Goal: Information Seeking & Learning: Learn about a topic

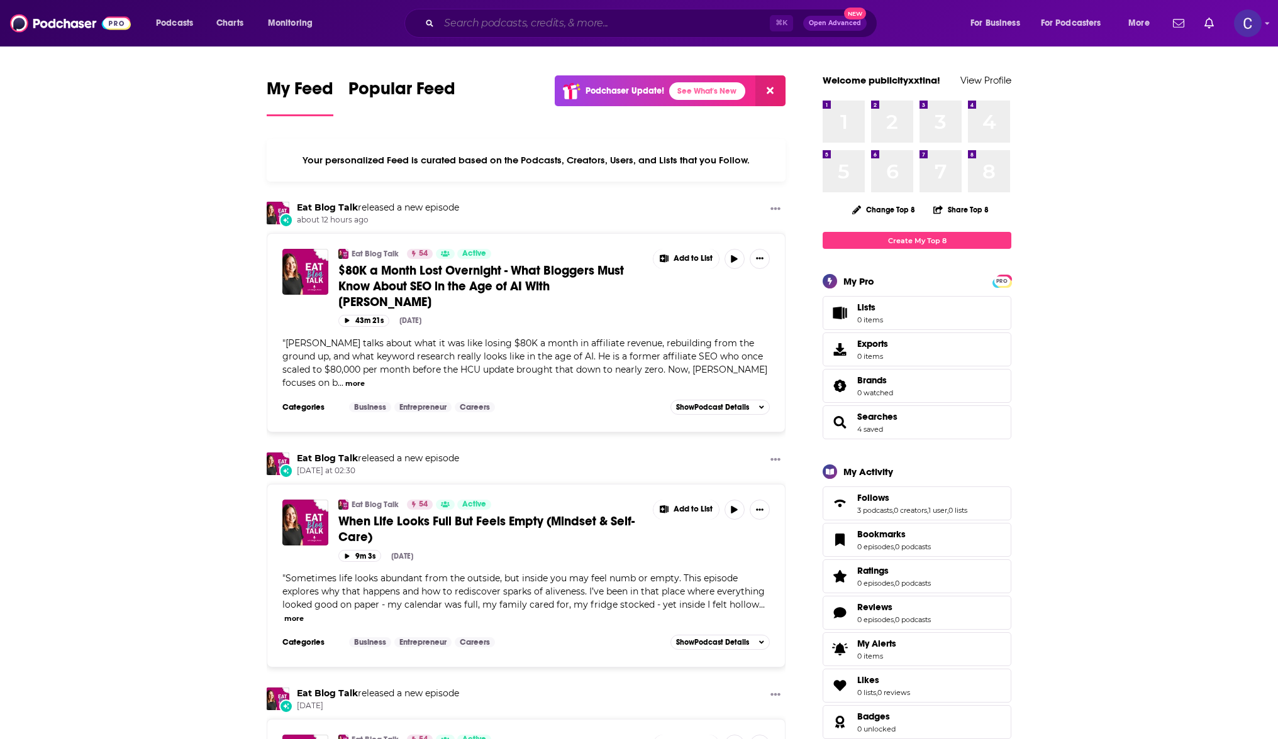
click at [480, 30] on input "Search podcasts, credits, & more..." at bounding box center [604, 23] width 331 height 20
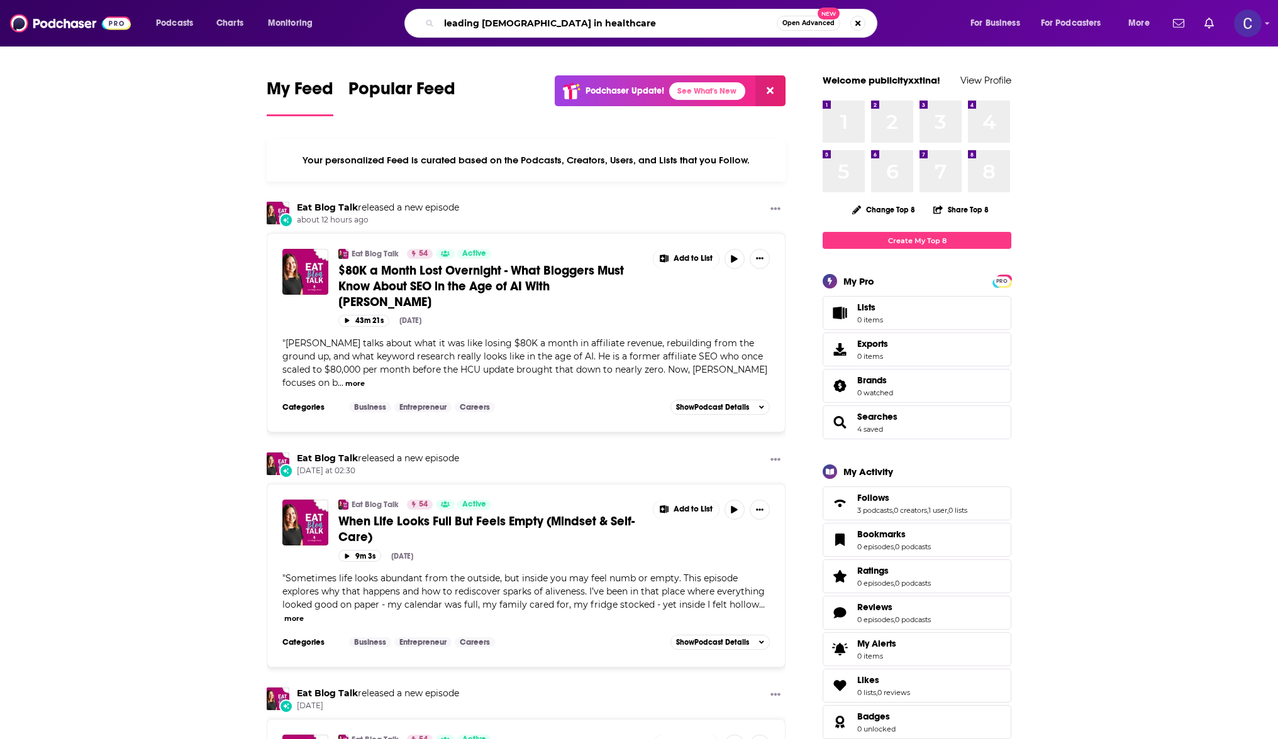
type input "leading [DEMOGRAPHIC_DATA] in healthcare"
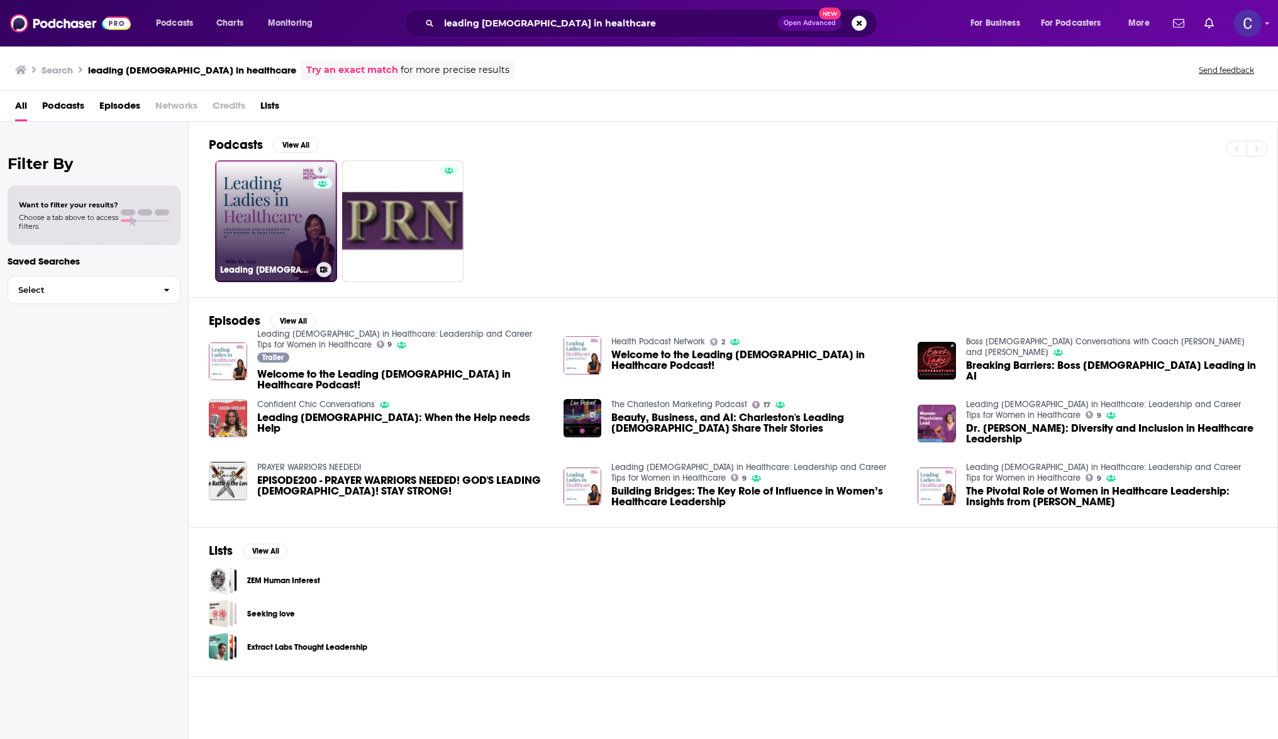
click at [253, 211] on link "9 Leading [DEMOGRAPHIC_DATA] in Healthcare: Leadership and Career Tips for Wome…" at bounding box center [276, 221] width 122 height 122
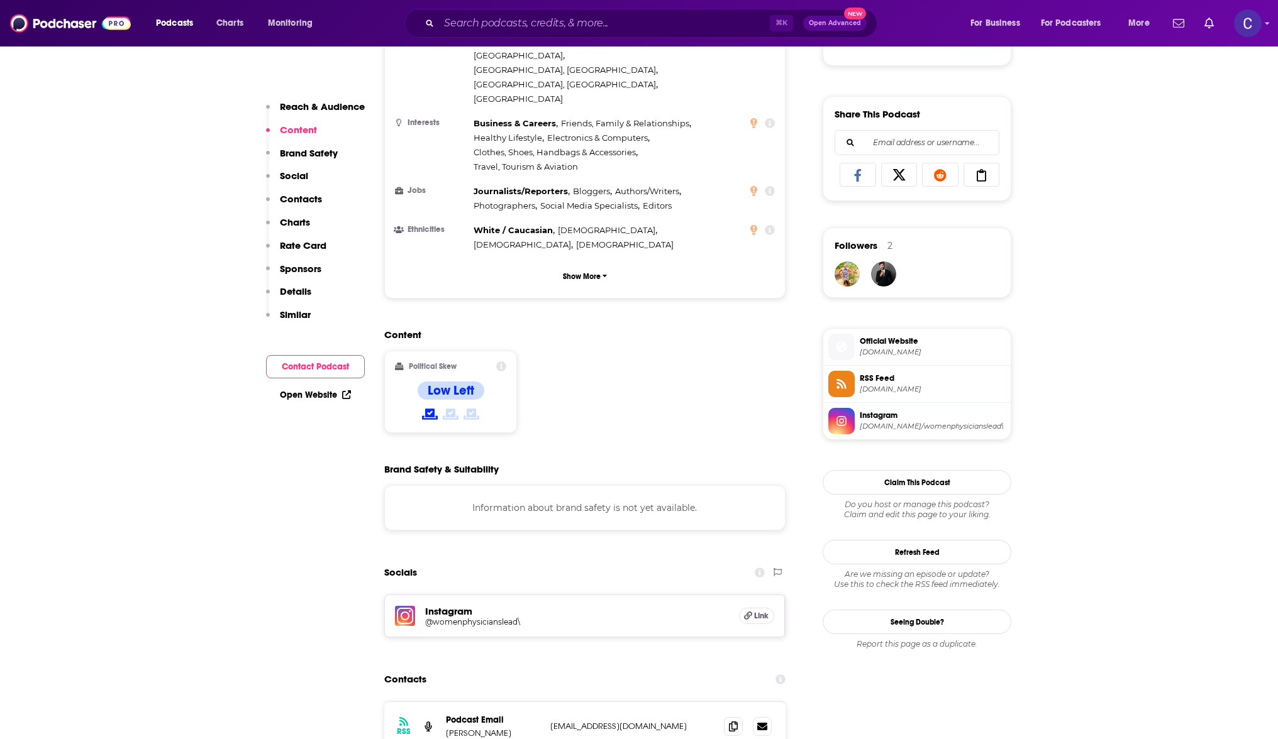
scroll to position [931, 0]
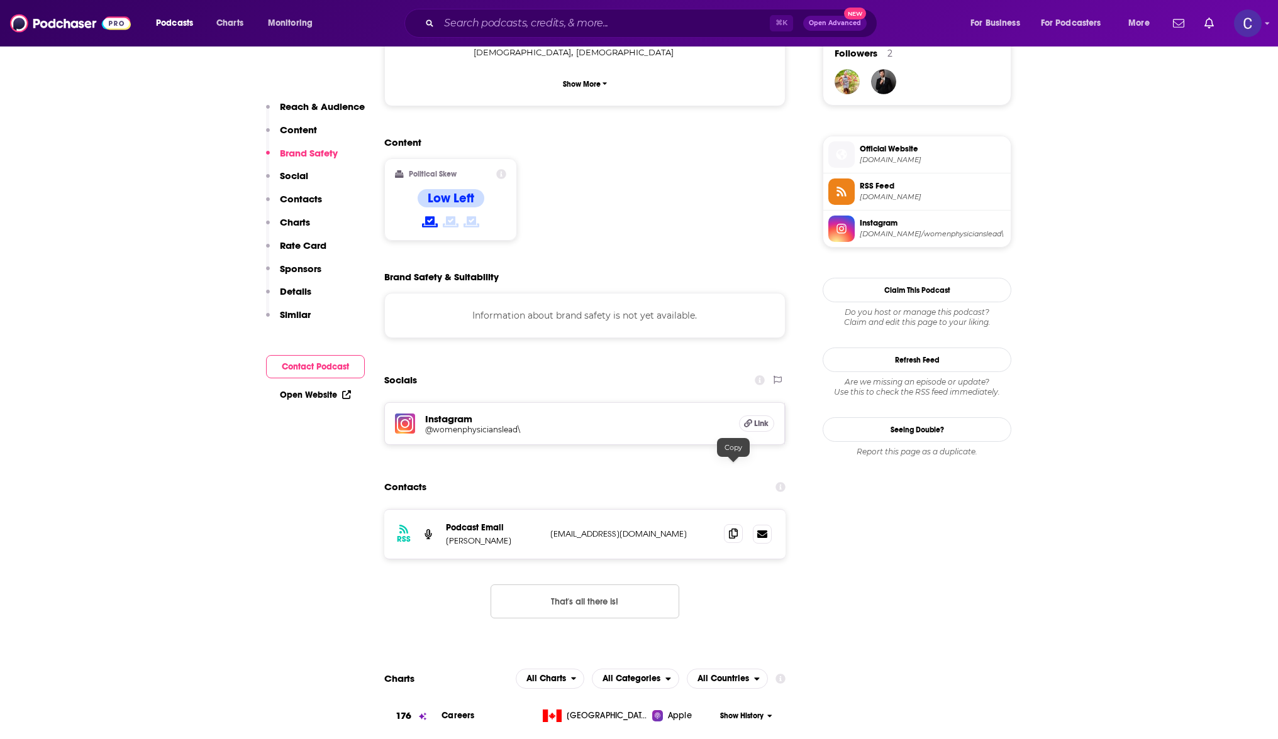
click at [739, 524] on span at bounding box center [733, 533] width 19 height 19
click at [524, 31] on input "Search podcasts, credits, & more..." at bounding box center [604, 23] width 331 height 20
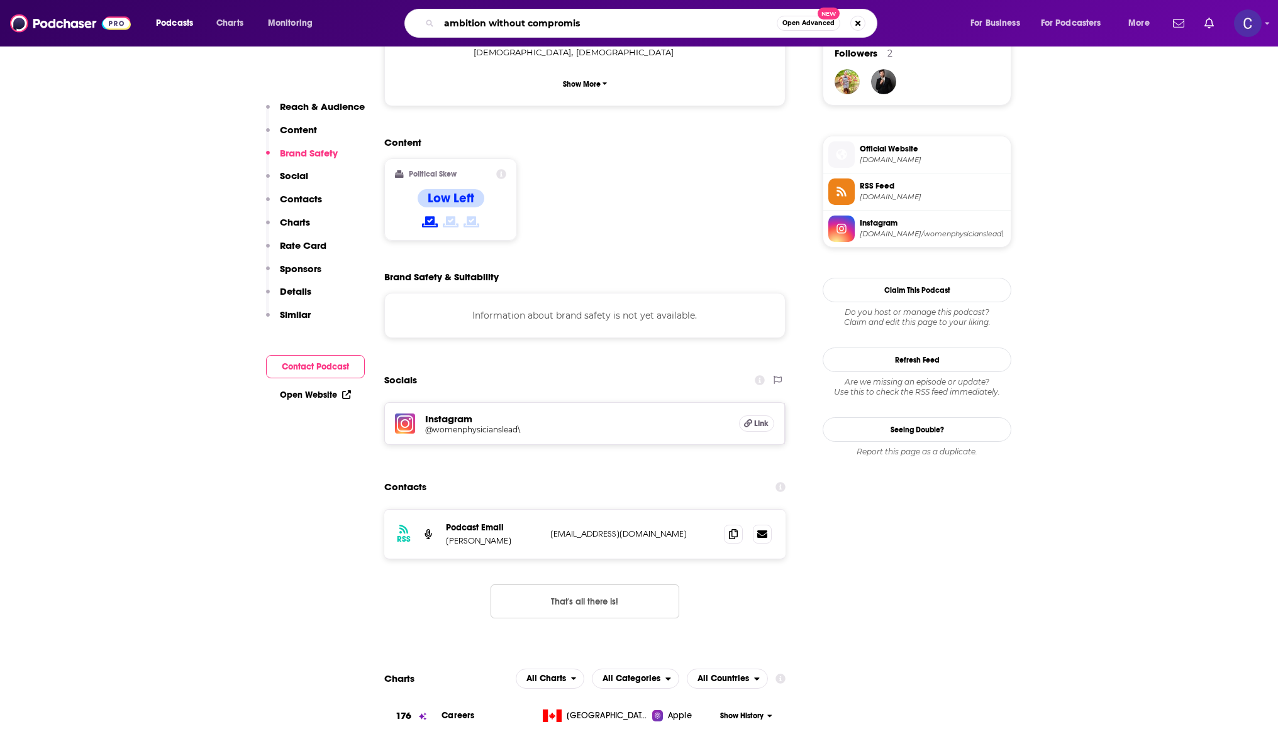
type input "ambition without compromise"
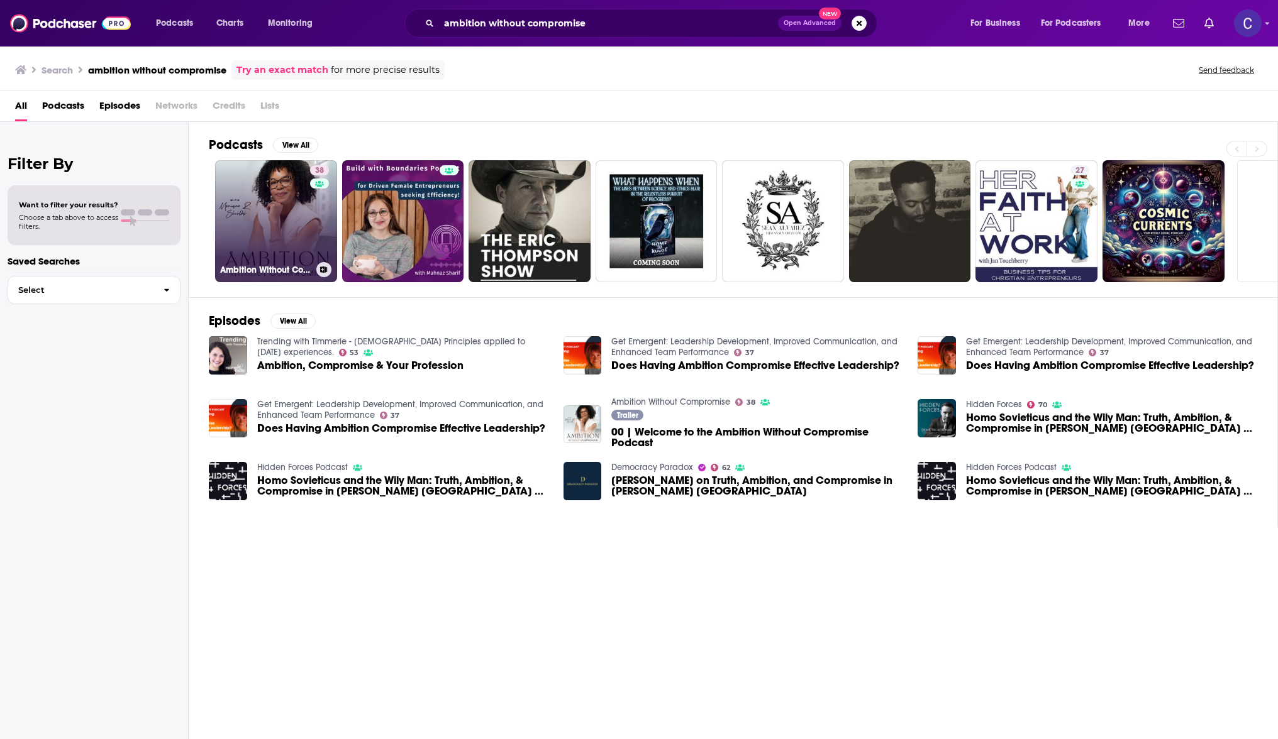
click at [273, 190] on link "38 Ambition Without Compromise" at bounding box center [276, 221] width 122 height 122
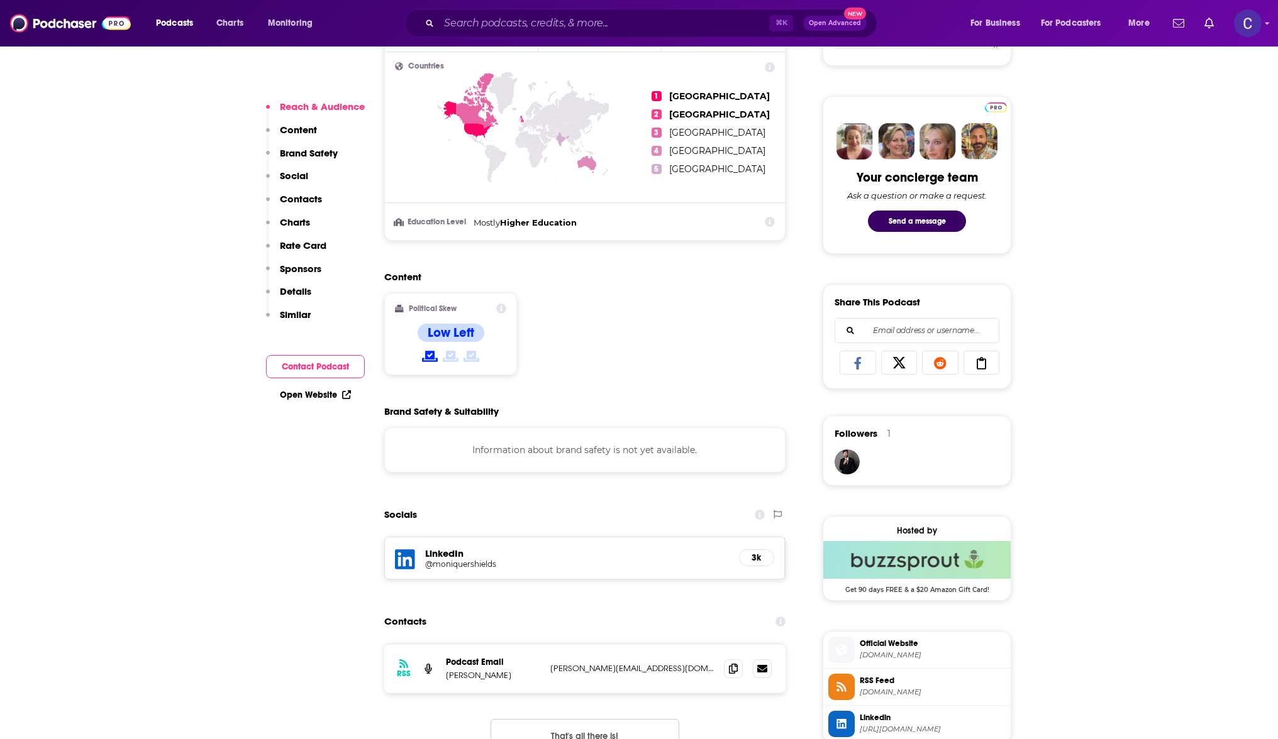
scroll to position [549, 0]
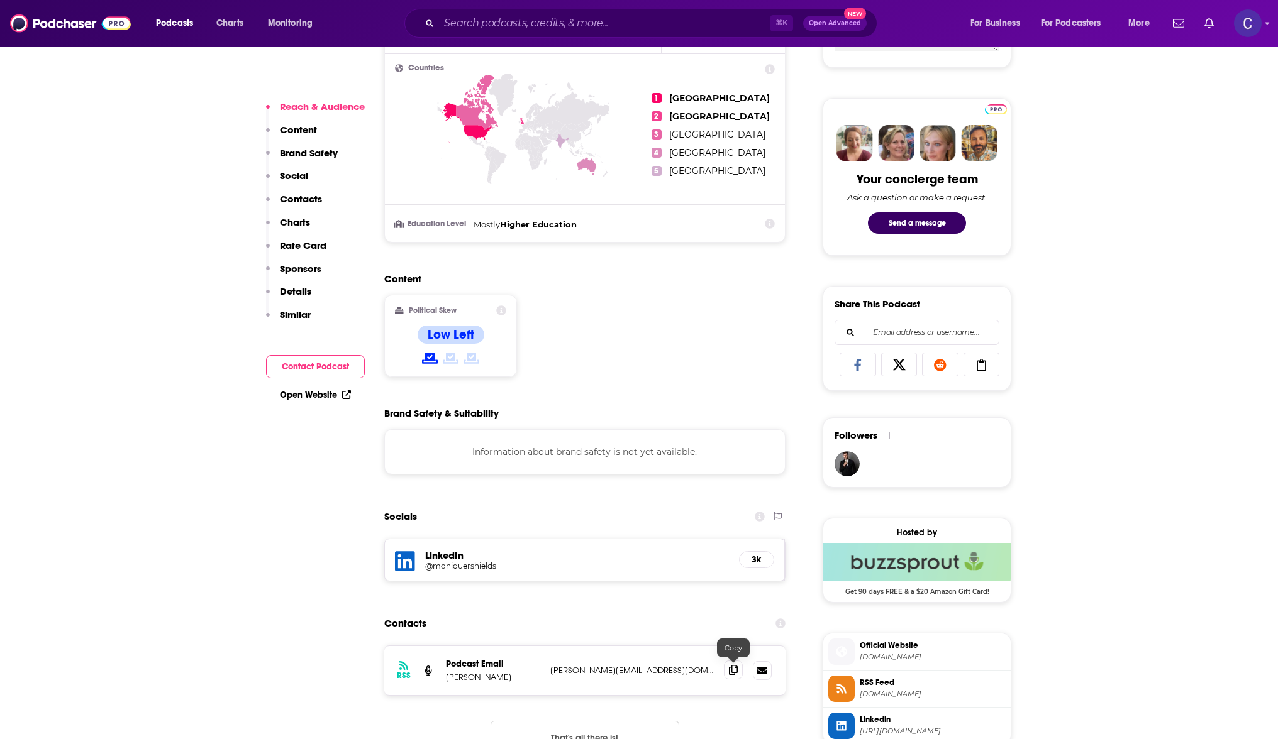
click at [737, 666] on span at bounding box center [733, 670] width 19 height 19
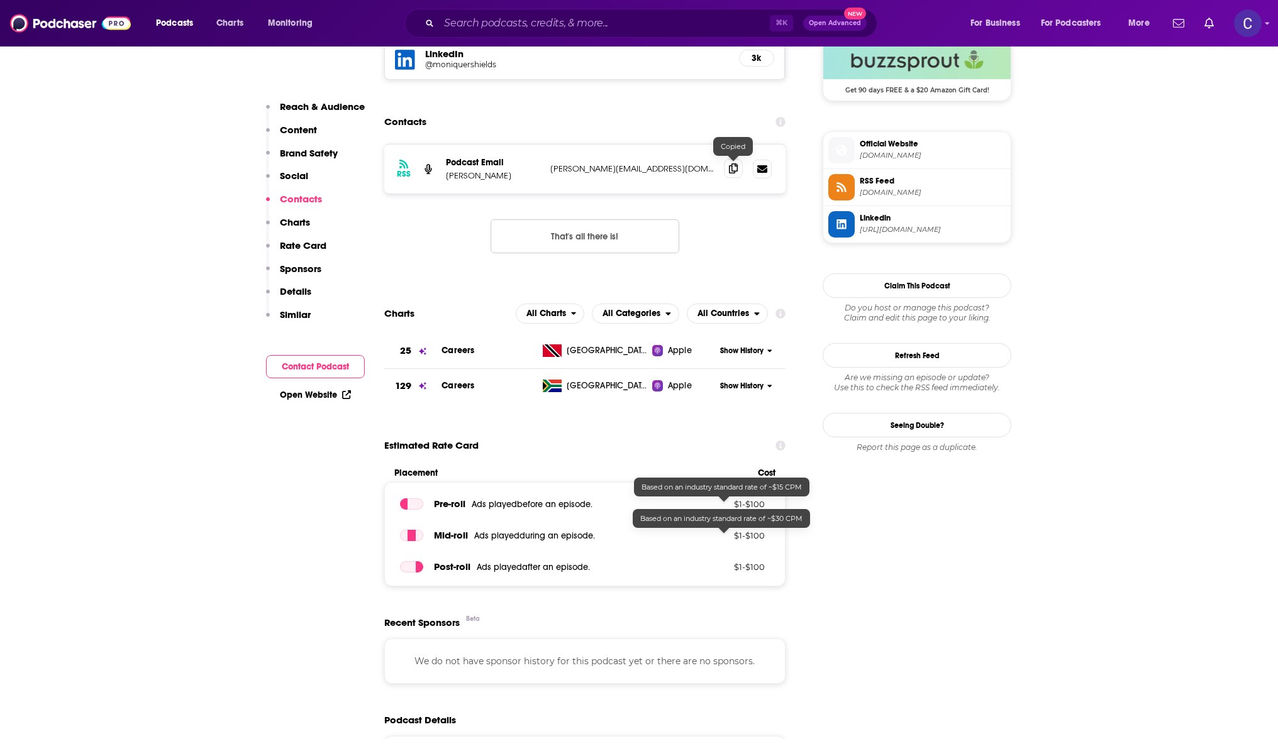
scroll to position [1157, 0]
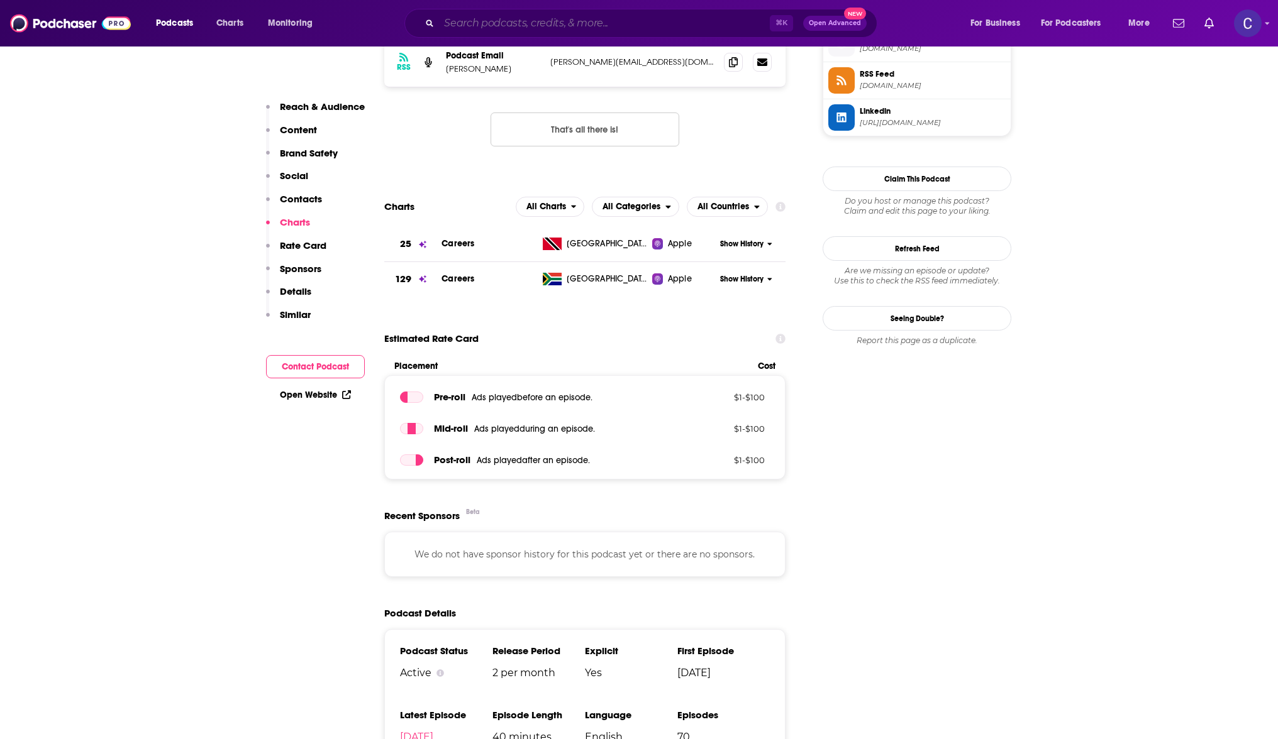
click at [526, 28] on input "Search podcasts, credits, & more..." at bounding box center [604, 23] width 331 height 20
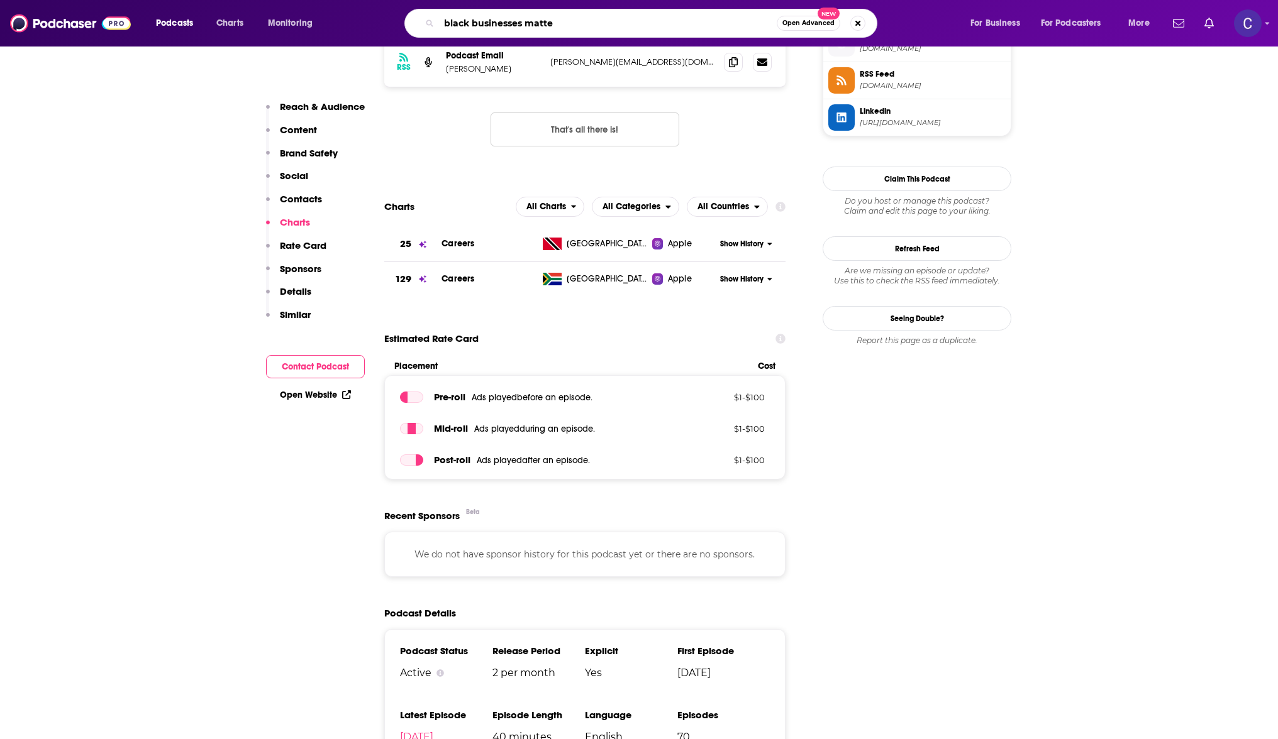
type input "black businesses matter"
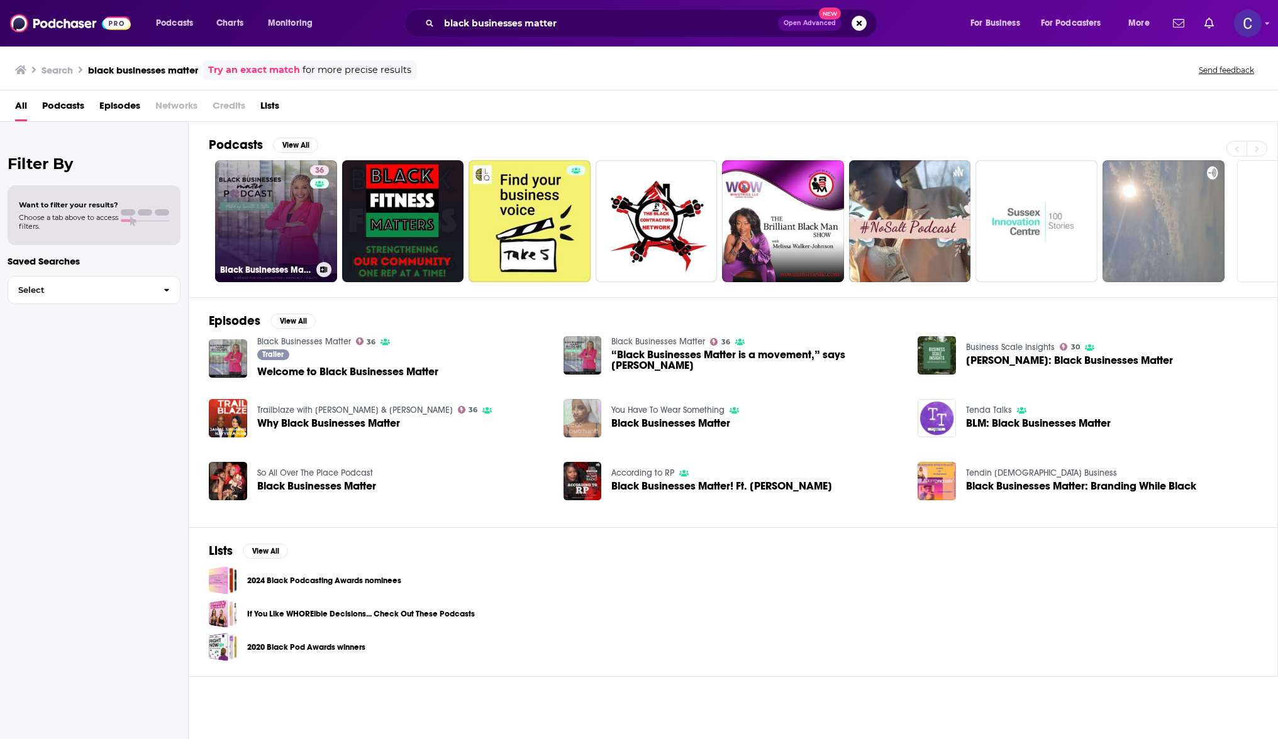
click at [279, 197] on link "36 Black Businesses Matter" at bounding box center [276, 221] width 122 height 122
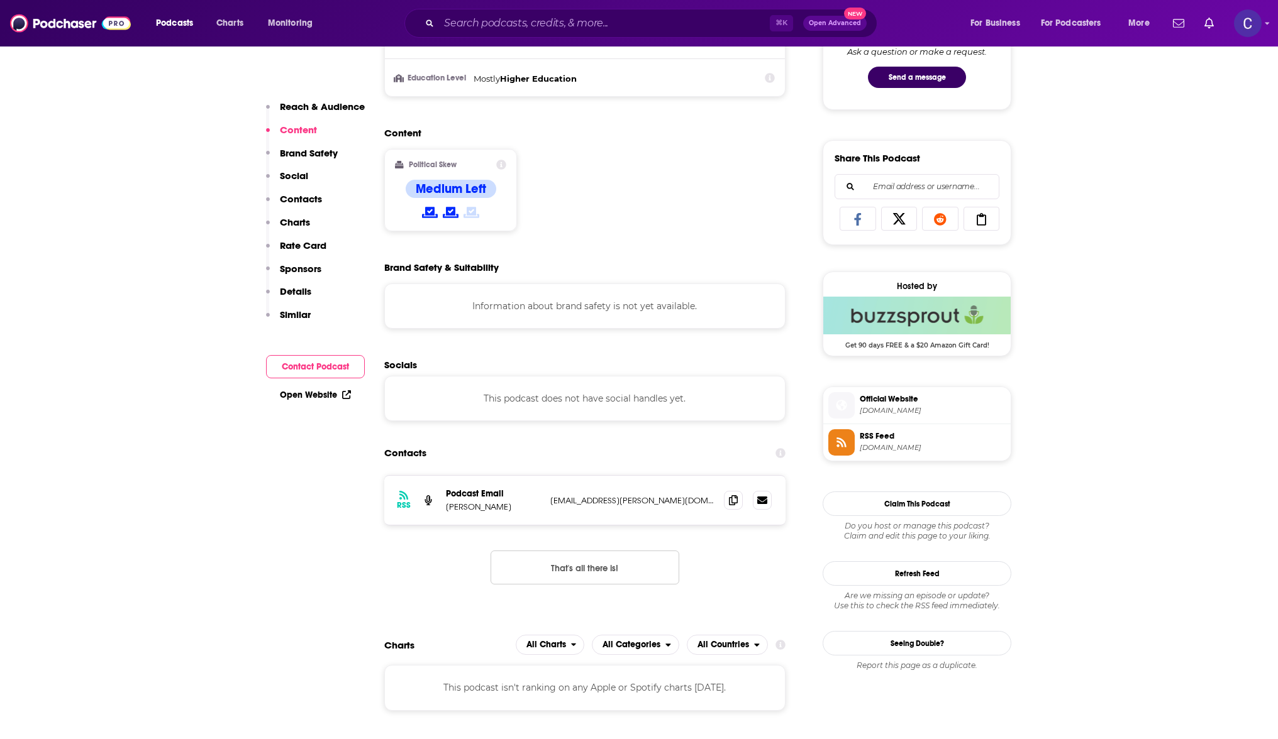
scroll to position [717, 0]
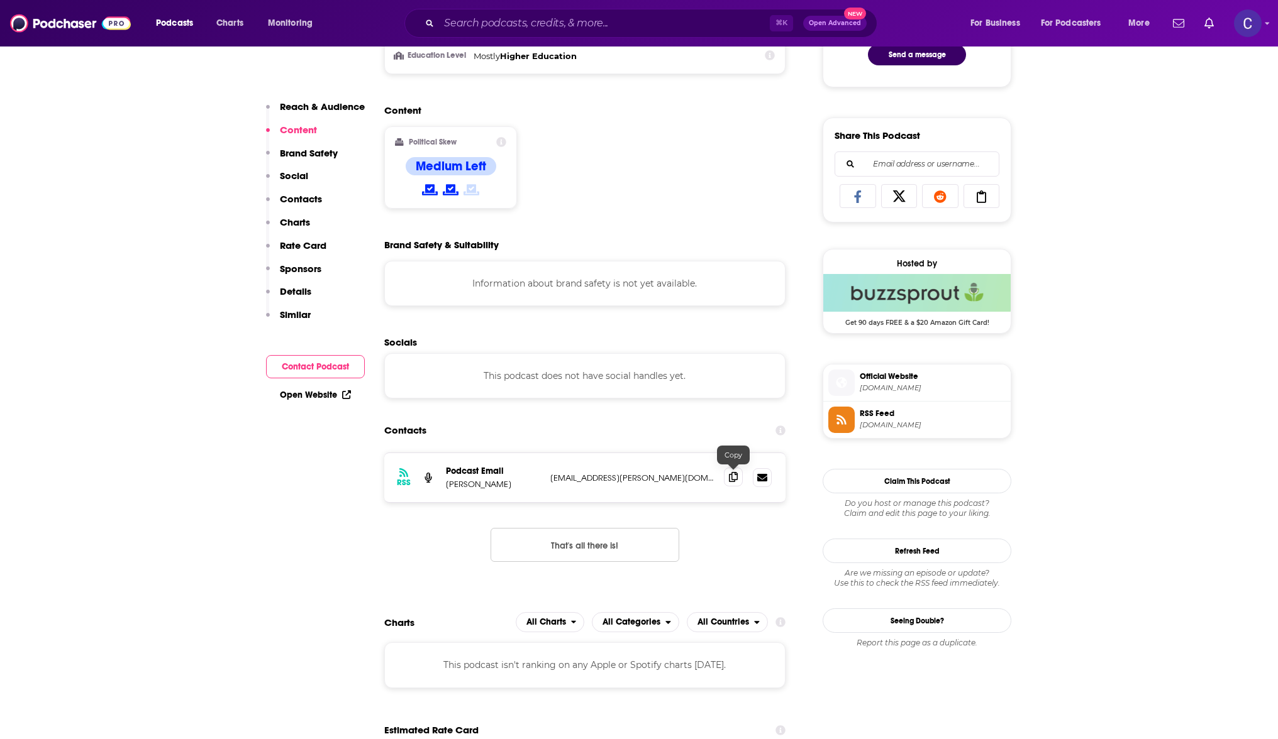
click at [729, 477] on icon at bounding box center [733, 477] width 9 height 10
click at [549, 27] on input "Search podcasts, credits, & more..." at bounding box center [604, 23] width 331 height 20
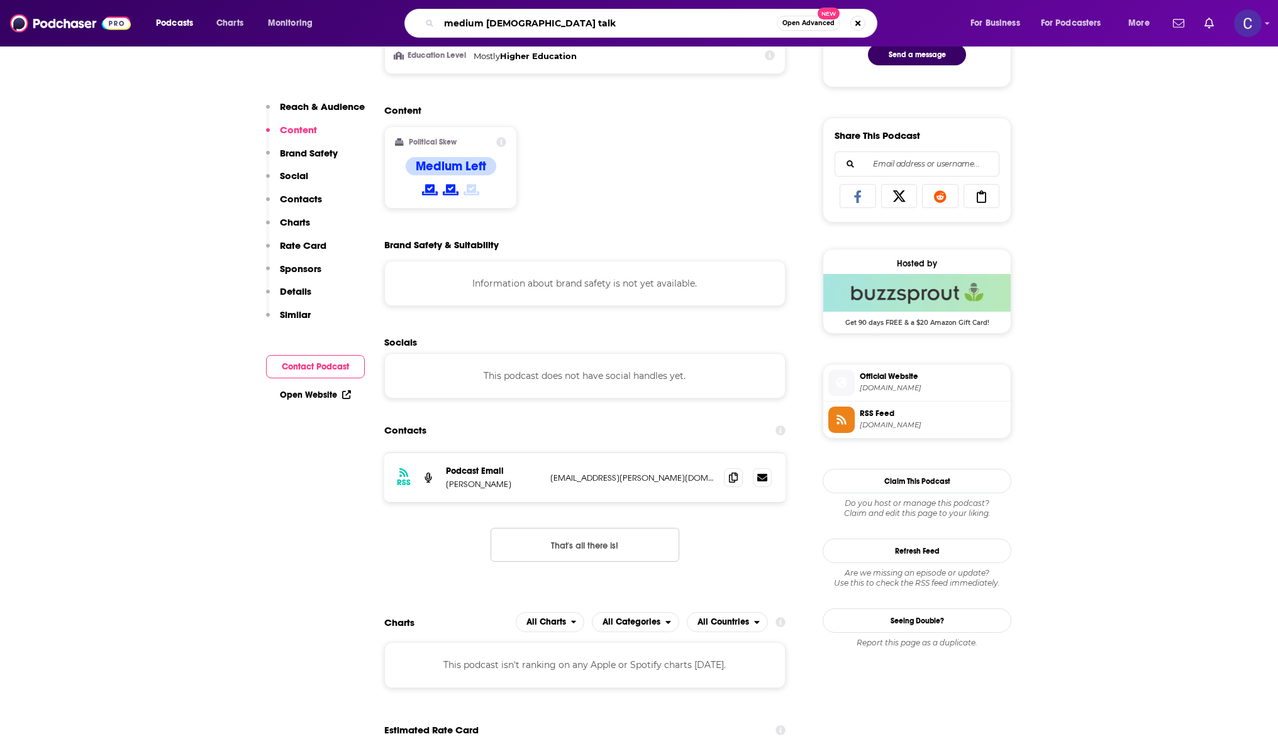
type input "medium [DEMOGRAPHIC_DATA] talks"
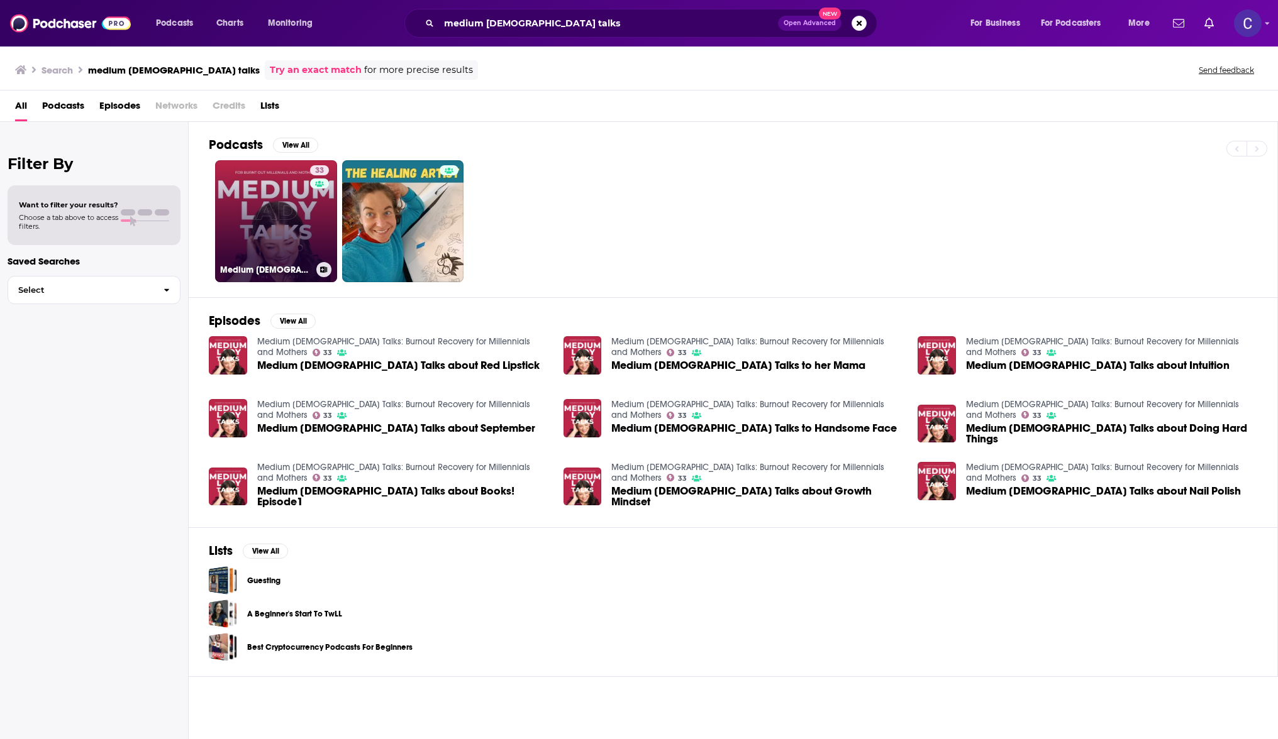
click at [270, 177] on link "33 Medium [DEMOGRAPHIC_DATA] Talks: Burnout Recovery for Millennials and Mothers" at bounding box center [276, 221] width 122 height 122
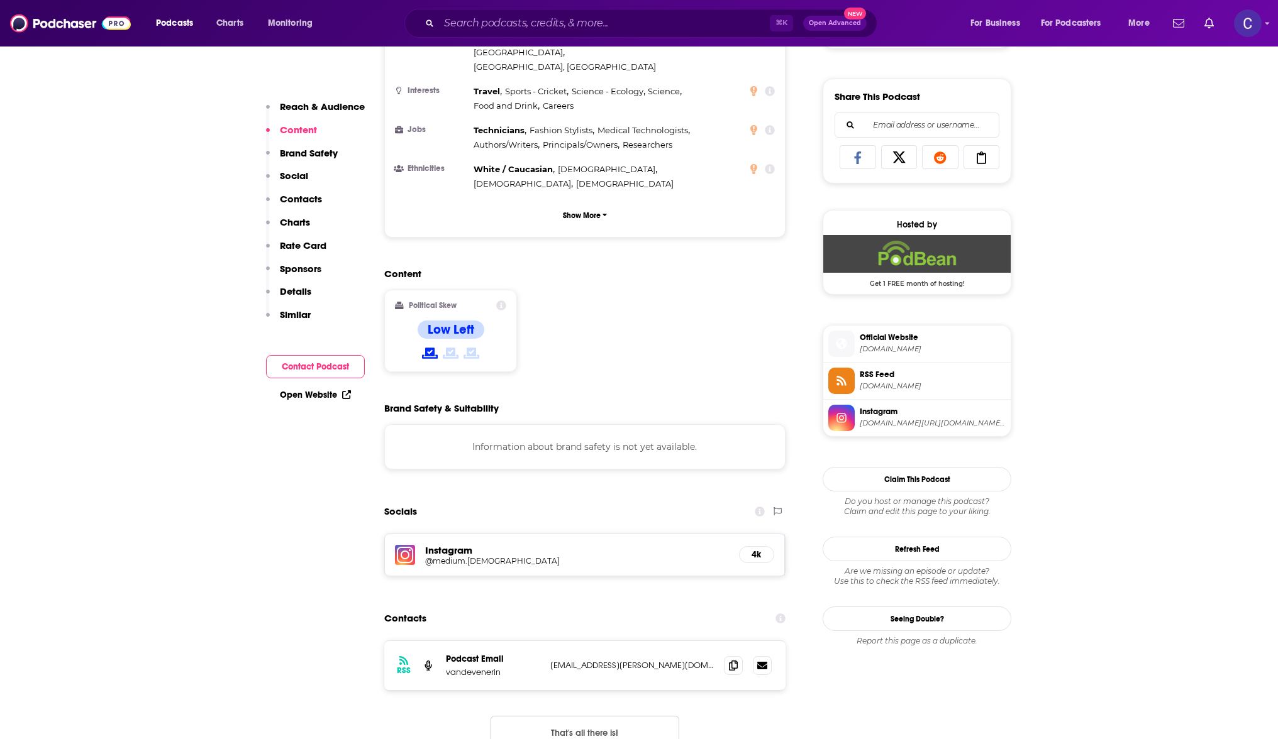
scroll to position [801, 0]
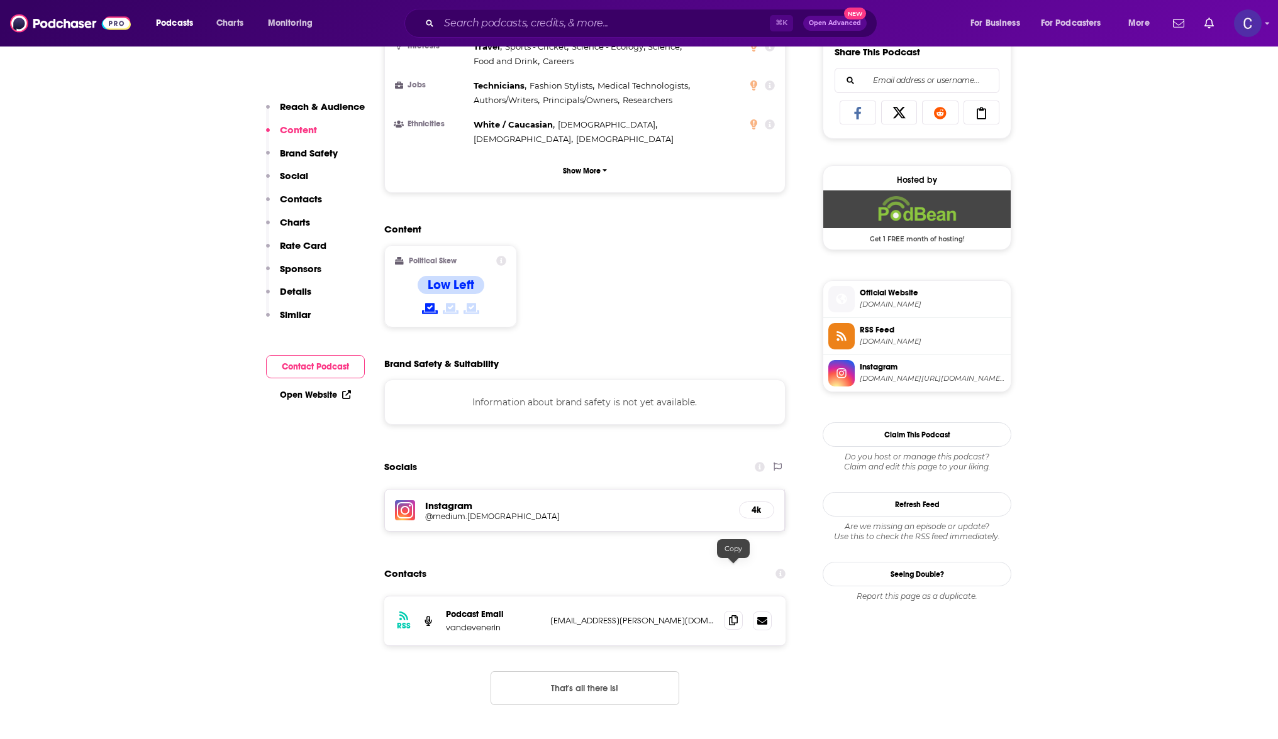
click at [736, 615] on icon at bounding box center [733, 620] width 9 height 10
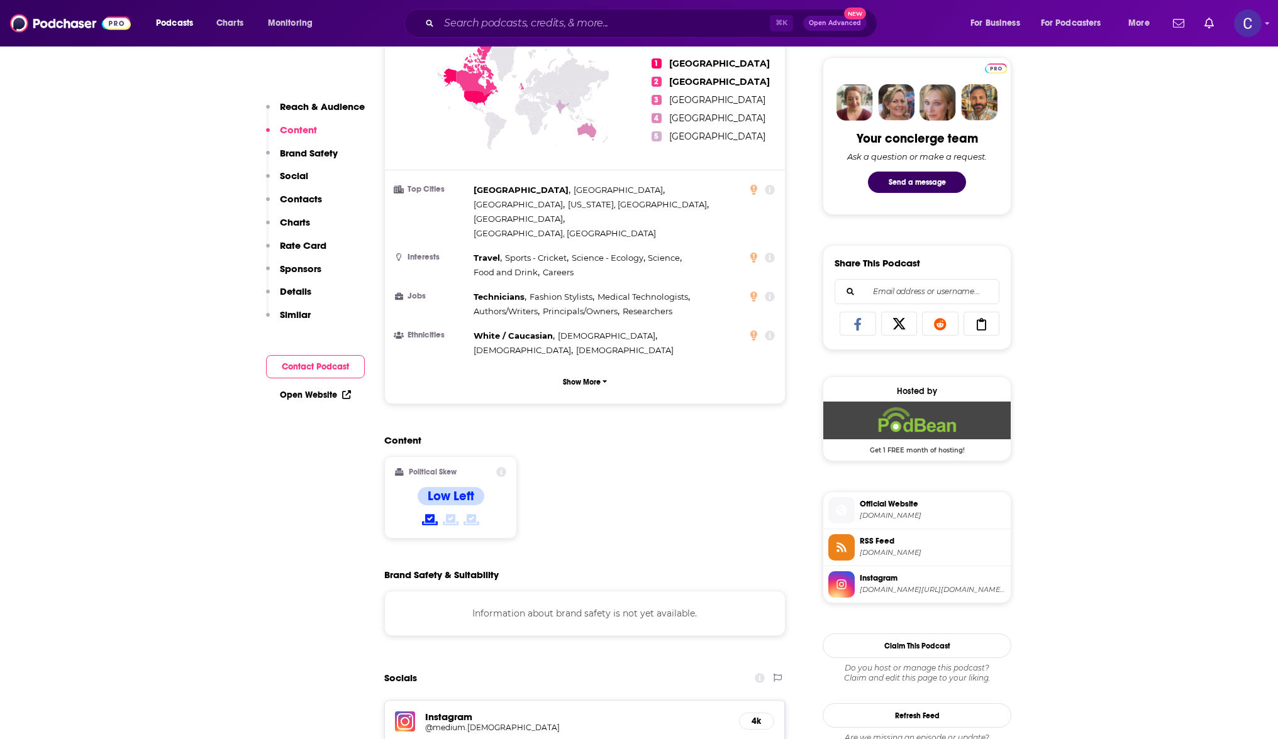
scroll to position [345, 0]
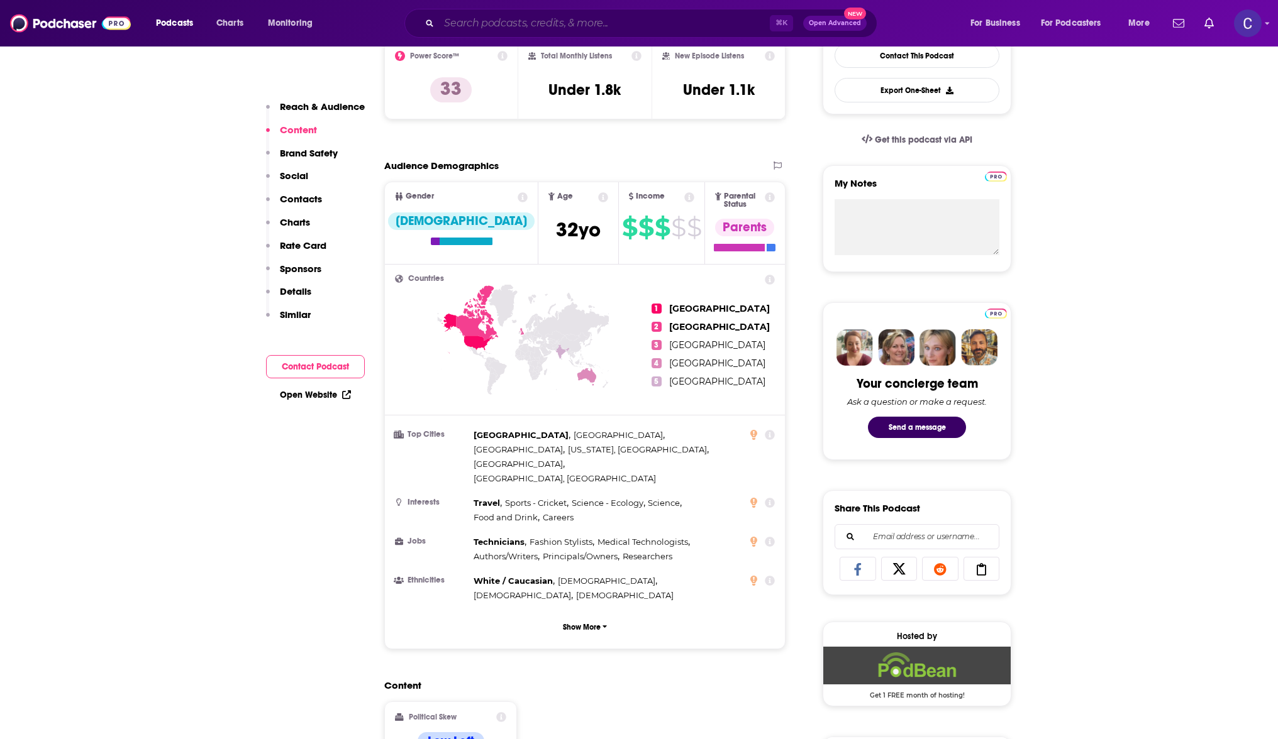
click at [477, 22] on input "Search podcasts, credits, & more..." at bounding box center [604, 23] width 331 height 20
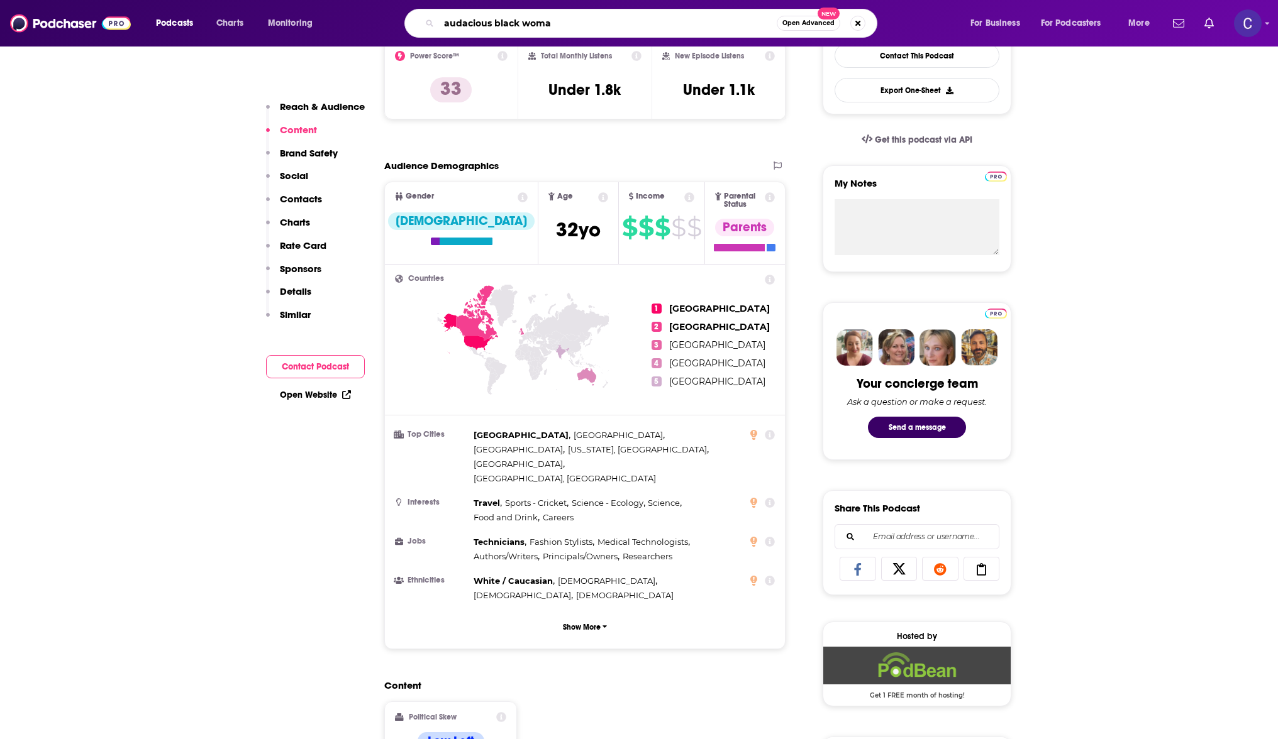
type input "audacious [DEMOGRAPHIC_DATA] woman"
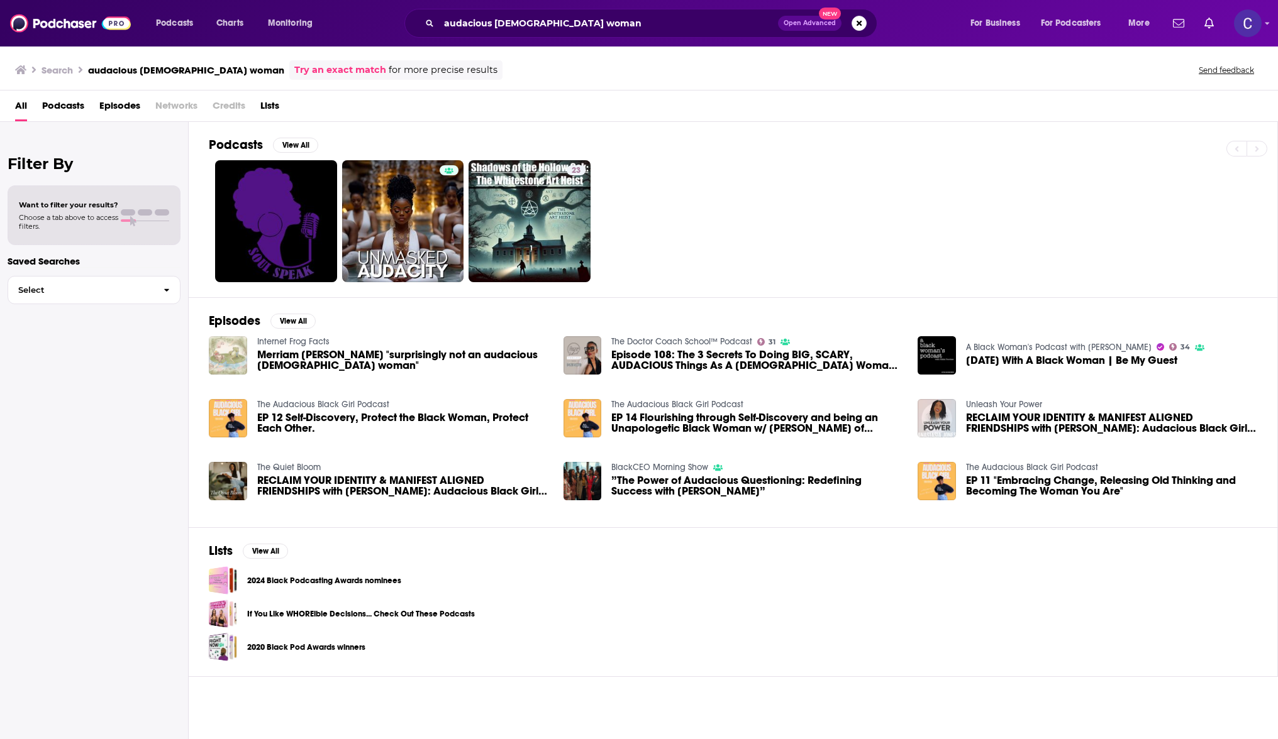
click at [663, 413] on span "EP 14 Flourishing through Self-Discovery and being an Unapologetic Black Woman …" at bounding box center [756, 422] width 291 height 21
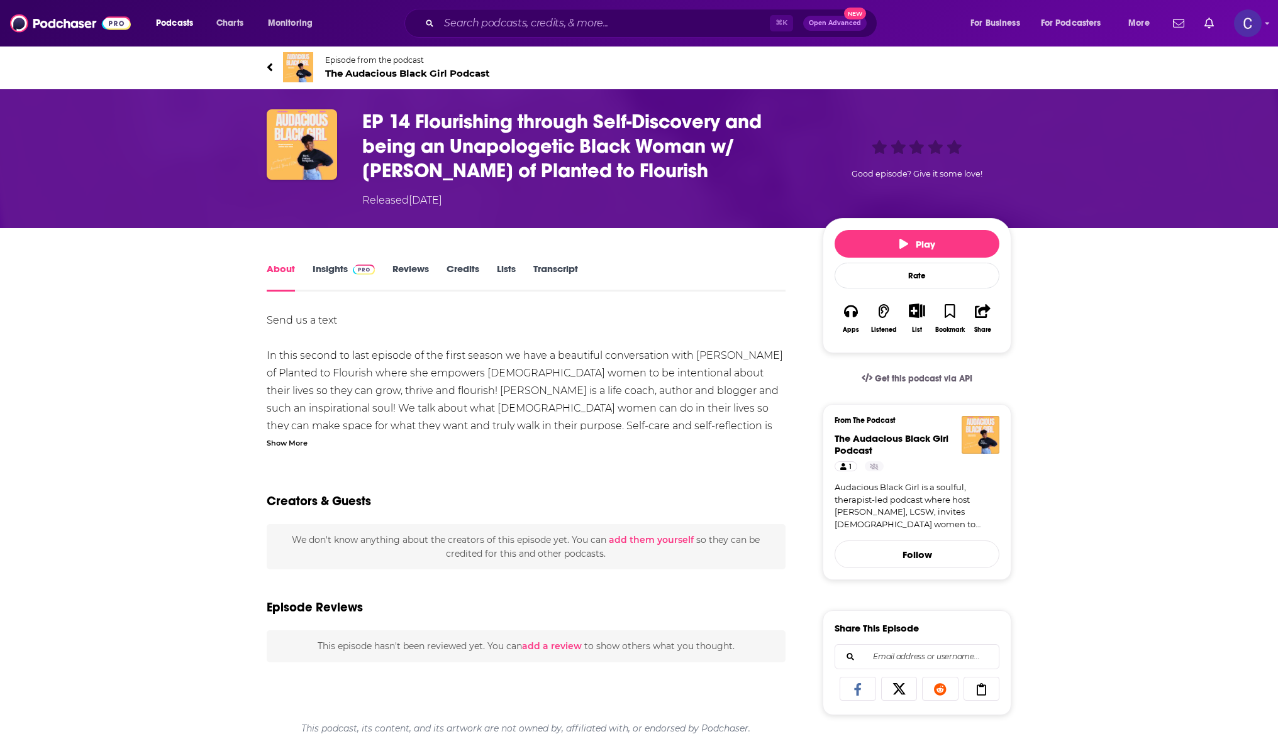
click at [357, 63] on span "Episode from the podcast" at bounding box center [407, 59] width 165 height 9
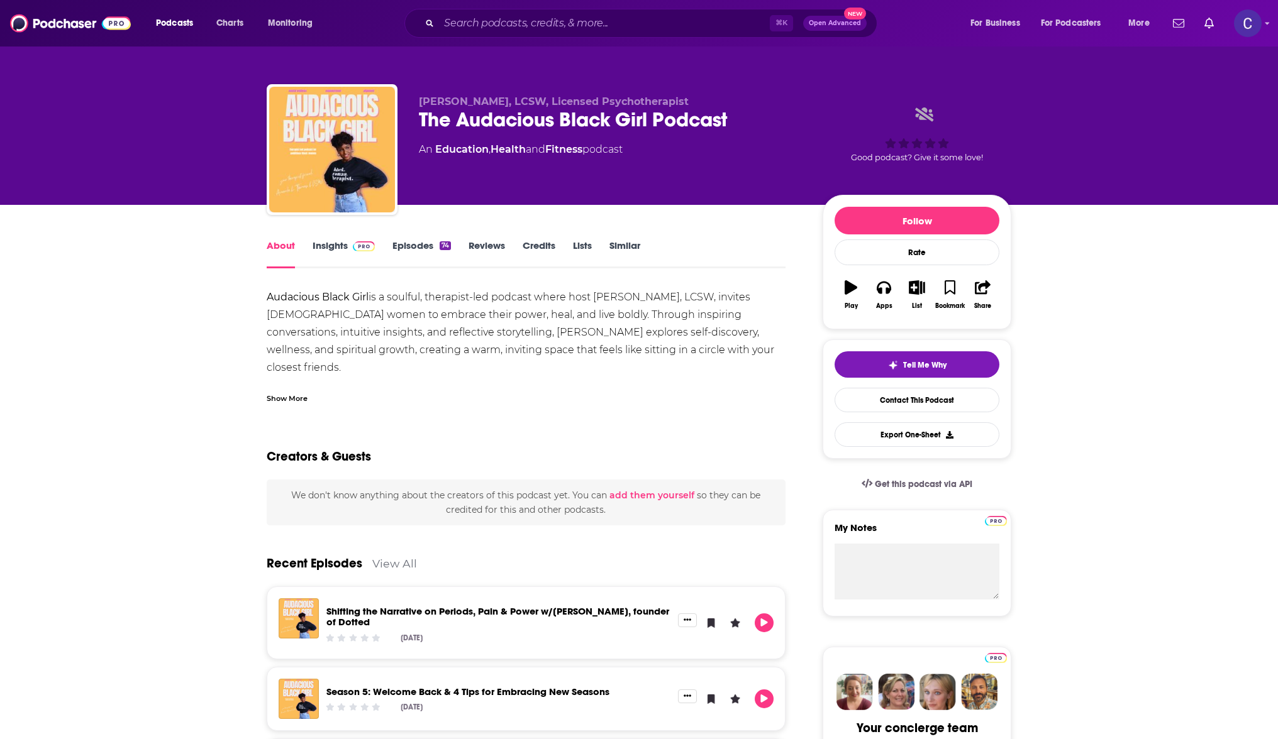
scroll to position [9, 0]
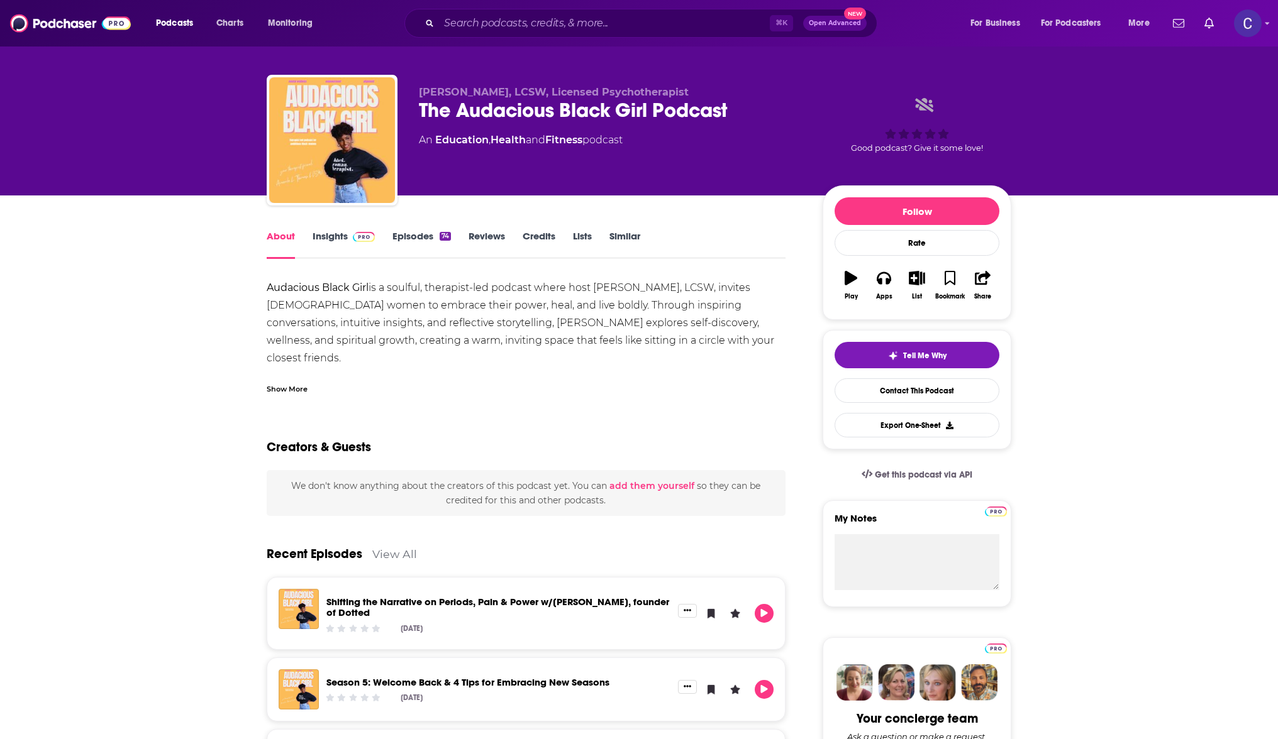
click at [322, 228] on div "About Insights Episodes 74 Reviews Credits Lists Similar" at bounding box center [526, 243] width 519 height 31
click at [326, 240] on link "Insights" at bounding box center [343, 244] width 62 height 29
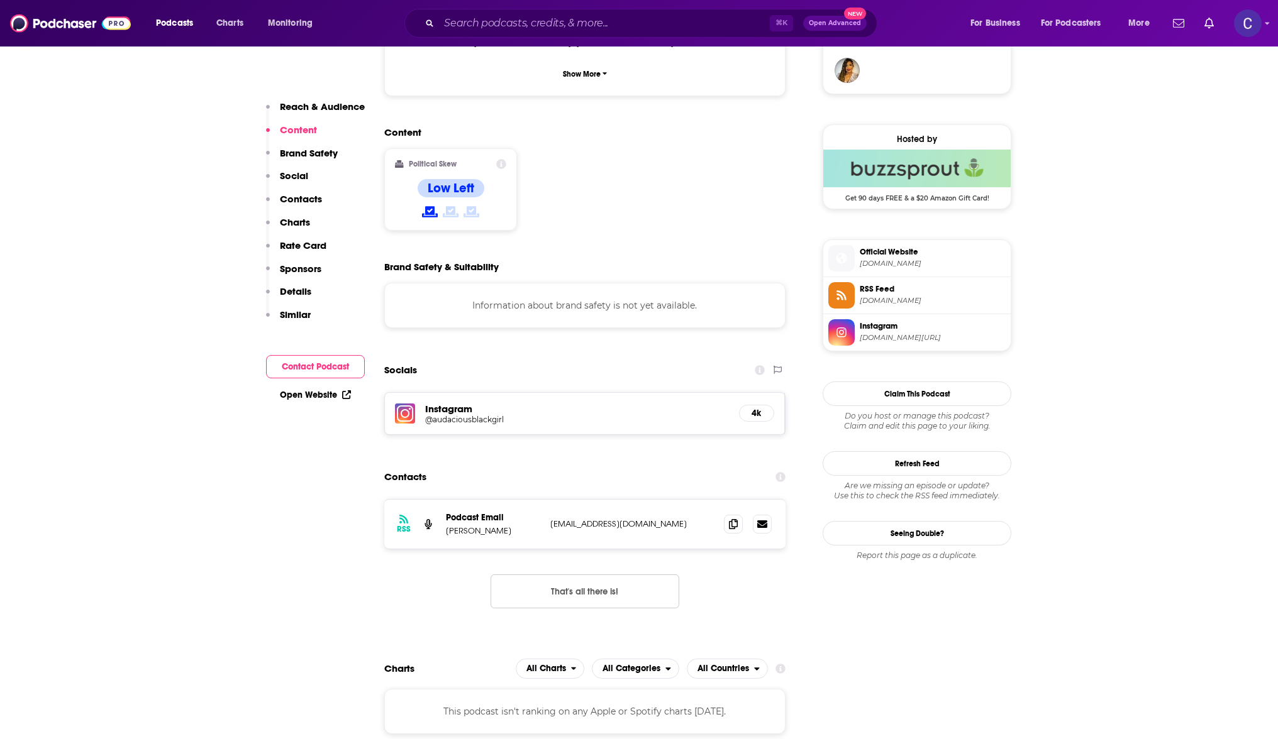
scroll to position [985, 0]
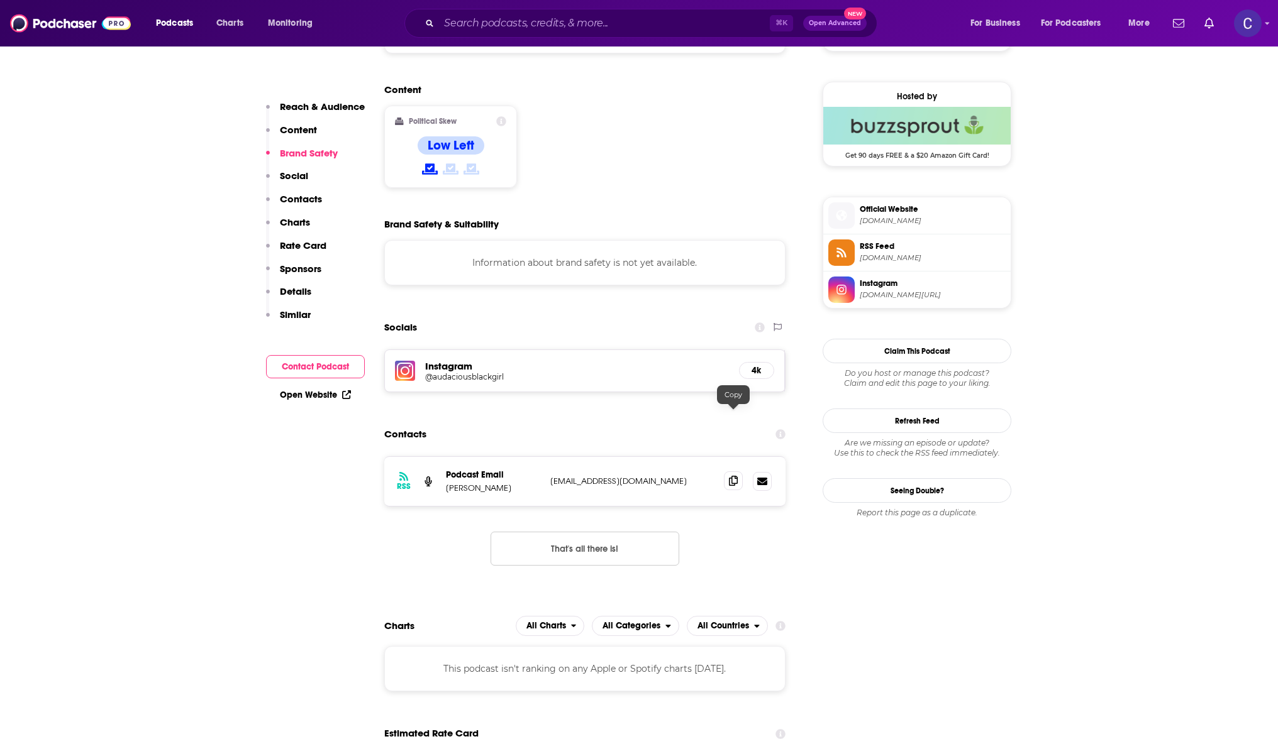
click at [725, 472] on span at bounding box center [733, 481] width 19 height 19
click at [418, 350] on div "Instagram @audaciousblackgirl 4k" at bounding box center [585, 370] width 400 height 41
click at [453, 350] on div "Instagram @audaciousblackgirl 4k" at bounding box center [585, 370] width 400 height 41
click at [453, 372] on h5 "@audaciousblackgirl" at bounding box center [525, 376] width 201 height 9
click at [679, 25] on input "Search podcasts, credits, & more..." at bounding box center [604, 23] width 331 height 20
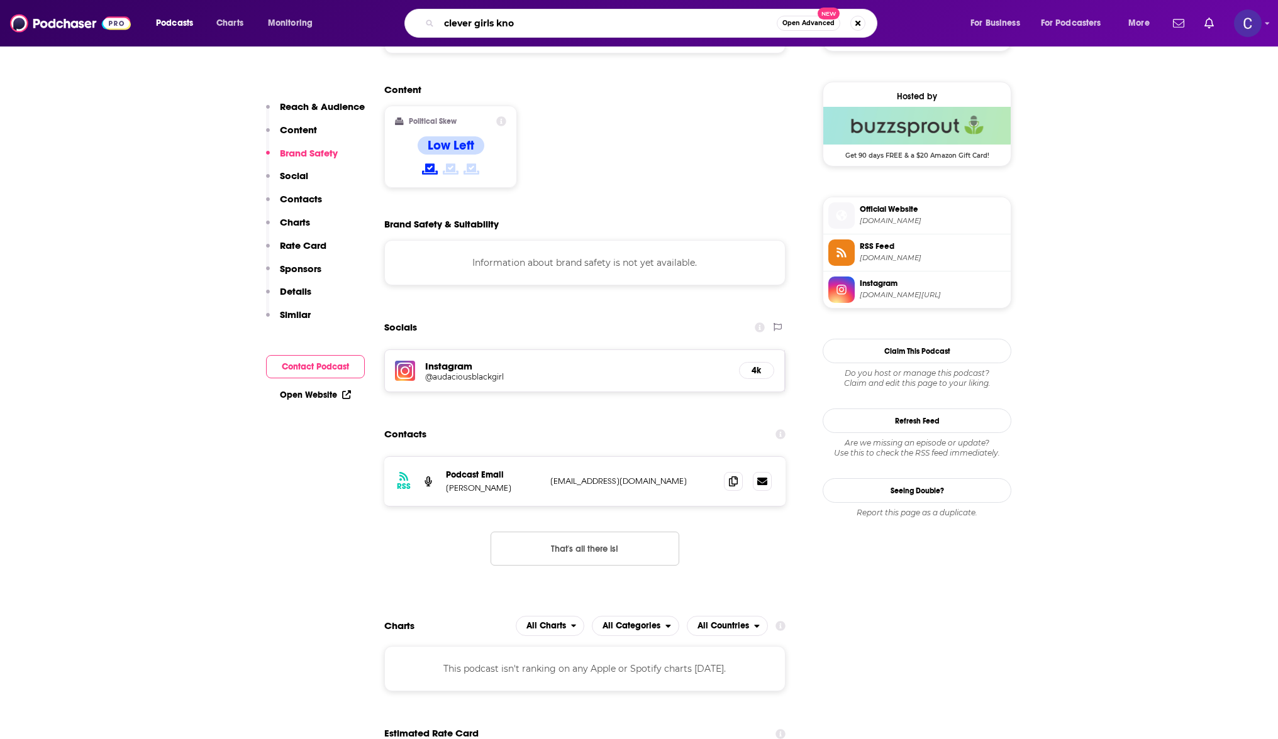
type input "clever girls know"
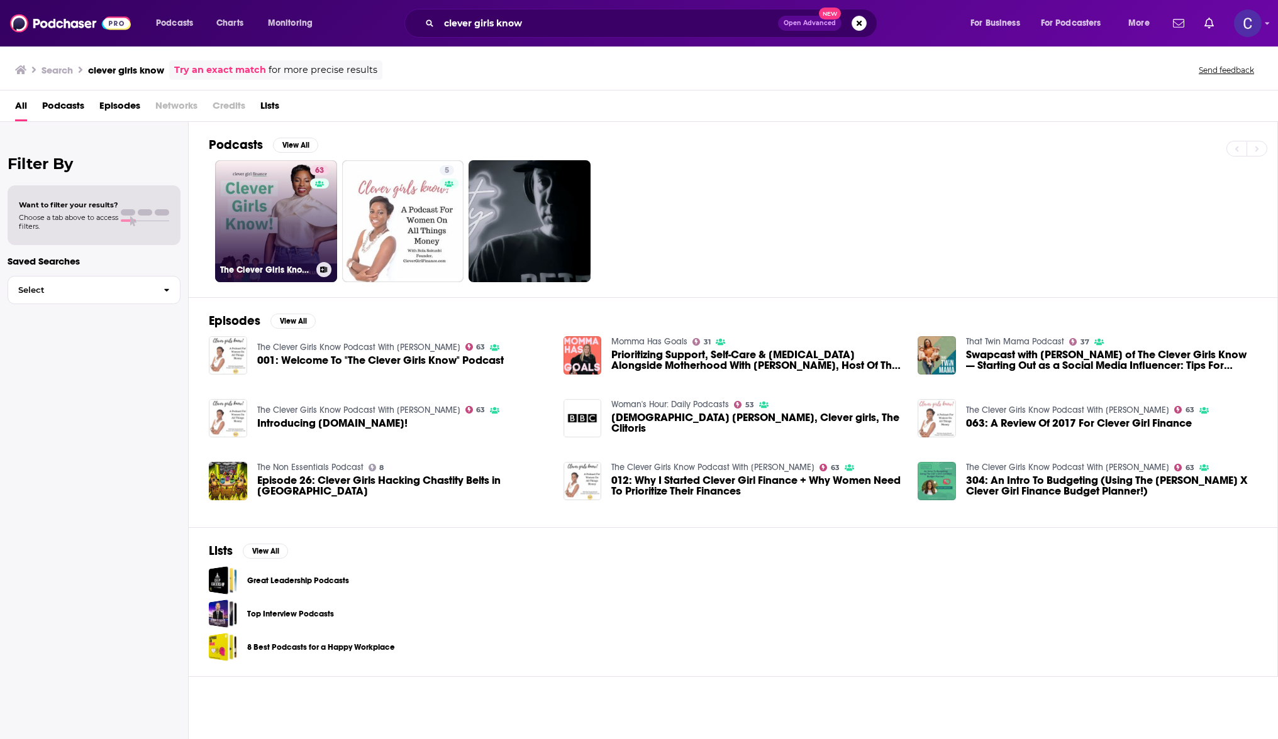
click at [240, 190] on link "63 The Clever Girls Know Podcast With [PERSON_NAME]" at bounding box center [276, 221] width 122 height 122
click at [251, 193] on link "63 The Clever Girls Know Podcast With [PERSON_NAME]" at bounding box center [276, 221] width 122 height 122
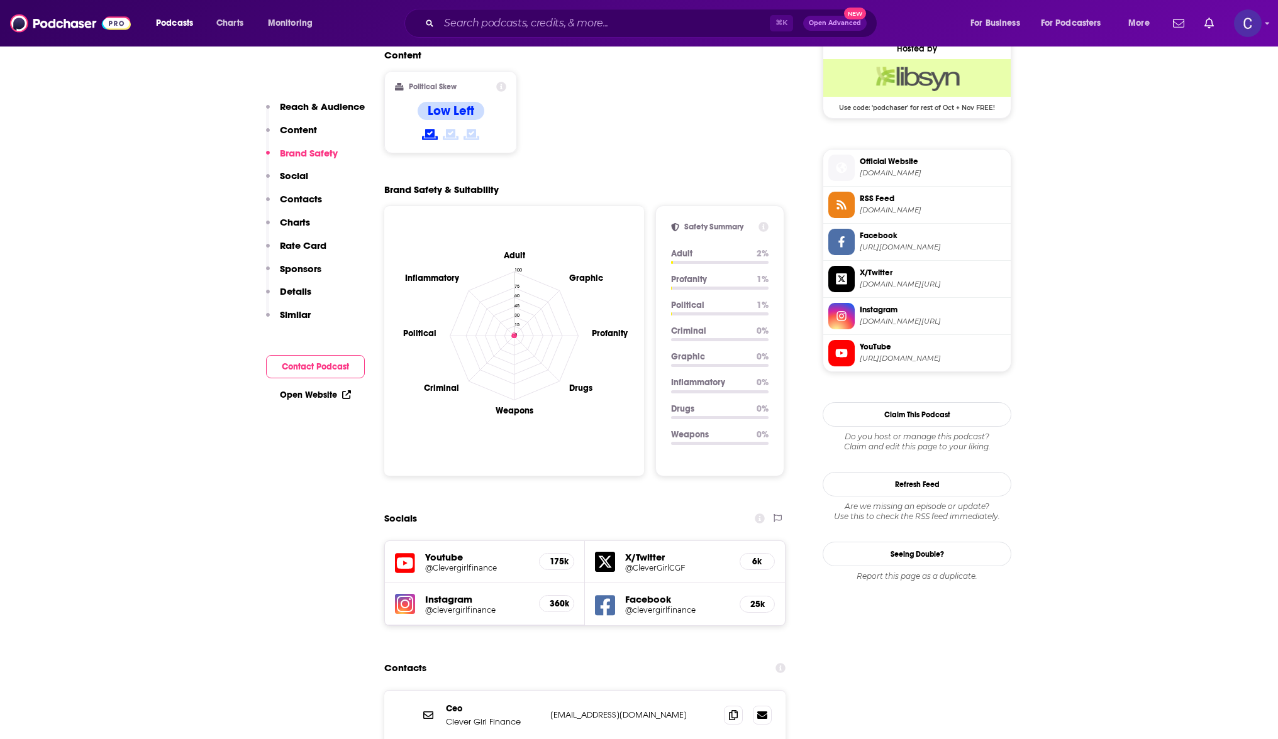
scroll to position [1036, 0]
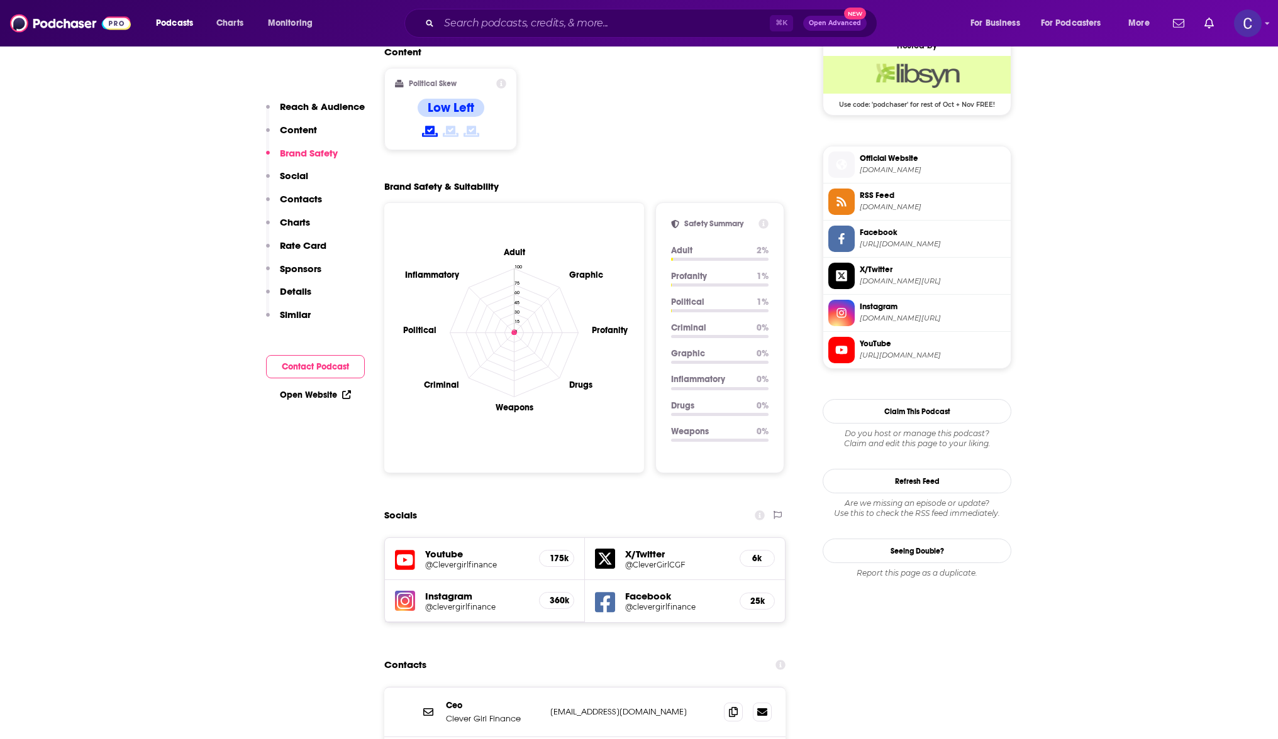
click at [457, 590] on h5 "Instagram" at bounding box center [477, 596] width 104 height 12
click at [450, 580] on div "Instagram @clevergirlfinance 360k" at bounding box center [485, 601] width 200 height 42
click at [450, 602] on h5 "@clevergirlfinance" at bounding box center [477, 606] width 104 height 9
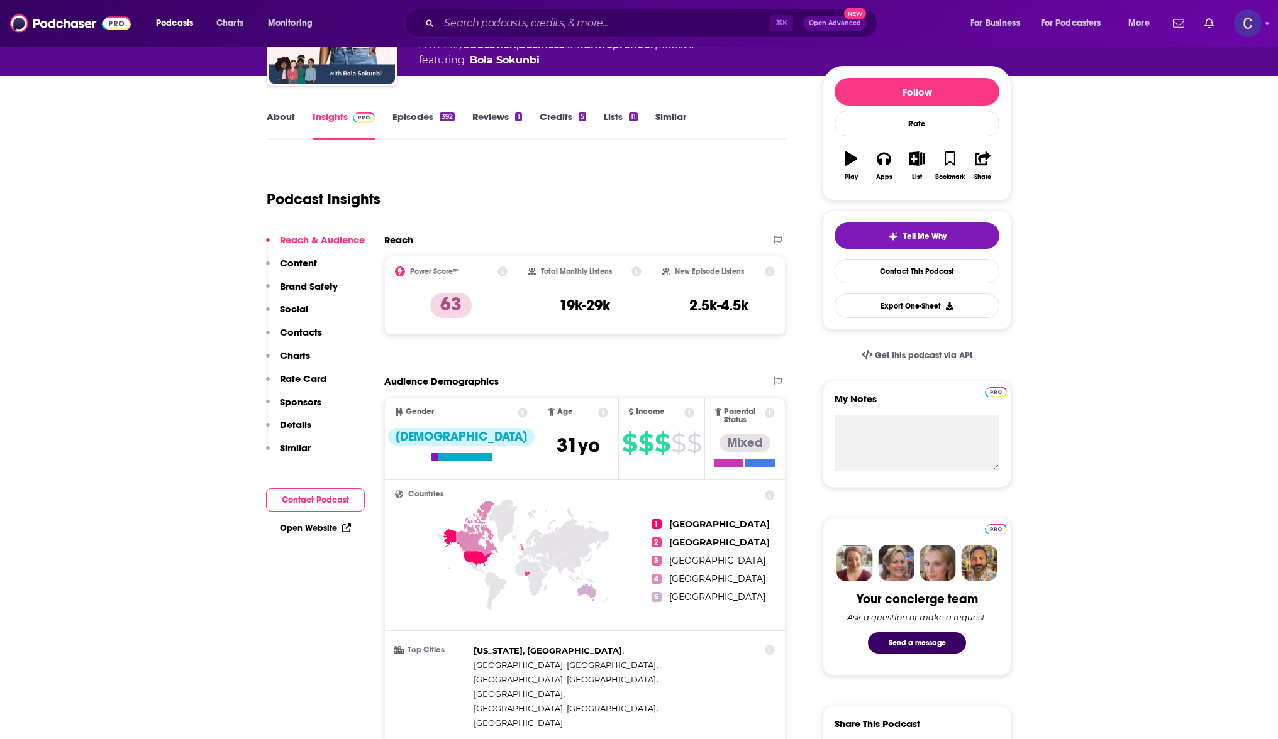
scroll to position [0, 0]
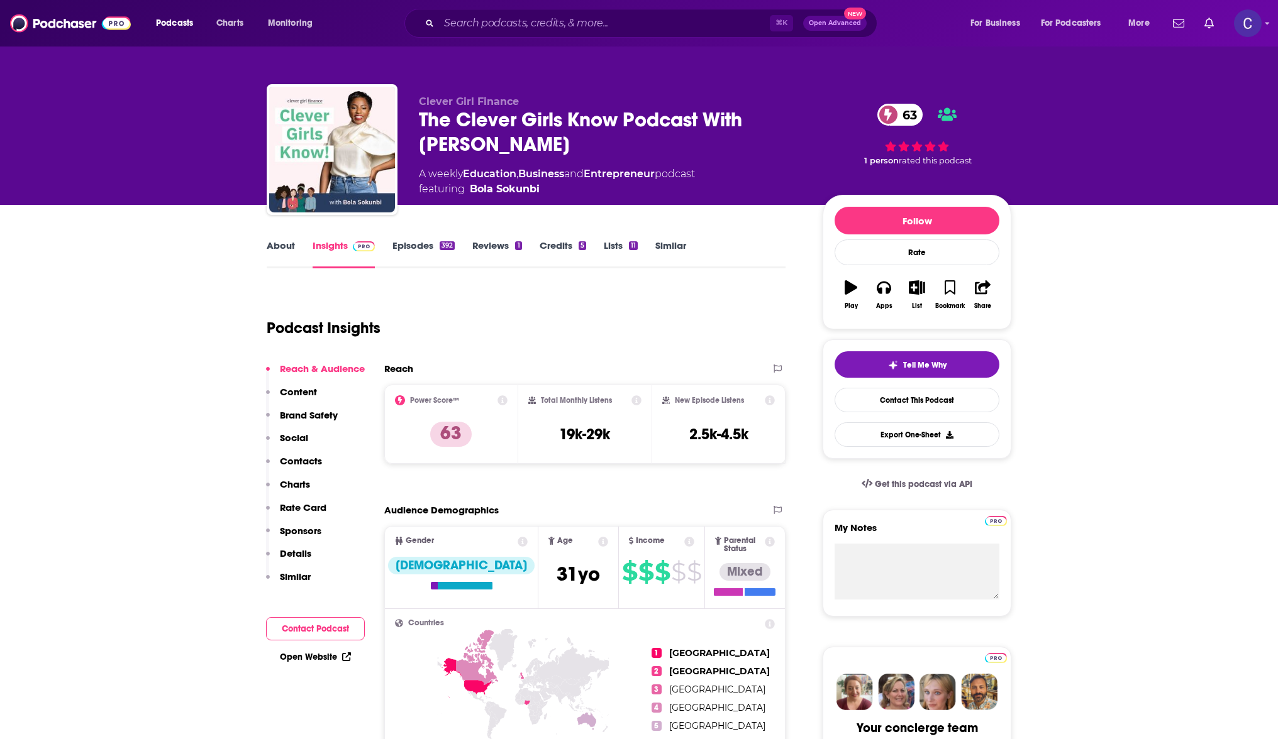
click at [411, 245] on link "Episodes 392" at bounding box center [423, 254] width 62 height 29
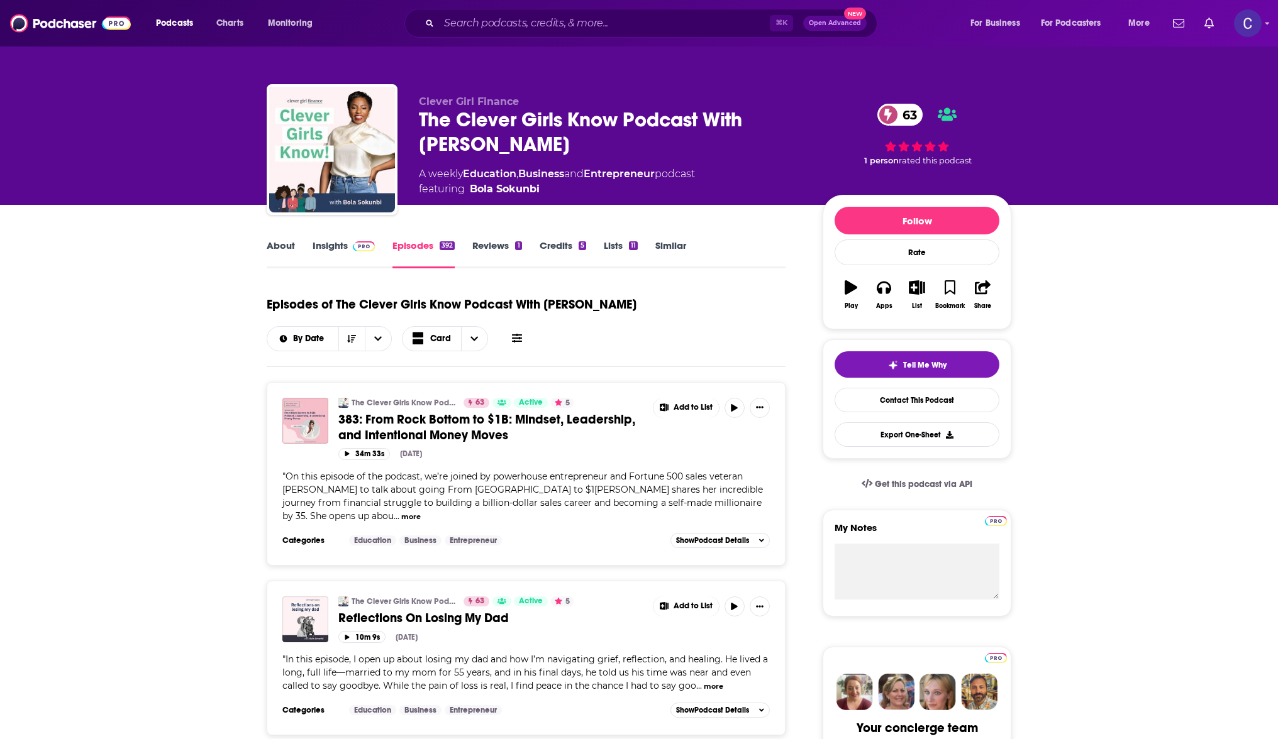
click at [341, 253] on link "Insights" at bounding box center [343, 254] width 62 height 29
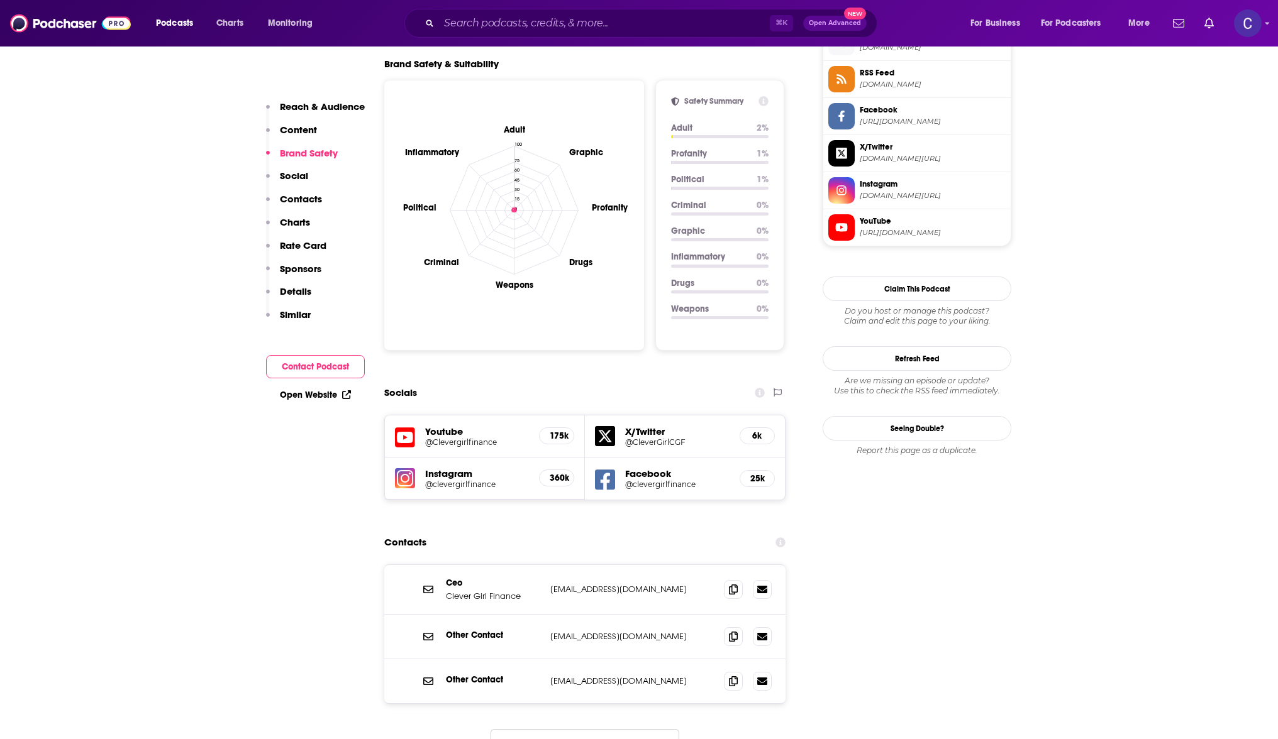
scroll to position [1320, 0]
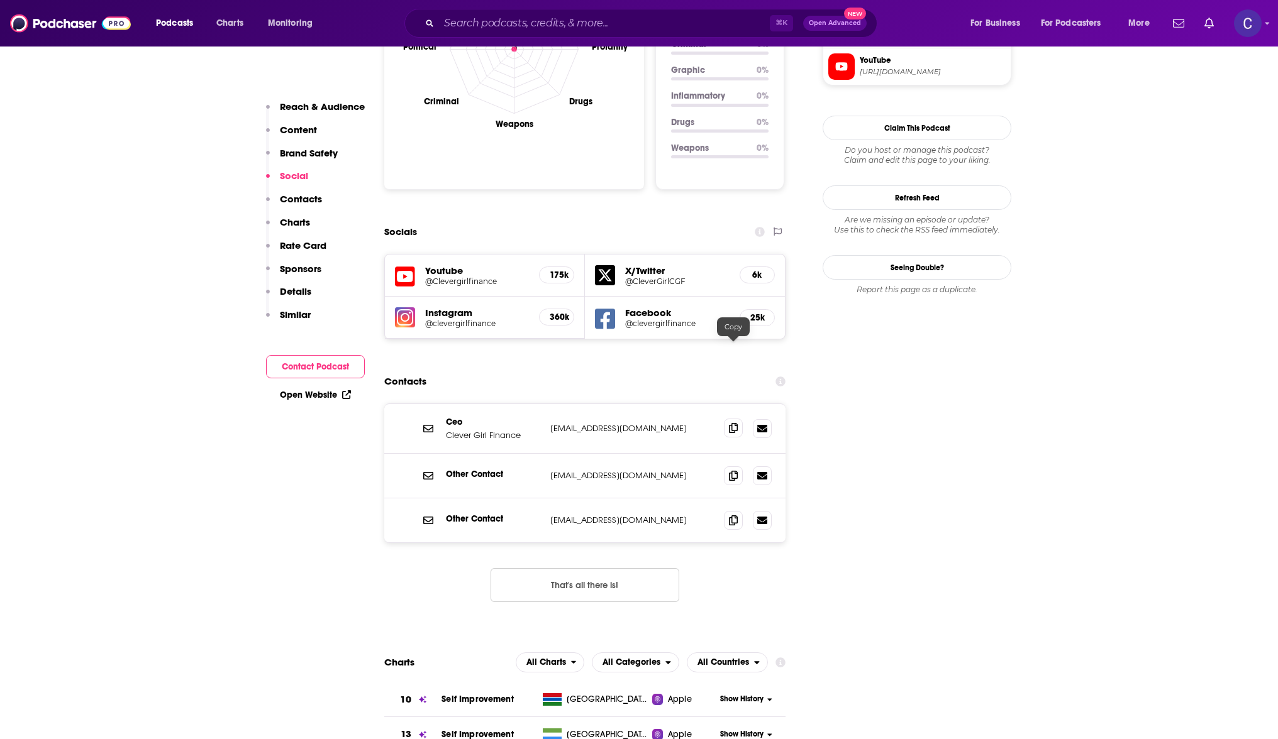
click at [732, 423] on icon at bounding box center [733, 428] width 9 height 10
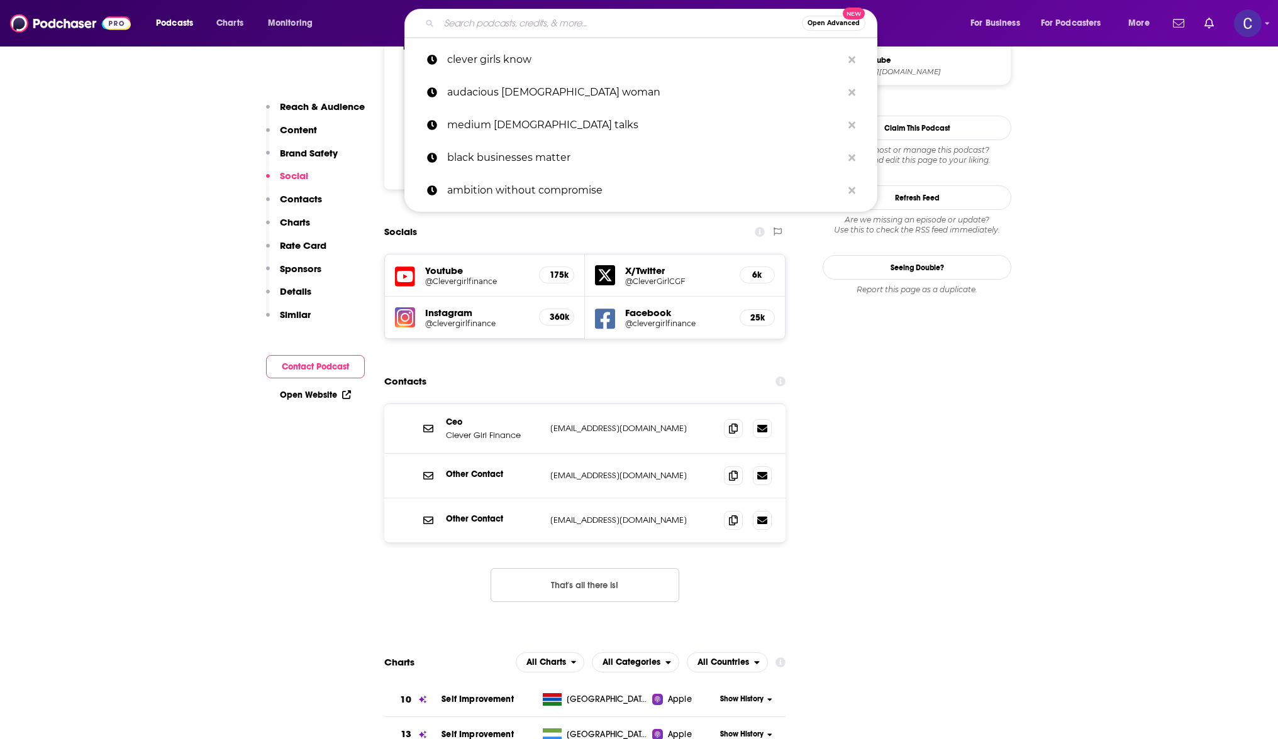
click at [533, 19] on input "Search podcasts, credits, & more..." at bounding box center [620, 23] width 363 height 20
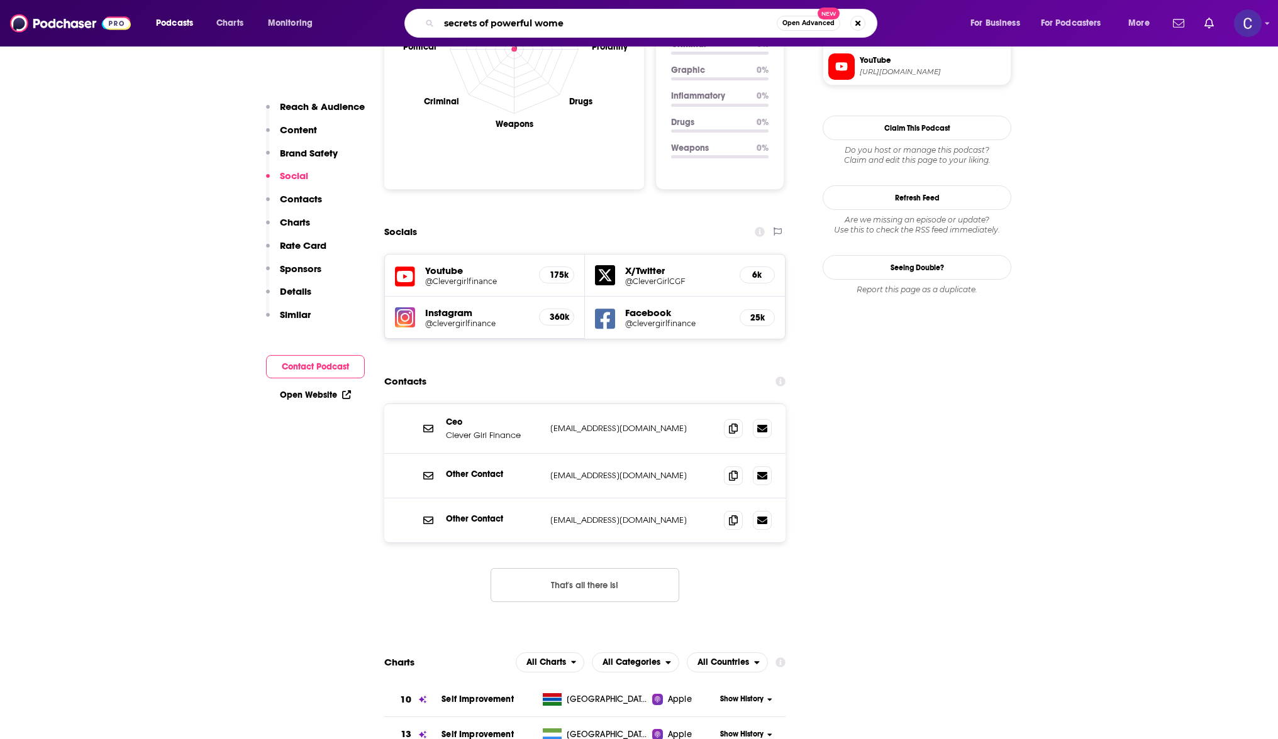
type input "secrets of powerful women"
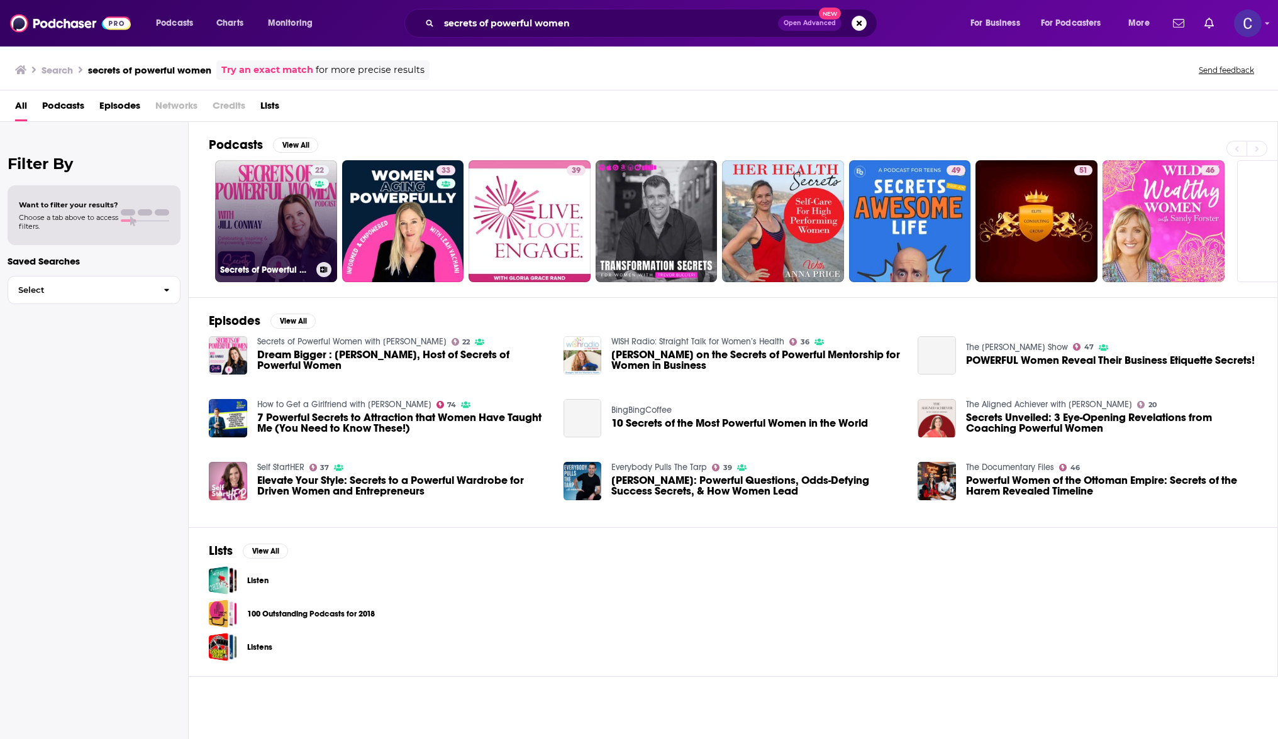
click at [282, 182] on link "22 Secrets of Powerful Women with [PERSON_NAME]" at bounding box center [276, 221] width 122 height 122
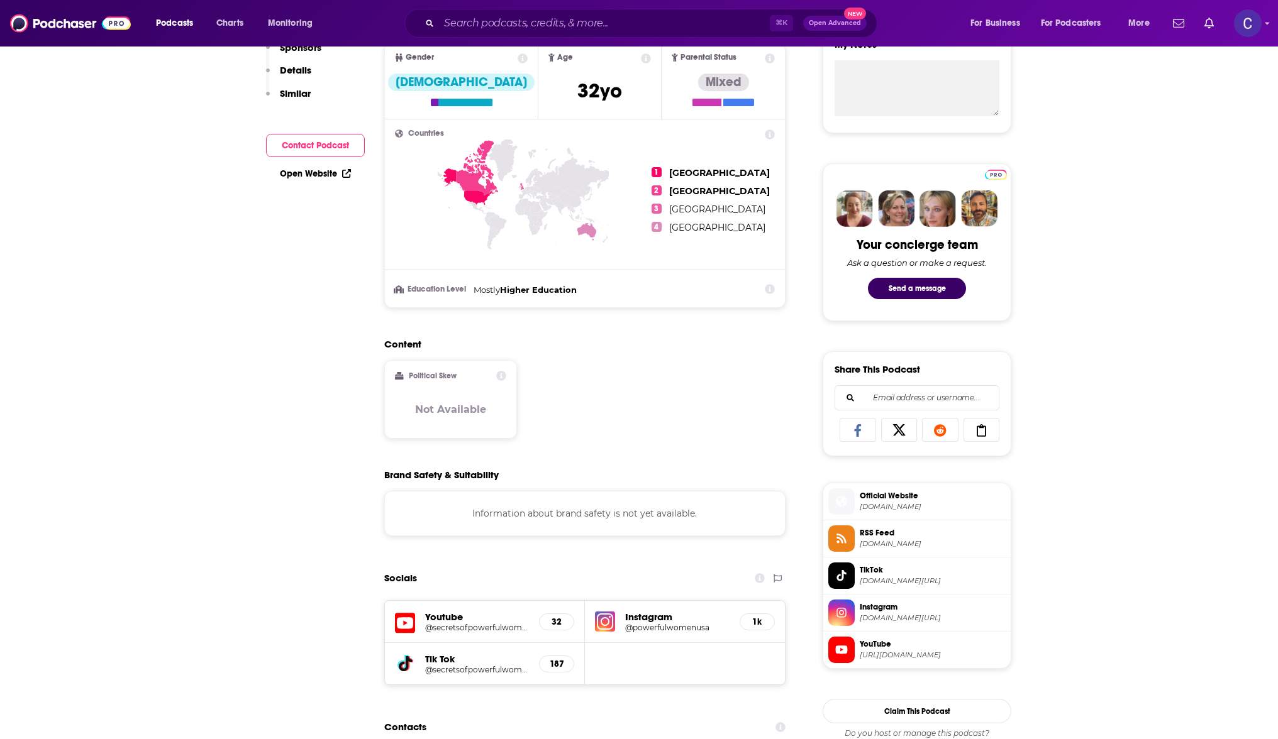
scroll to position [654, 0]
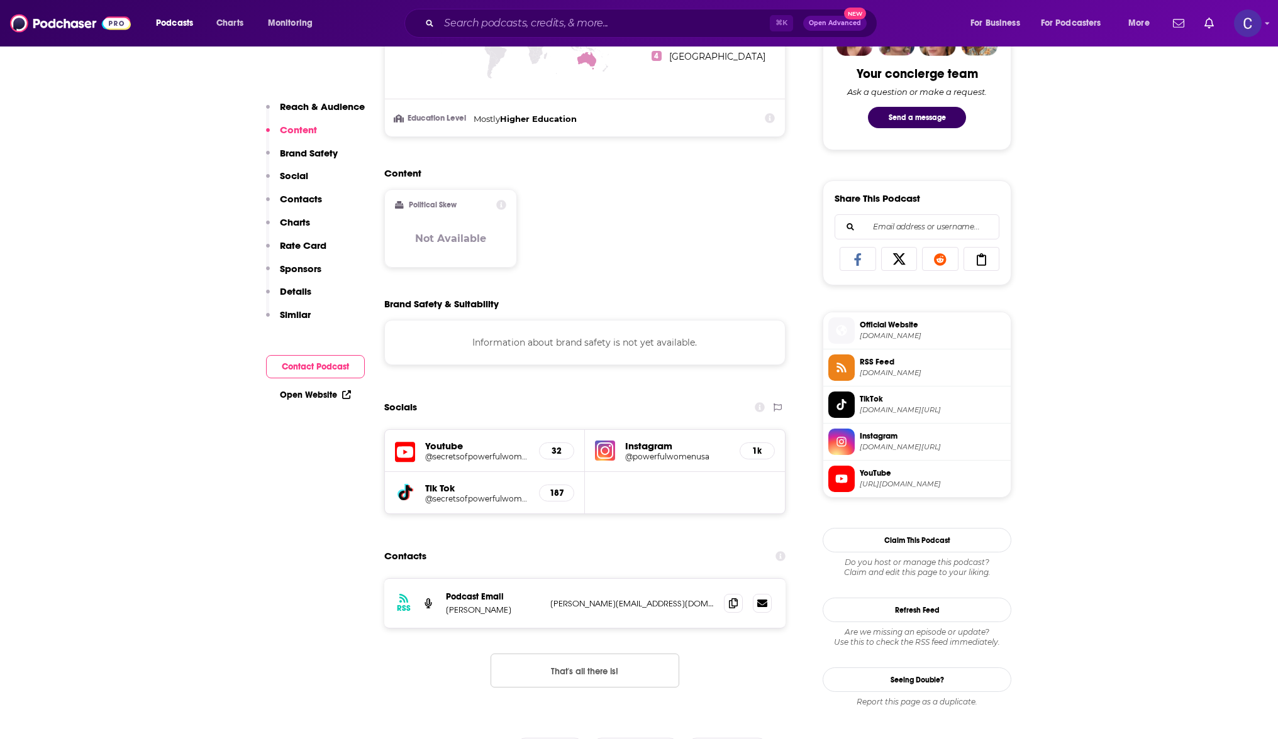
click at [661, 459] on h5 "@powerfulwomenusa" at bounding box center [677, 456] width 104 height 9
click at [727, 603] on span at bounding box center [733, 602] width 19 height 19
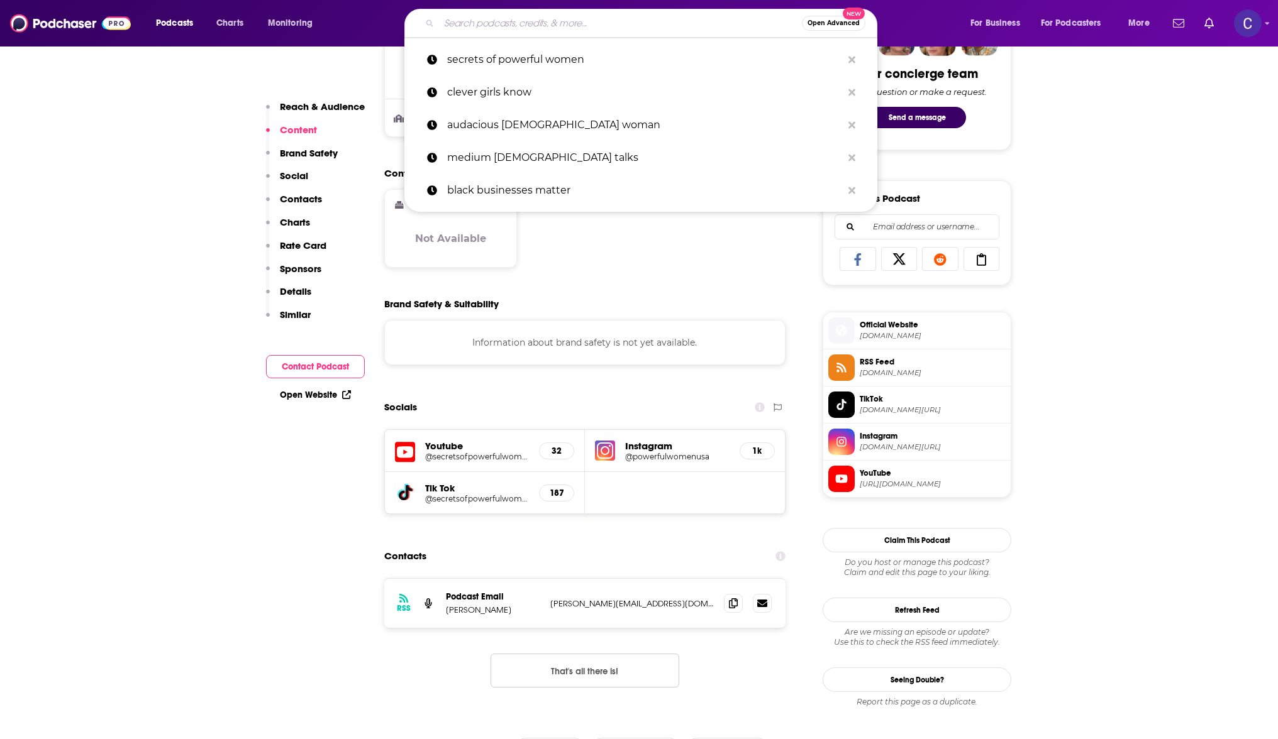
click at [458, 21] on input "Search podcasts, credits, & more..." at bounding box center [620, 23] width 363 height 20
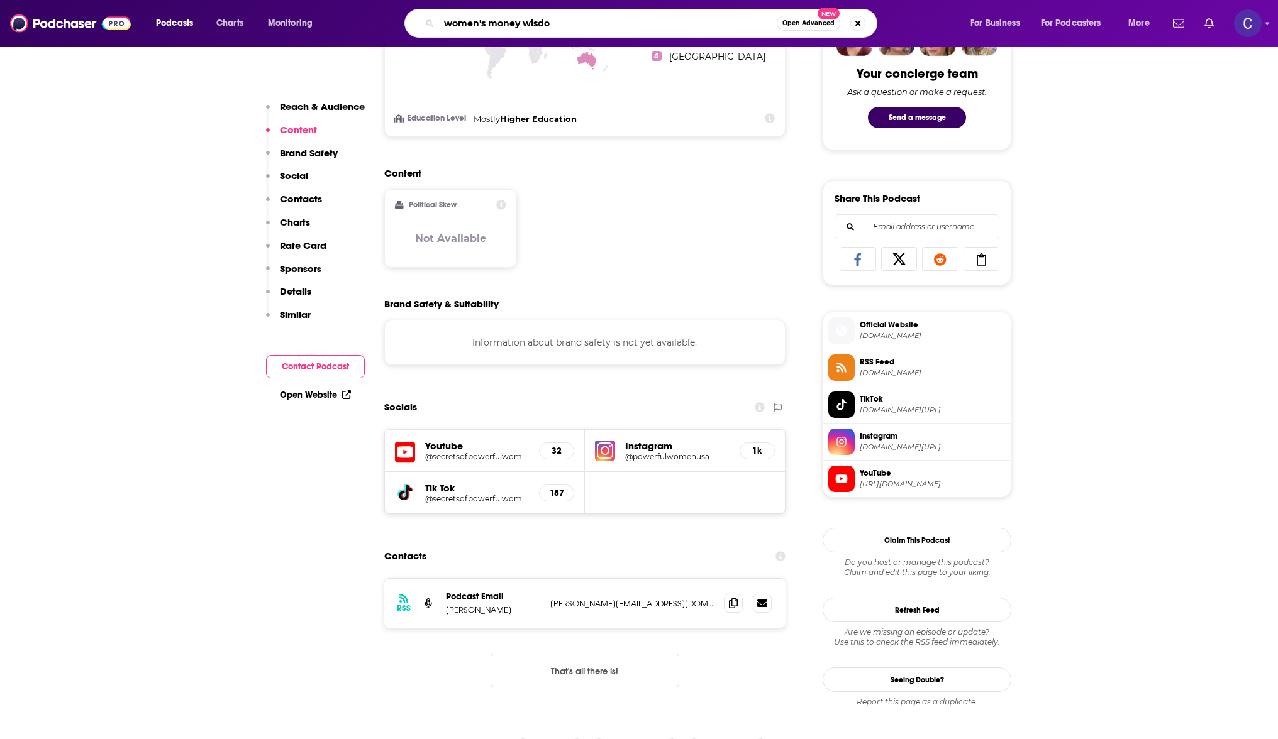
type input "women's money wisdom"
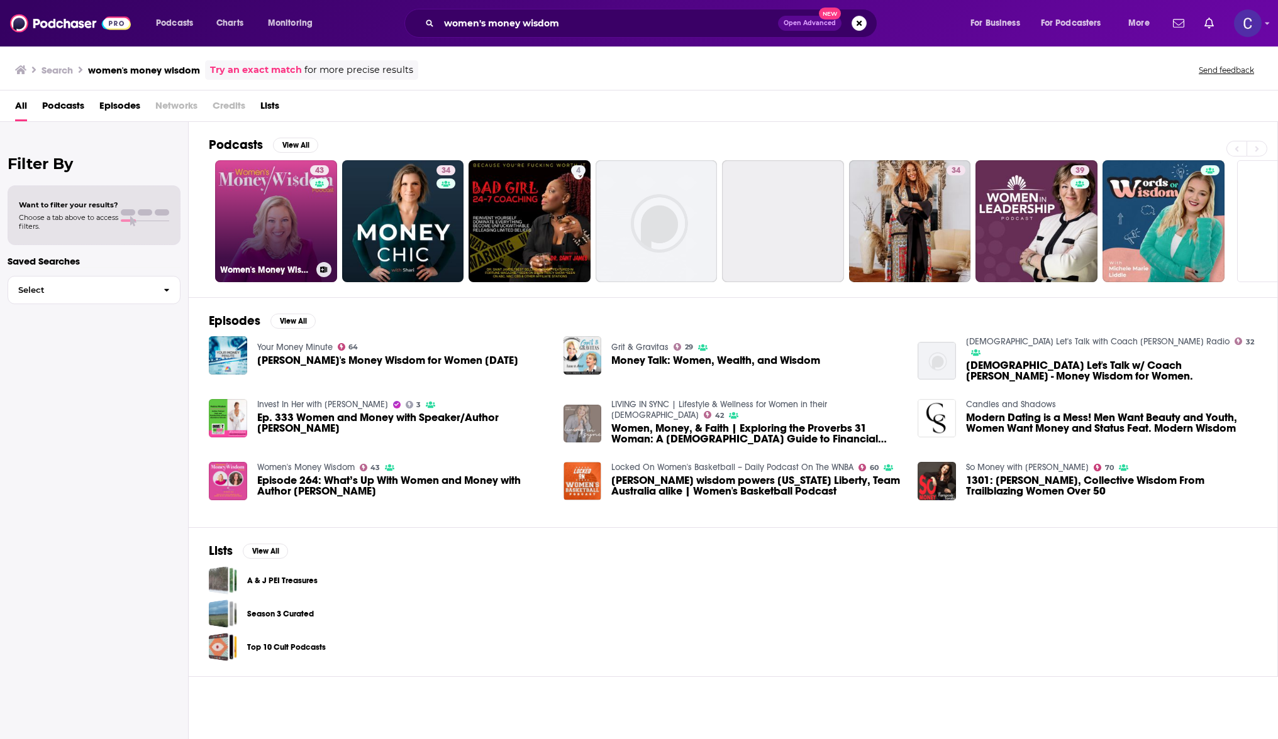
click at [269, 213] on link "43 Women's Money Wisdom" at bounding box center [276, 221] width 122 height 122
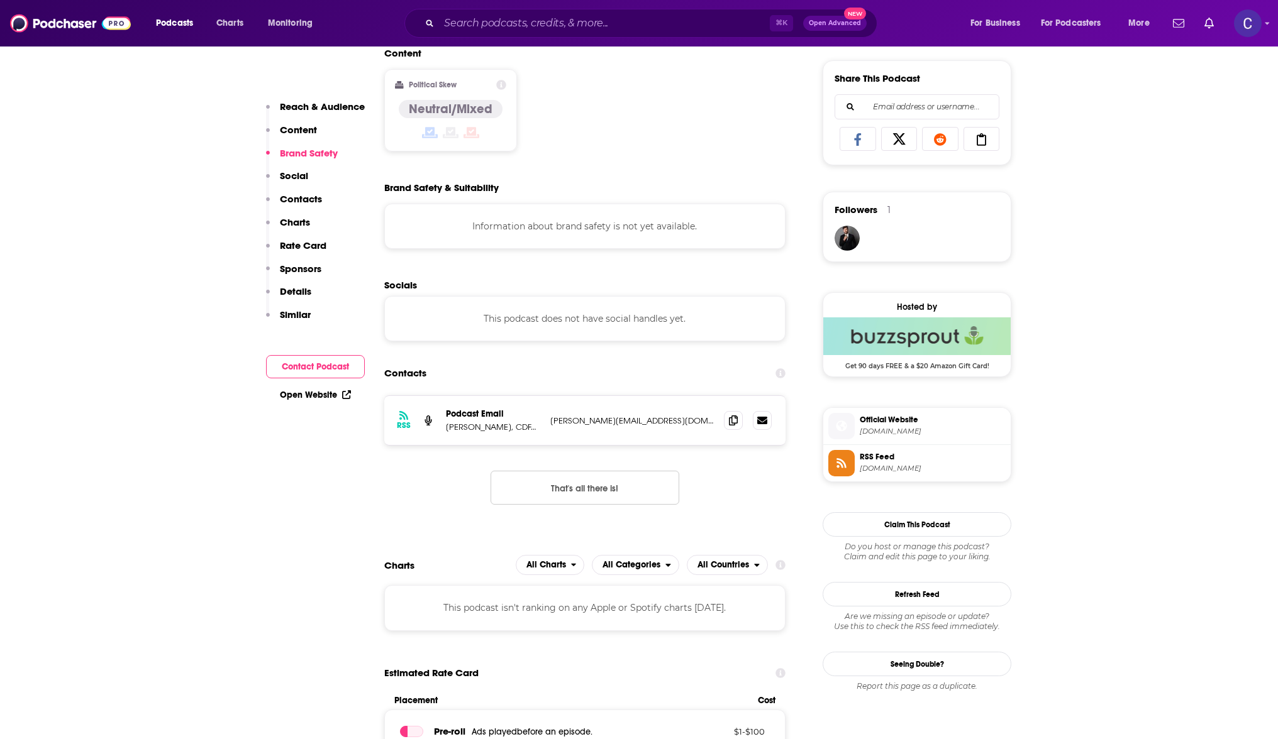
scroll to position [773, 0]
click at [729, 427] on icon at bounding box center [733, 422] width 9 height 10
click at [609, 33] on div "⌘ K Open Advanced New" at bounding box center [640, 23] width 473 height 29
click at [606, 18] on input "Search podcasts, credits, & more..." at bounding box center [604, 23] width 331 height 20
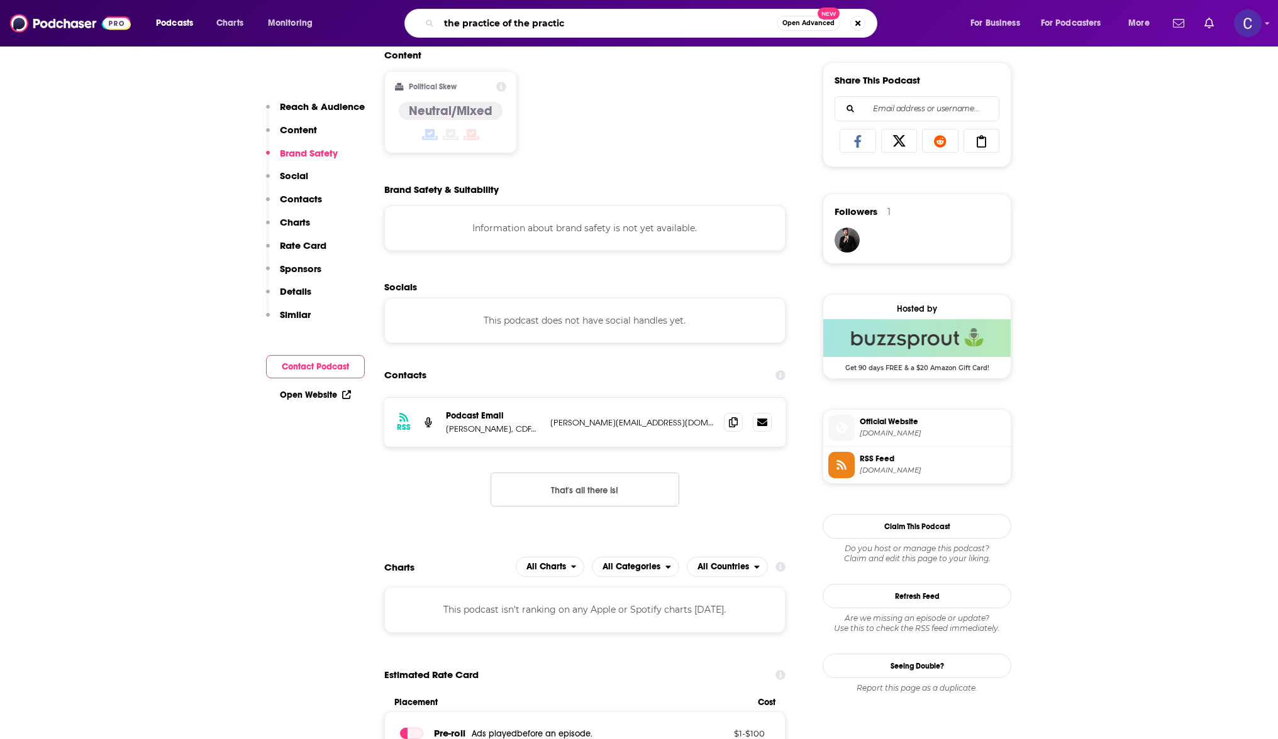
type input "the practice of the practice"
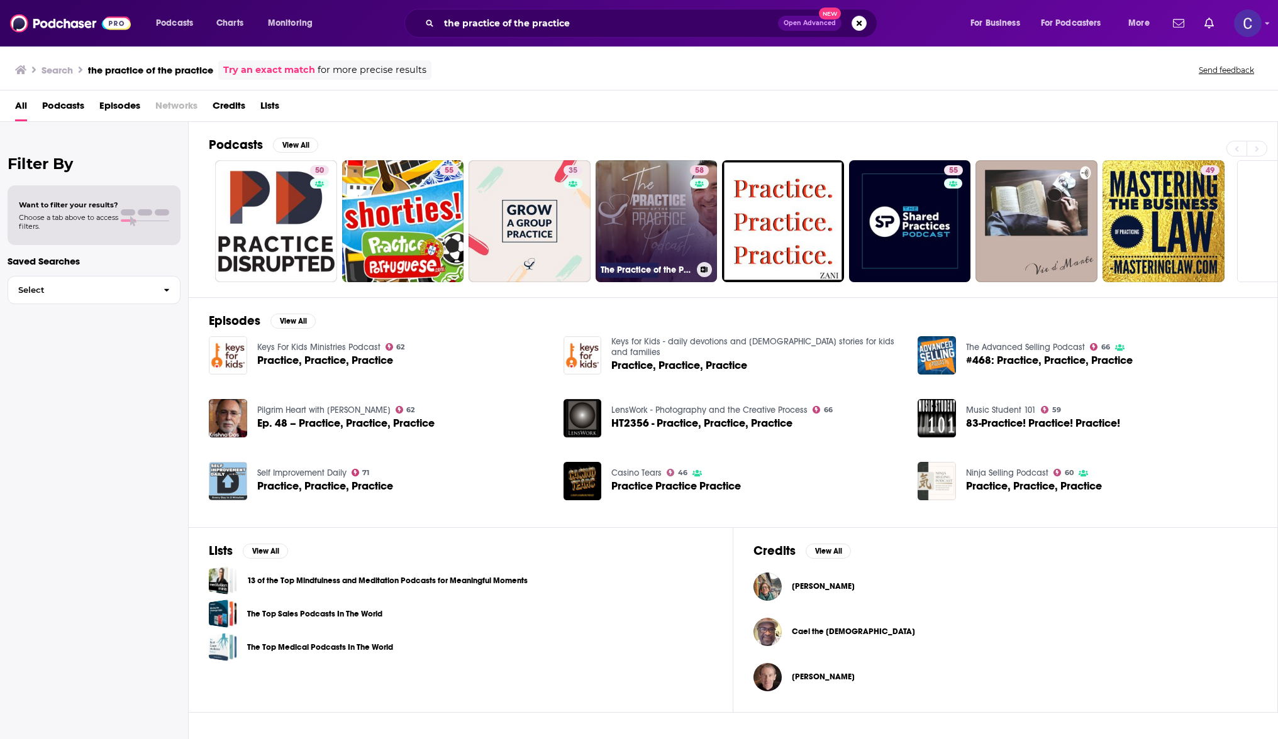
click at [639, 240] on link "58 The Practice of the Practice Podcast | Where Modern Psychology Meets the Bus…" at bounding box center [656, 221] width 122 height 122
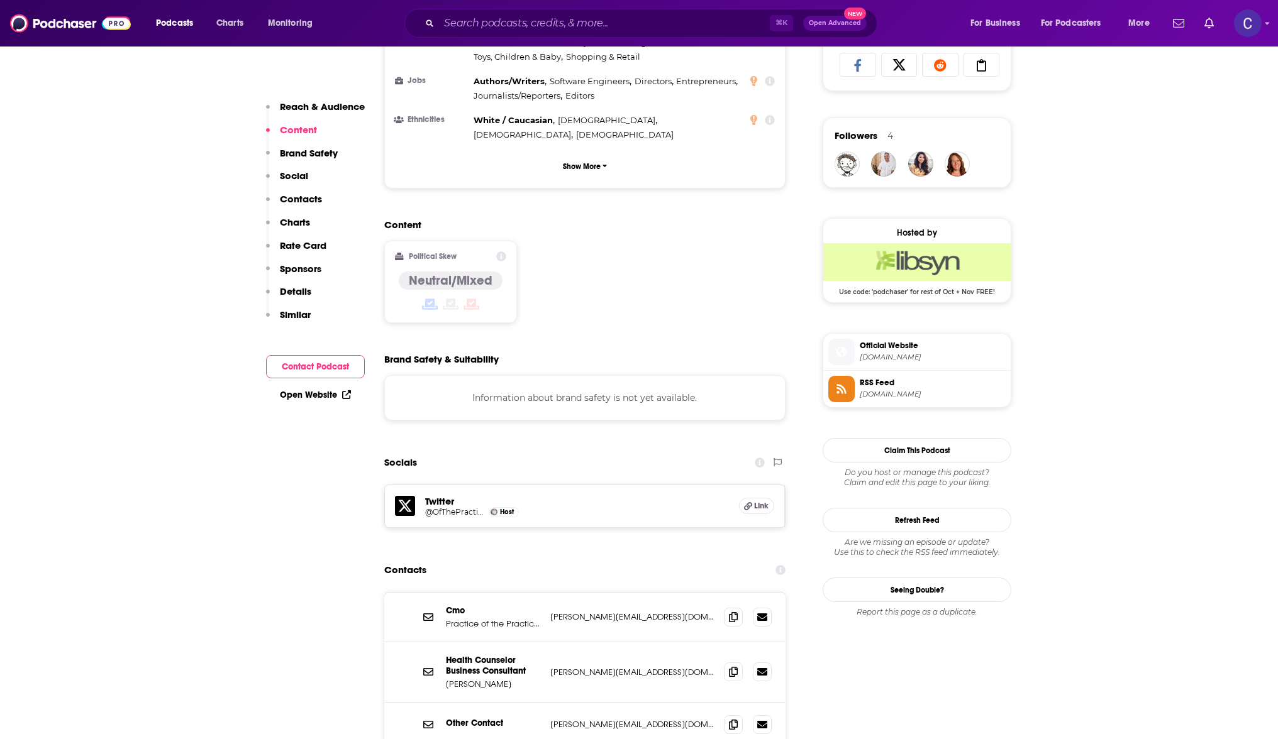
scroll to position [920, 0]
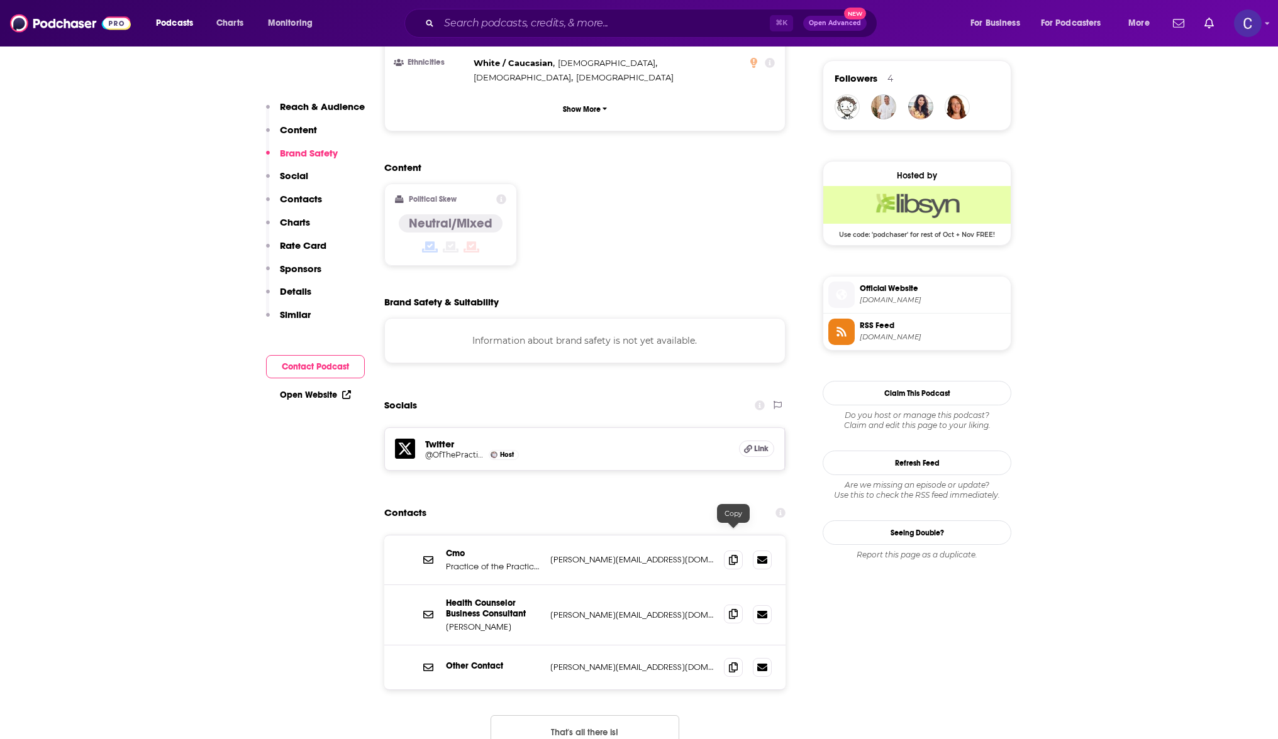
click at [732, 605] on span at bounding box center [733, 614] width 19 height 19
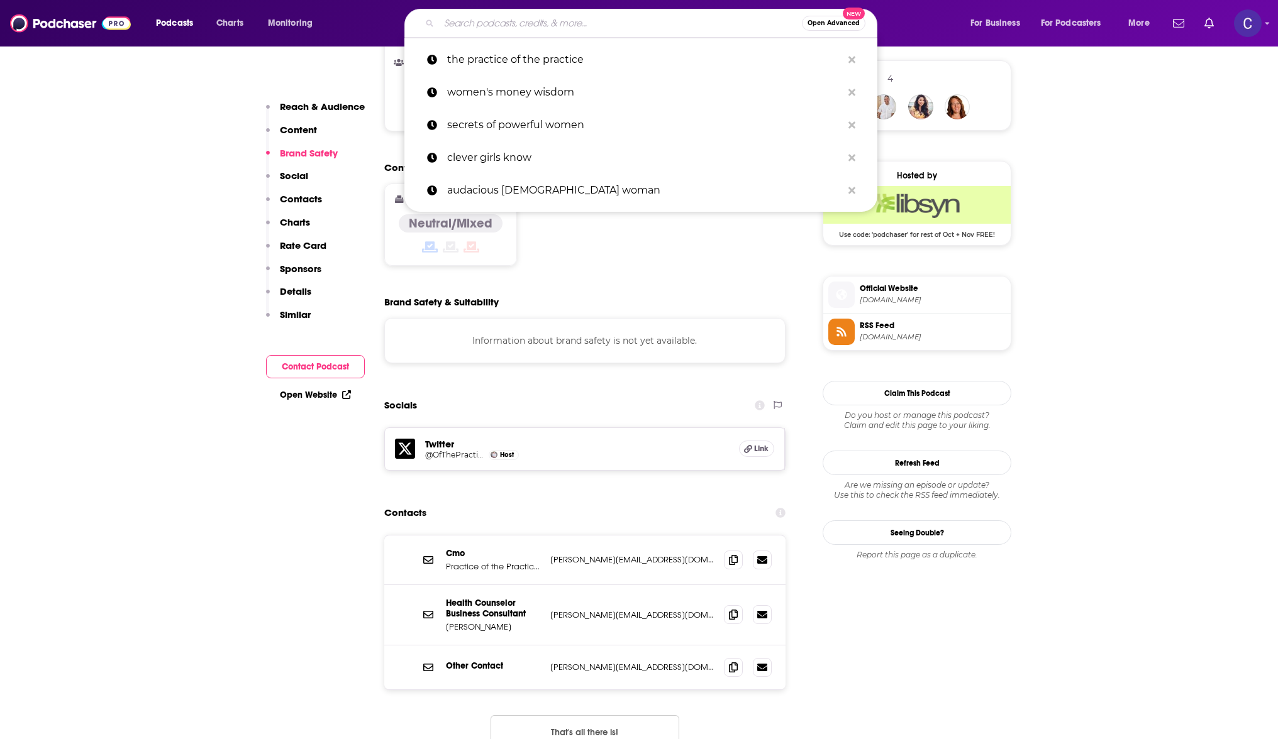
click at [470, 27] on input "Search podcasts, credits, & more..." at bounding box center [620, 23] width 363 height 20
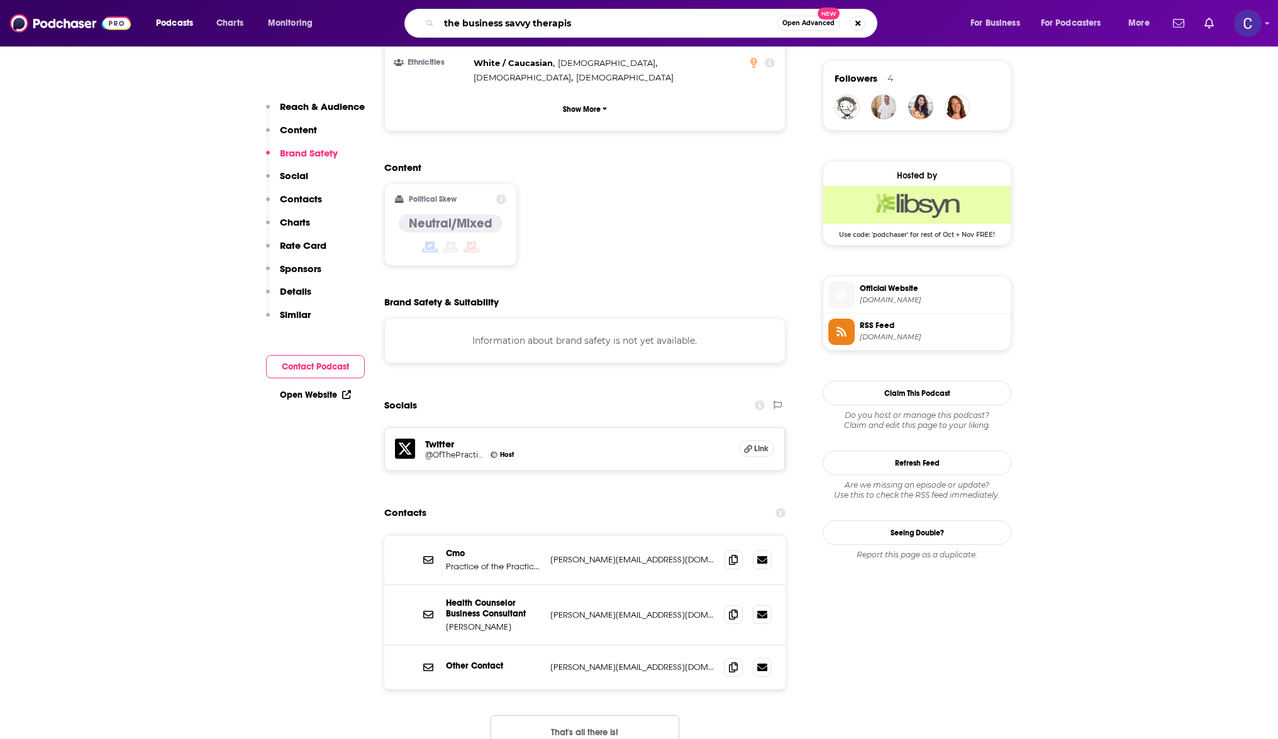
type input "the business savvy therapist"
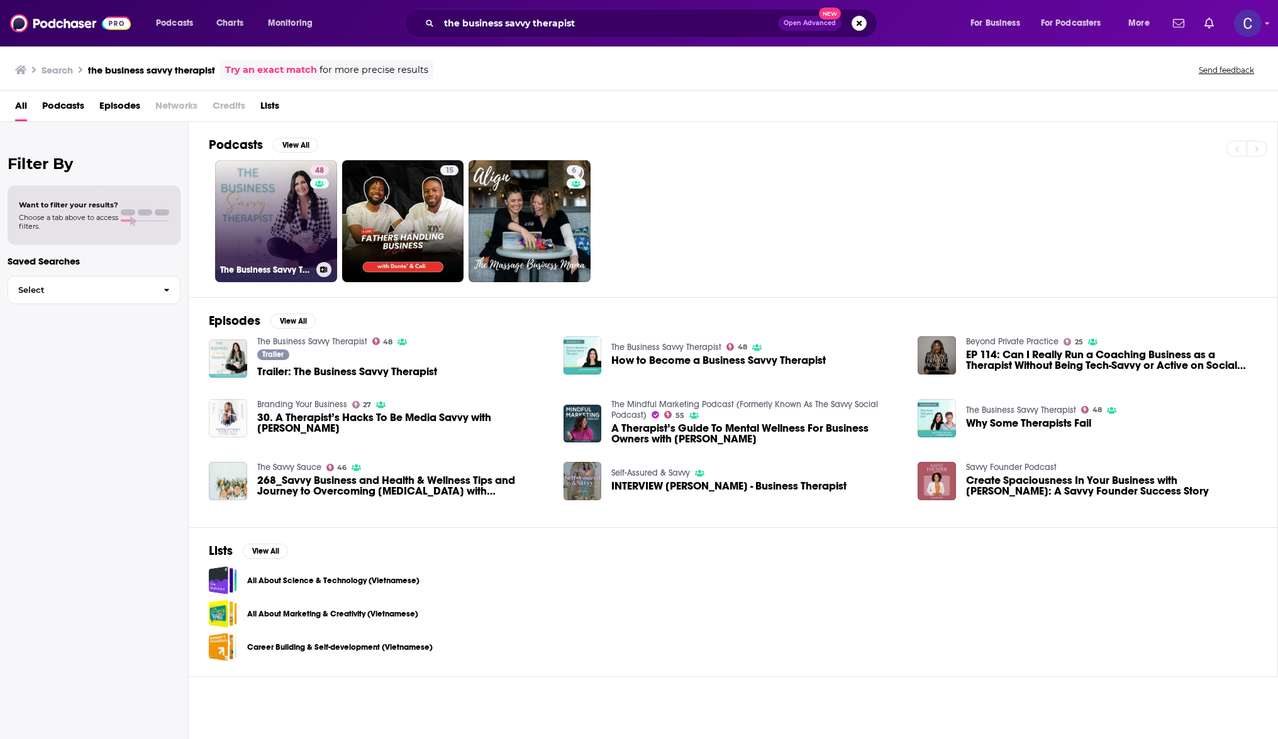
click at [262, 203] on link "48 The Business Savvy Therapist" at bounding box center [276, 221] width 122 height 122
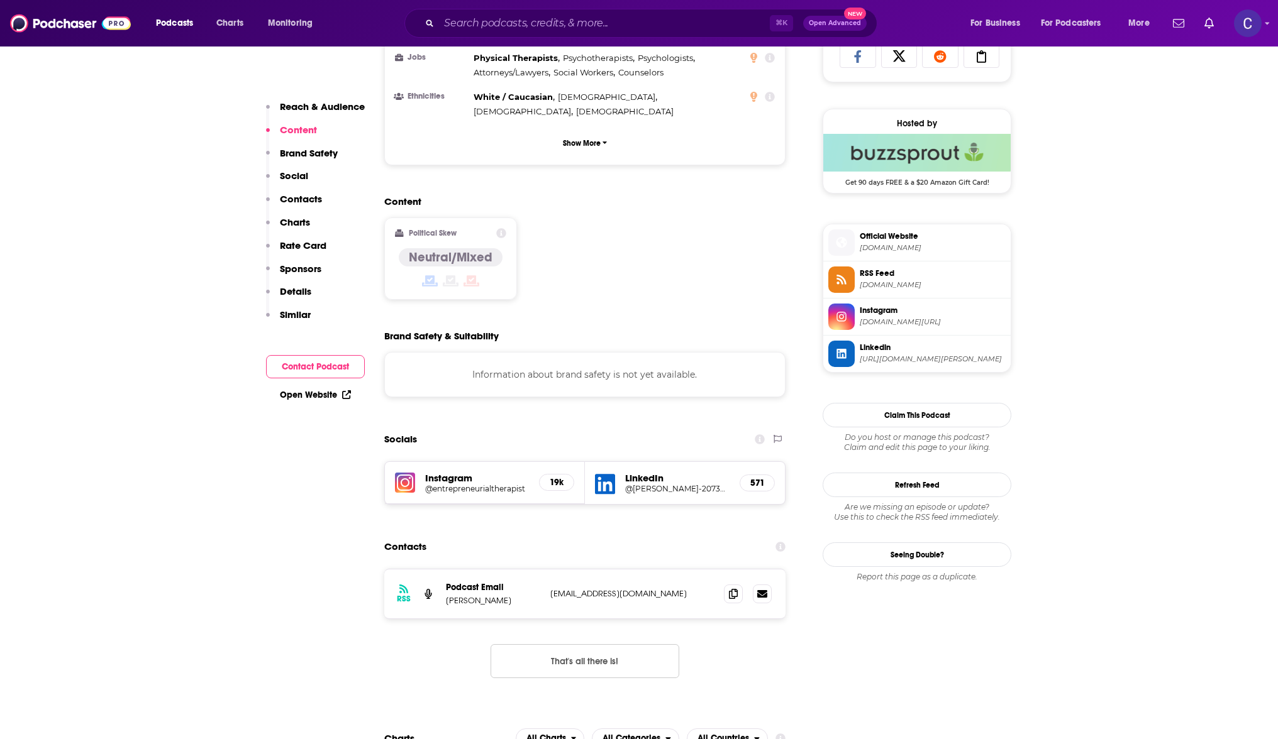
scroll to position [868, 0]
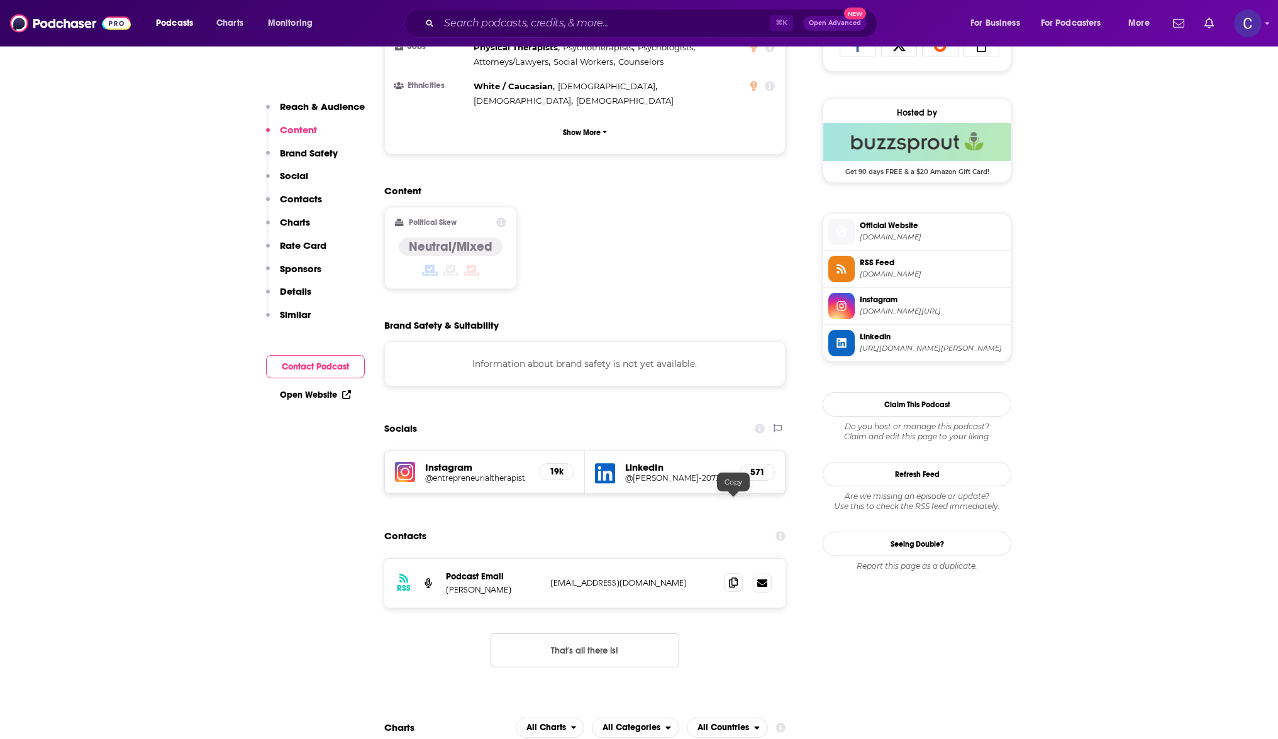
click at [726, 573] on span at bounding box center [733, 582] width 19 height 19
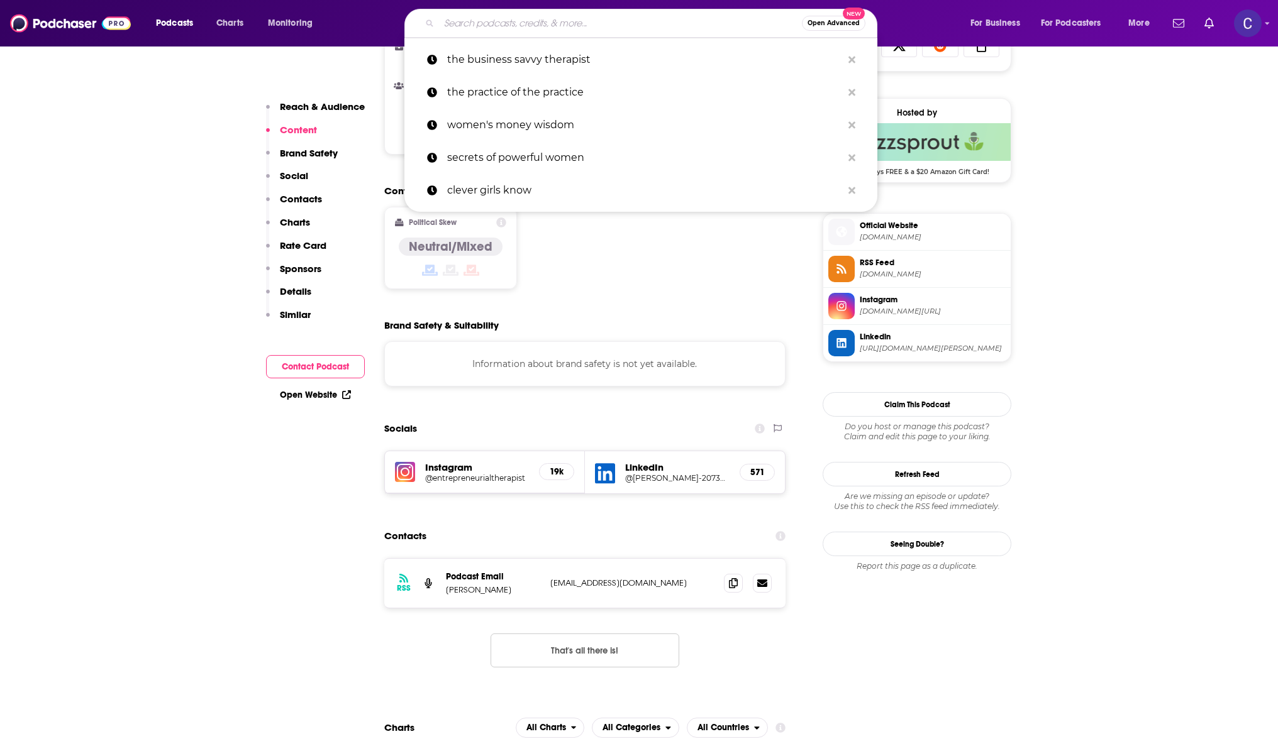
click at [477, 25] on input "Search podcasts, credits, & more..." at bounding box center [620, 23] width 363 height 20
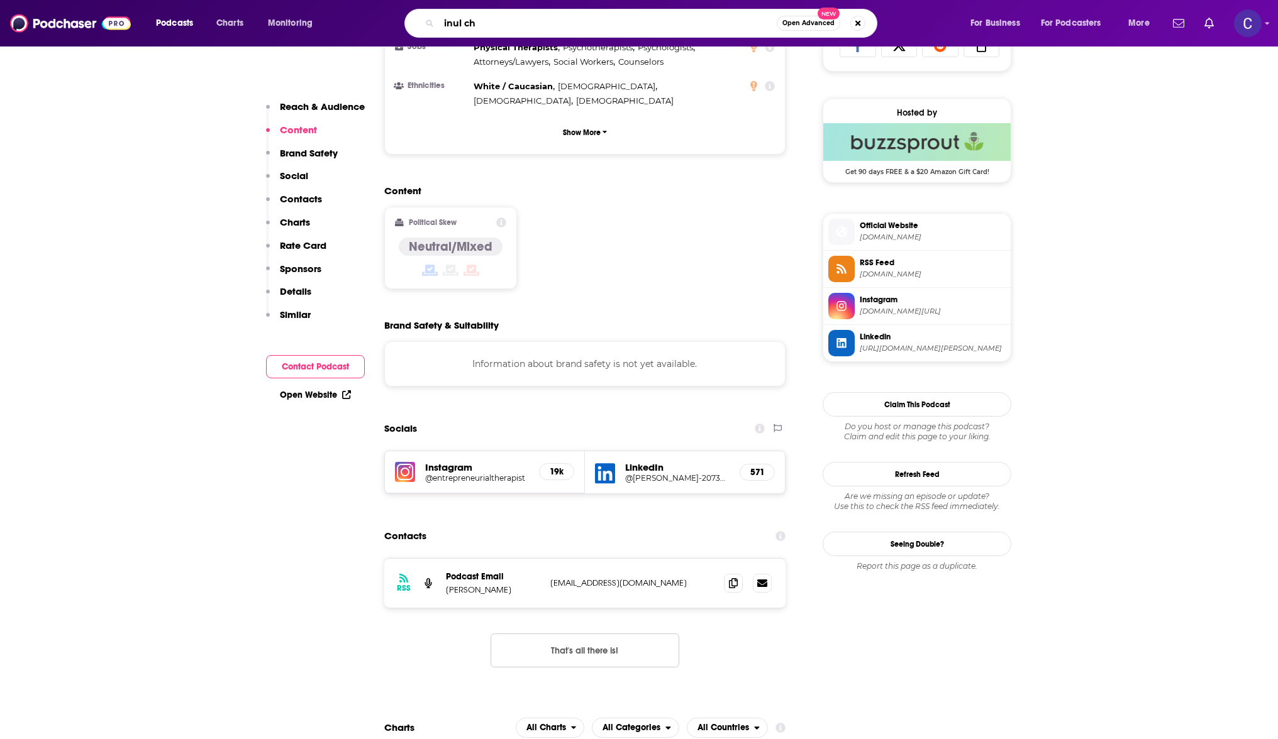
type input "inul cha"
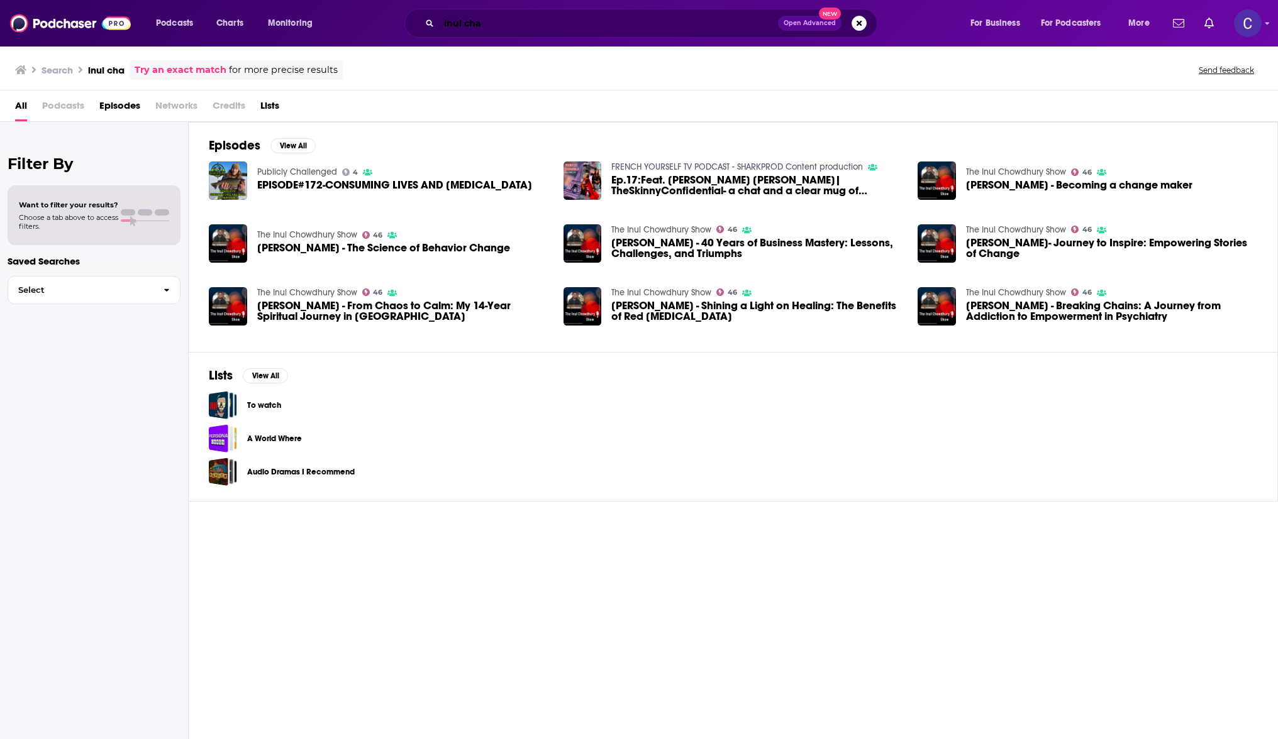
click at [488, 28] on input "inul cha" at bounding box center [608, 23] width 339 height 20
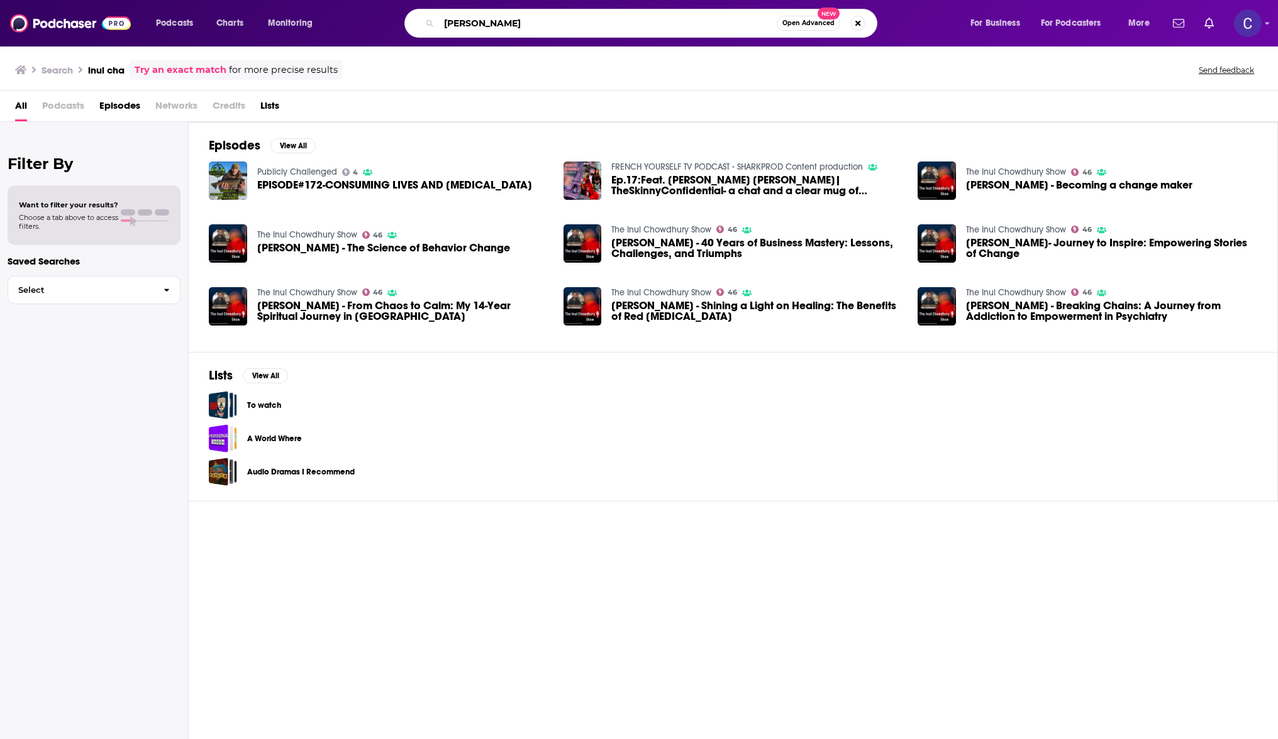
type input "[PERSON_NAME]"
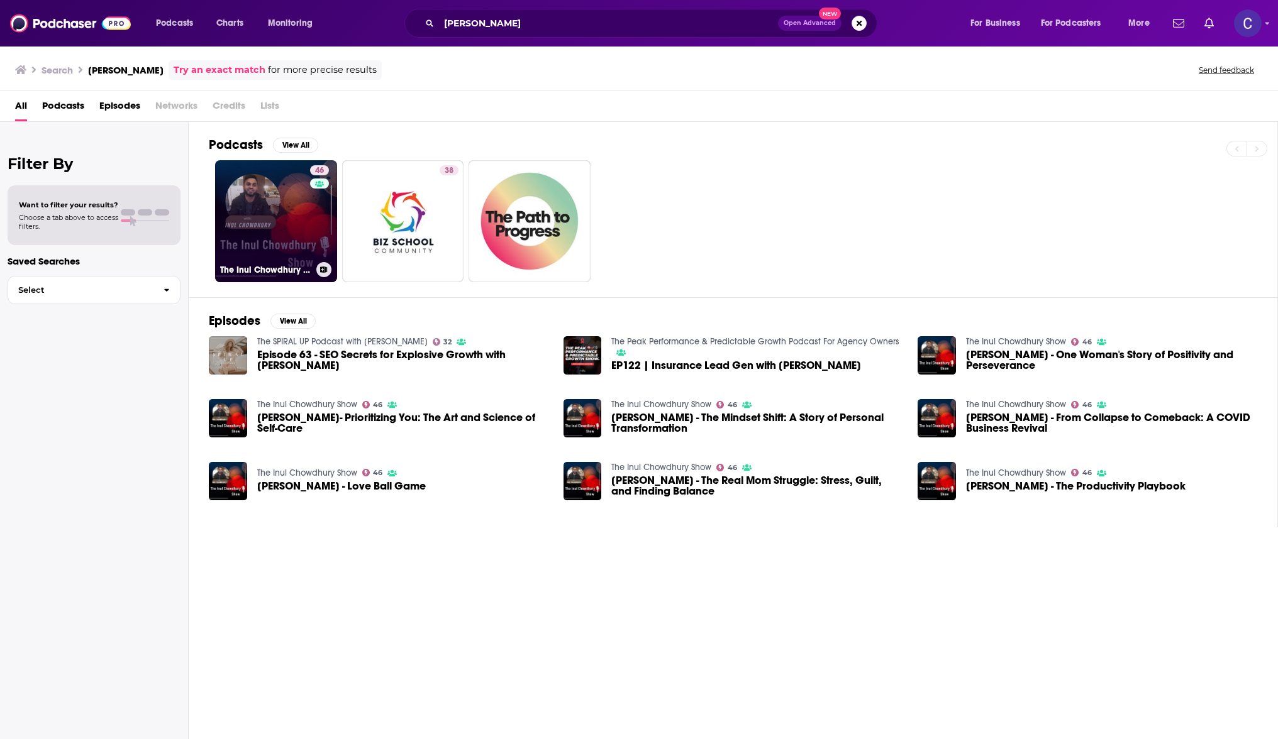
click at [295, 231] on link "46 The Inul [PERSON_NAME] Show" at bounding box center [276, 221] width 122 height 122
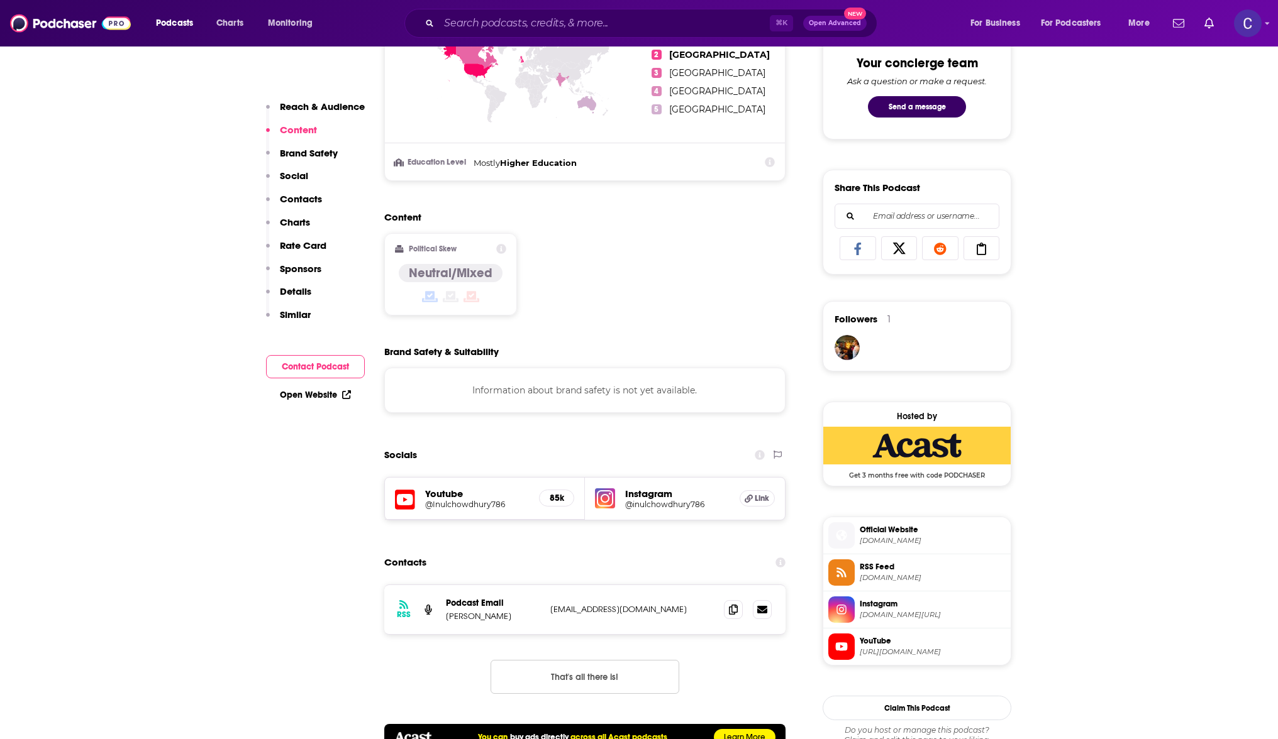
scroll to position [729, 0]
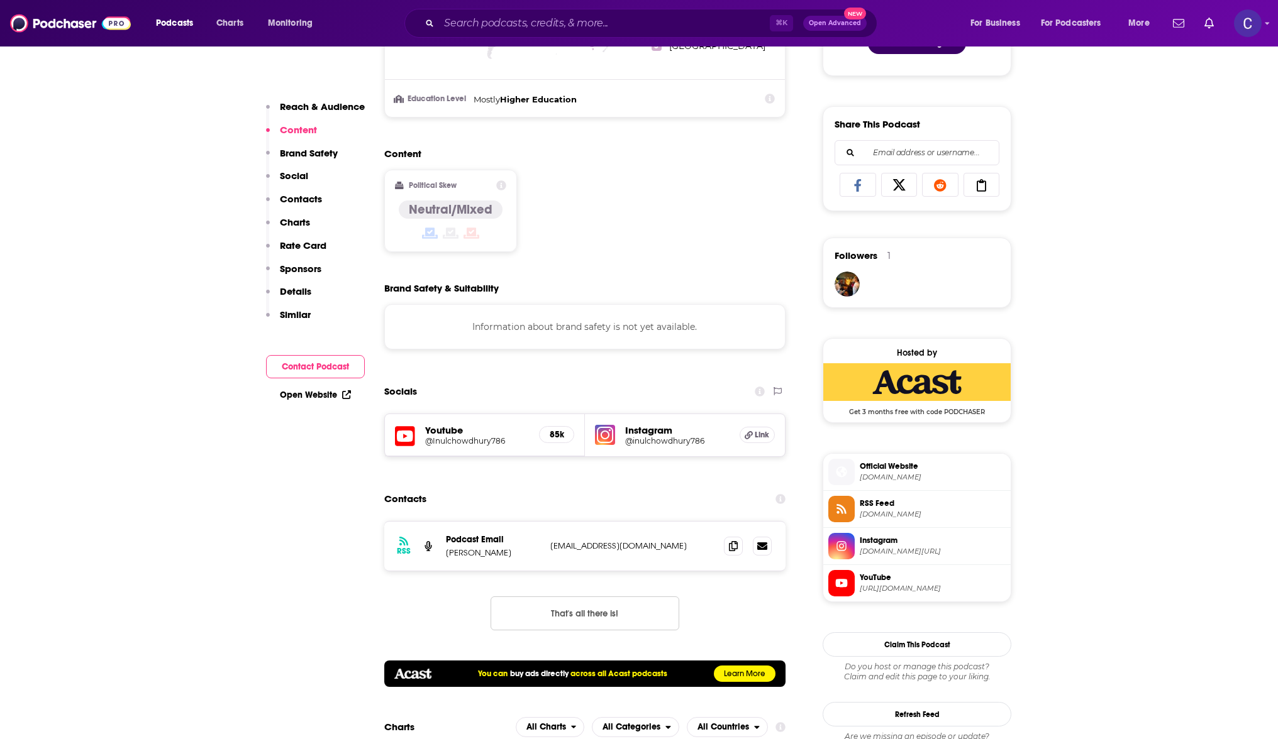
click at [649, 441] on h5 "@inulchowdhury786" at bounding box center [677, 440] width 104 height 9
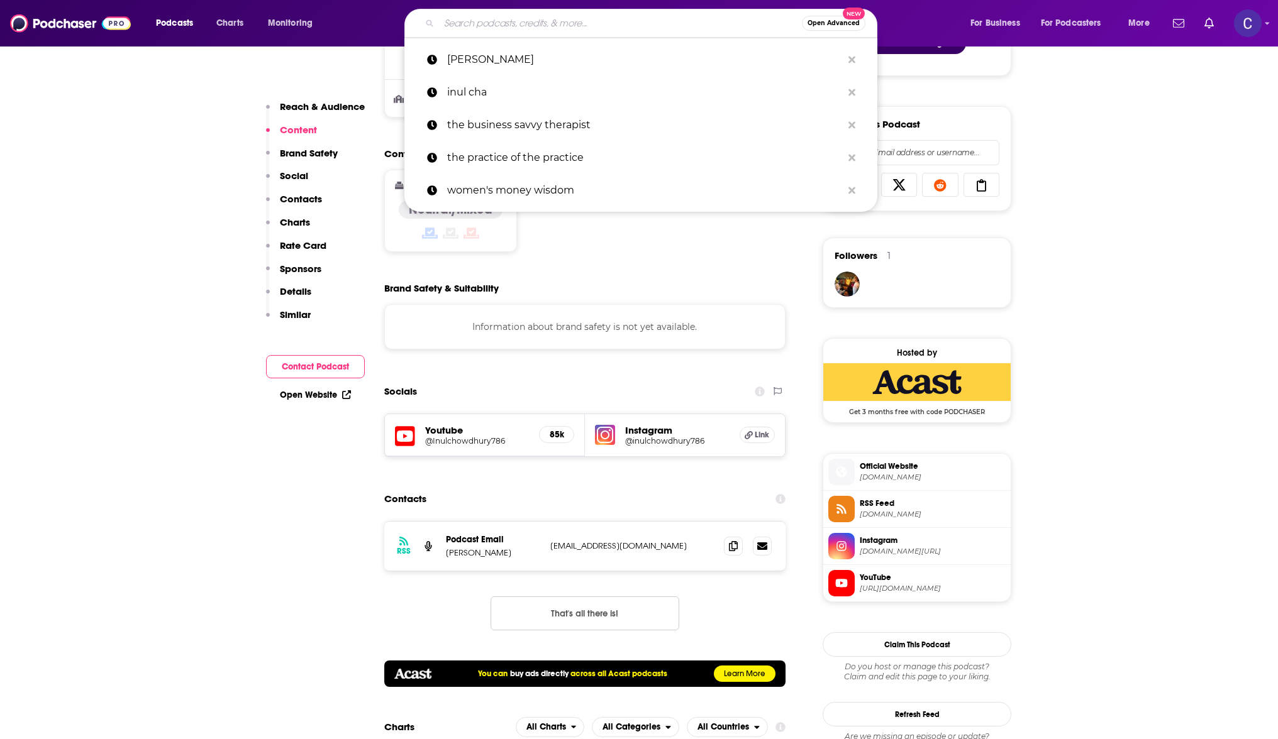
click at [491, 14] on input "Search podcasts, credits, & more..." at bounding box center [620, 23] width 363 height 20
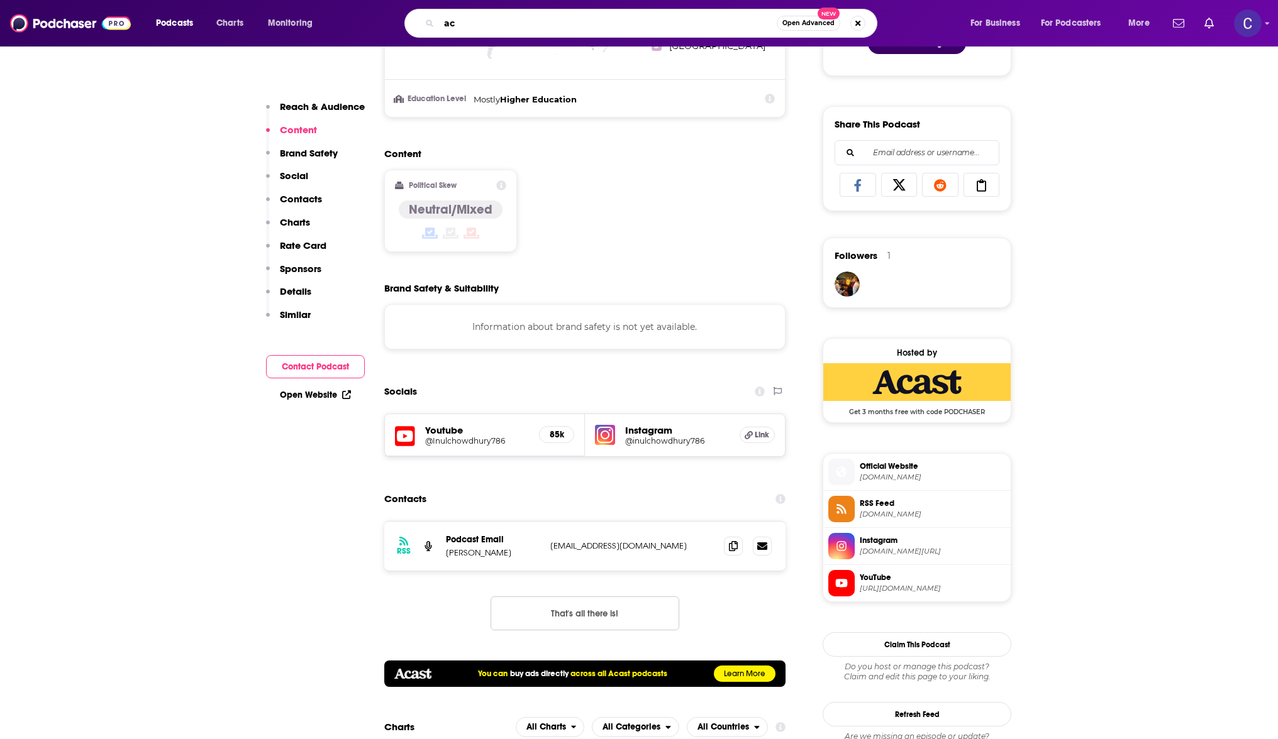
type input "a"
type input "care more be better"
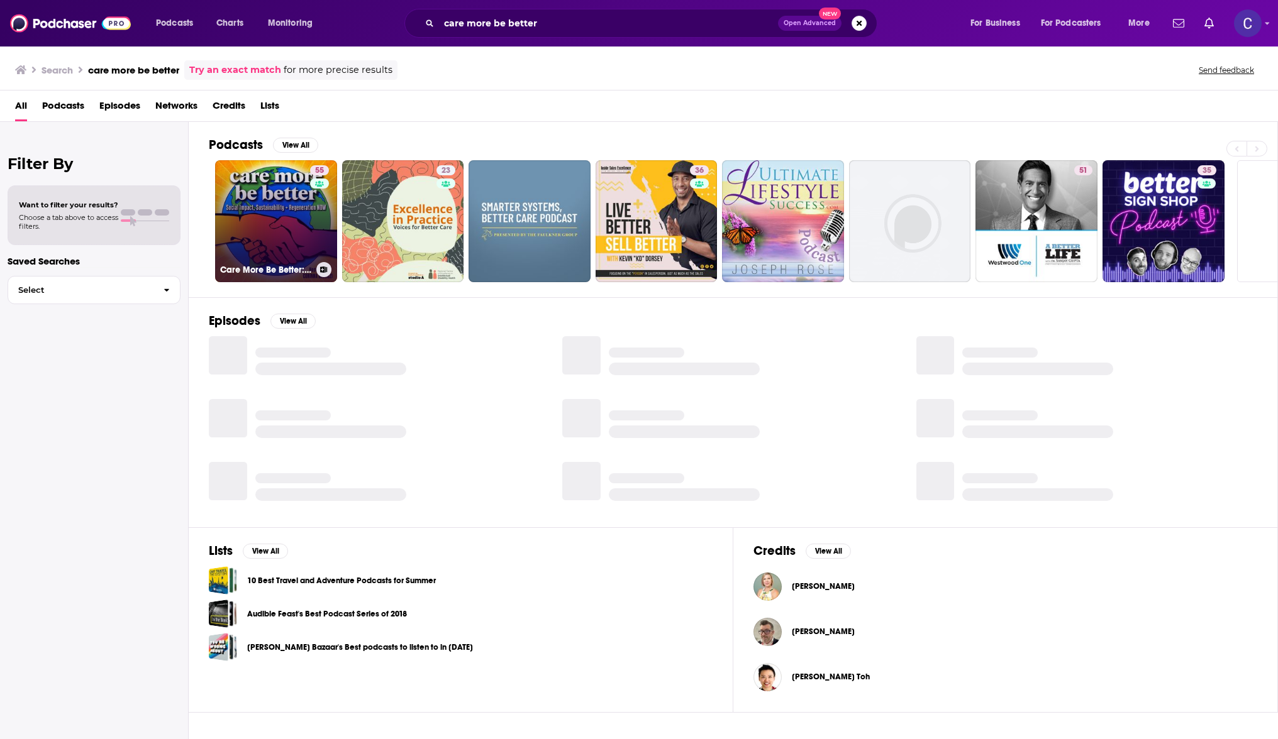
click at [274, 202] on link "55 Care More Be Better: A Podcast For Sustainable Social Impact and Regeneration" at bounding box center [276, 221] width 122 height 122
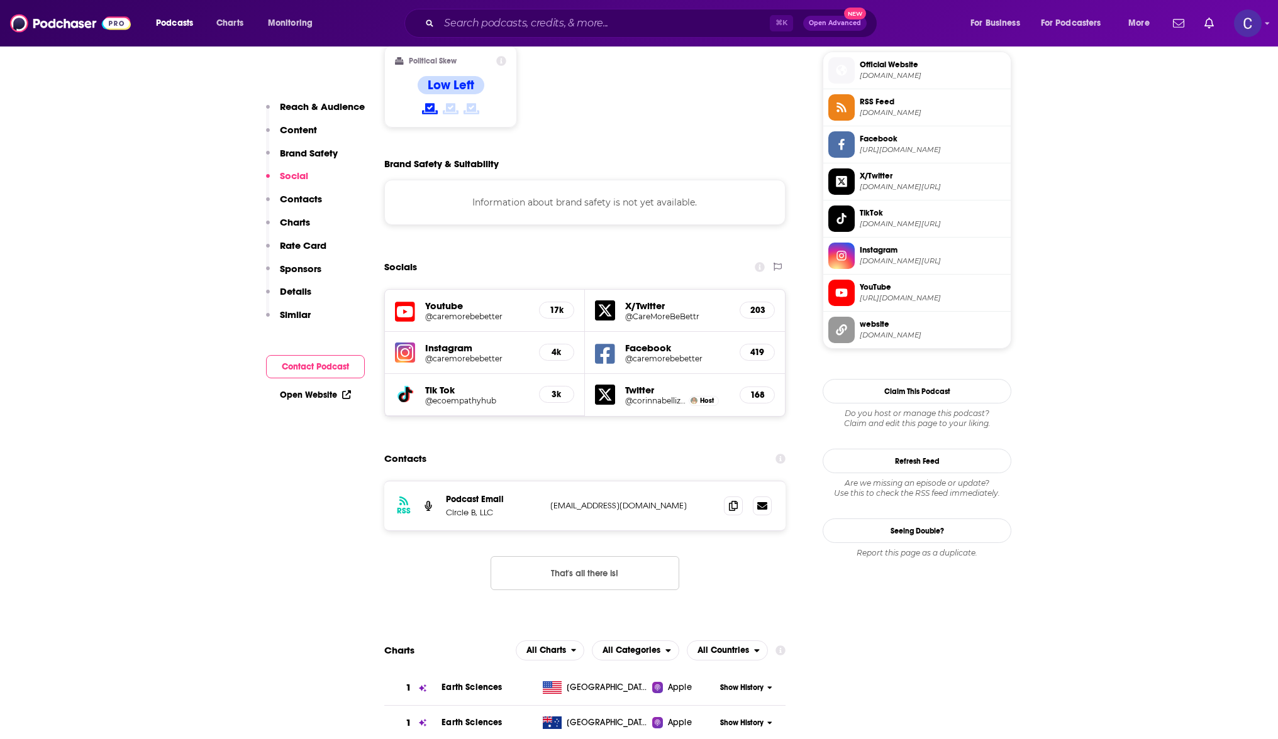
scroll to position [1024, 0]
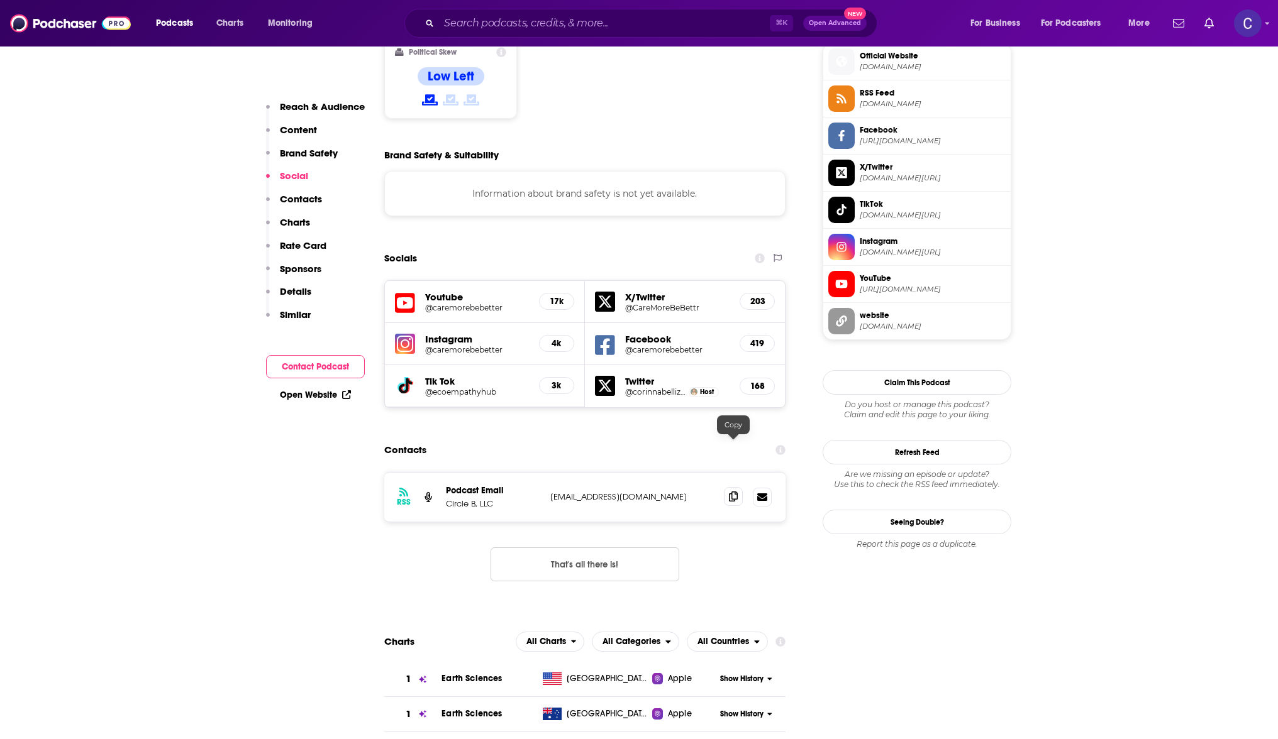
click at [737, 487] on span at bounding box center [733, 496] width 19 height 19
click at [531, 23] on input "Search podcasts, credits, & more..." at bounding box center [604, 23] width 331 height 20
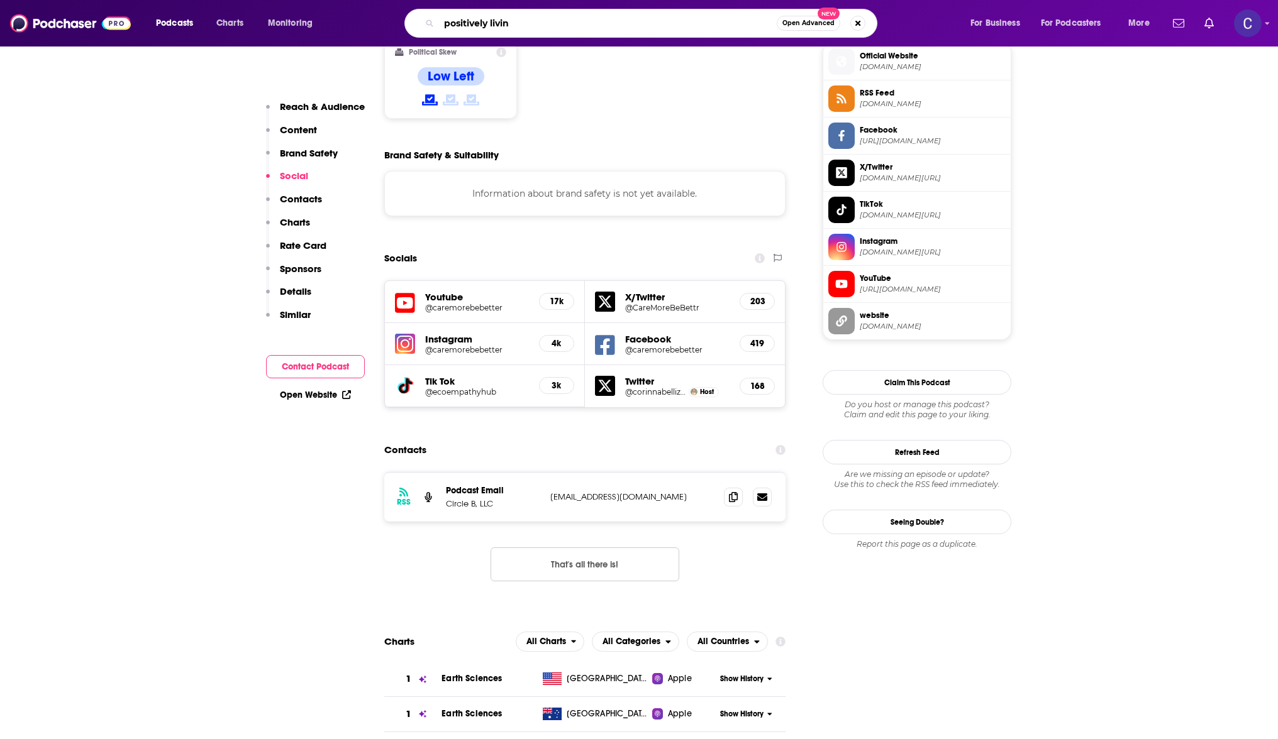
type input "positively living"
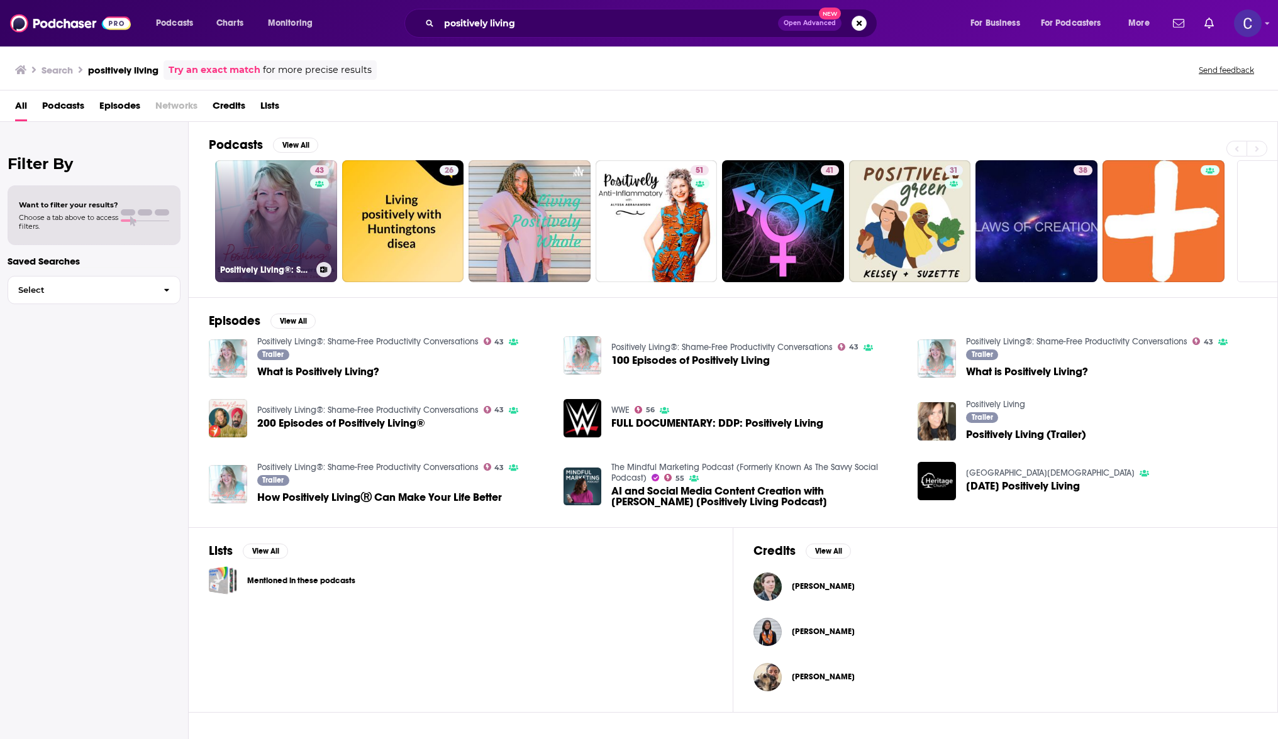
click at [285, 224] on link "43 Positively Living®: Shame-Free Productivity Conversations" at bounding box center [276, 221] width 122 height 122
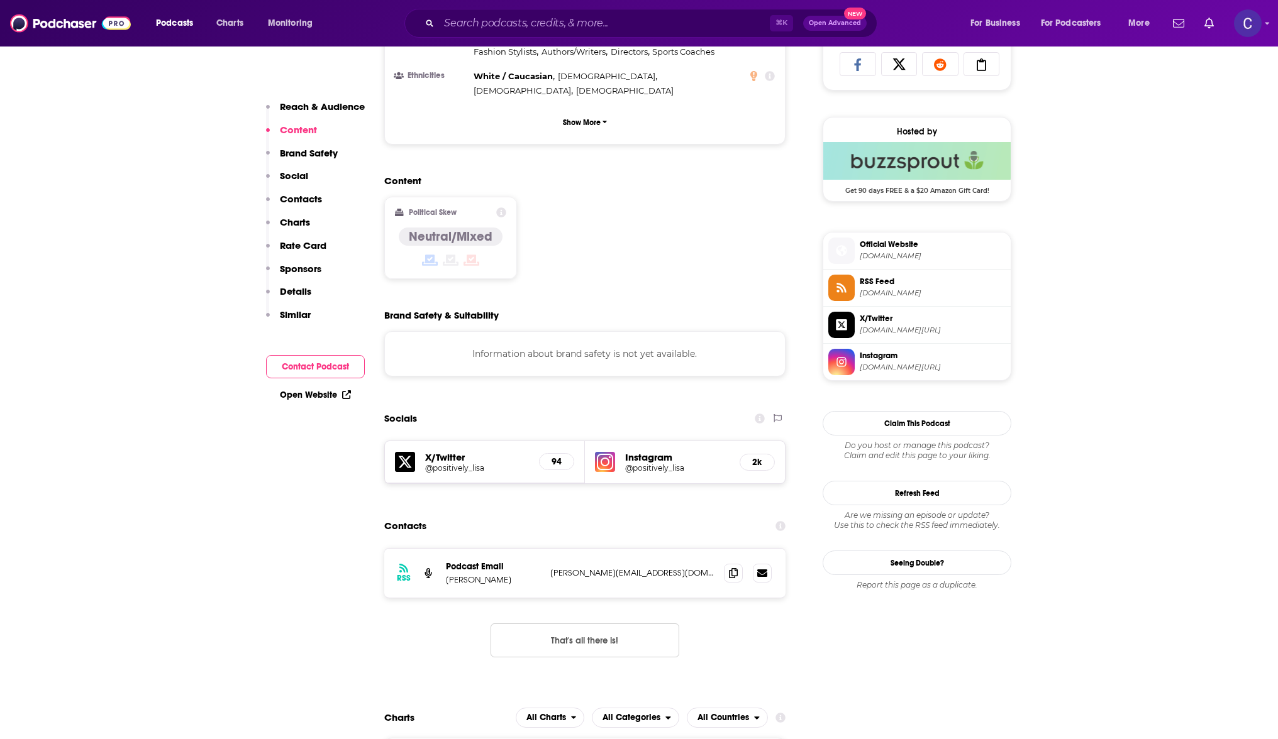
scroll to position [851, 0]
click at [728, 562] on span at bounding box center [733, 571] width 19 height 19
click at [709, 26] on input "Search podcasts, credits, & more..." at bounding box center [604, 23] width 331 height 20
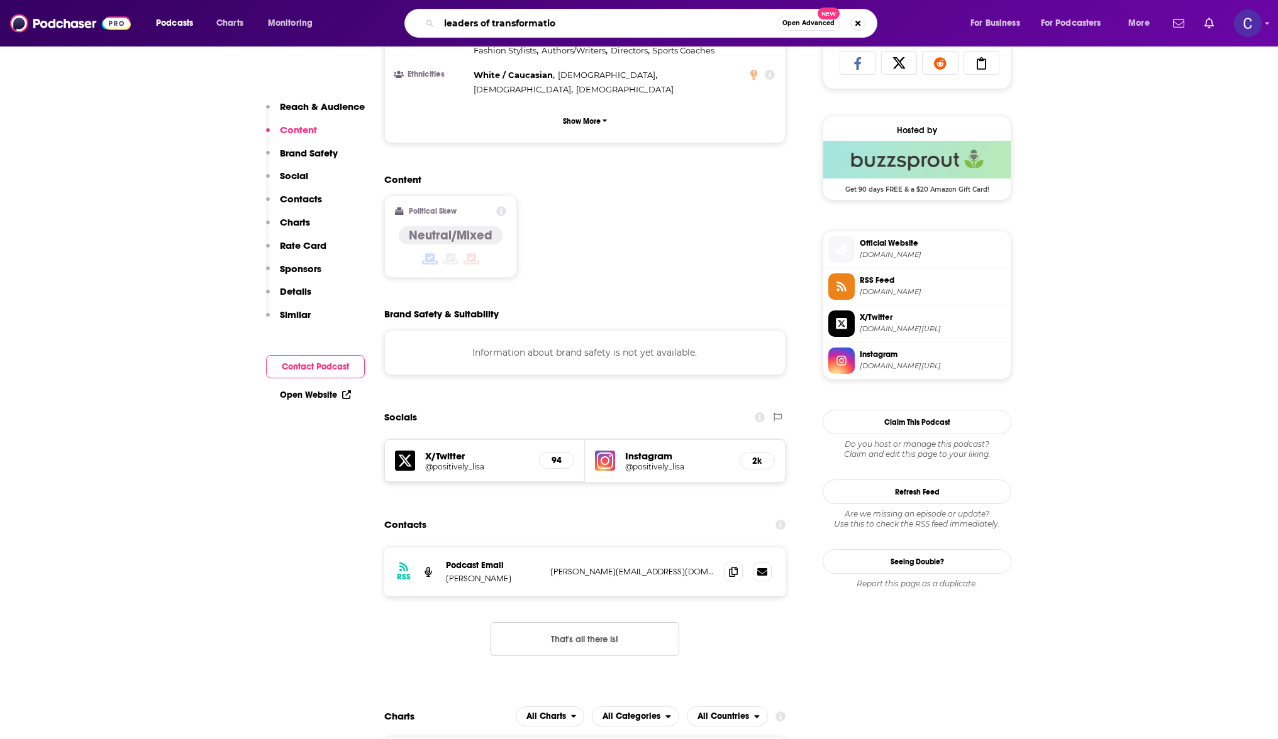
type input "leaders of transformation"
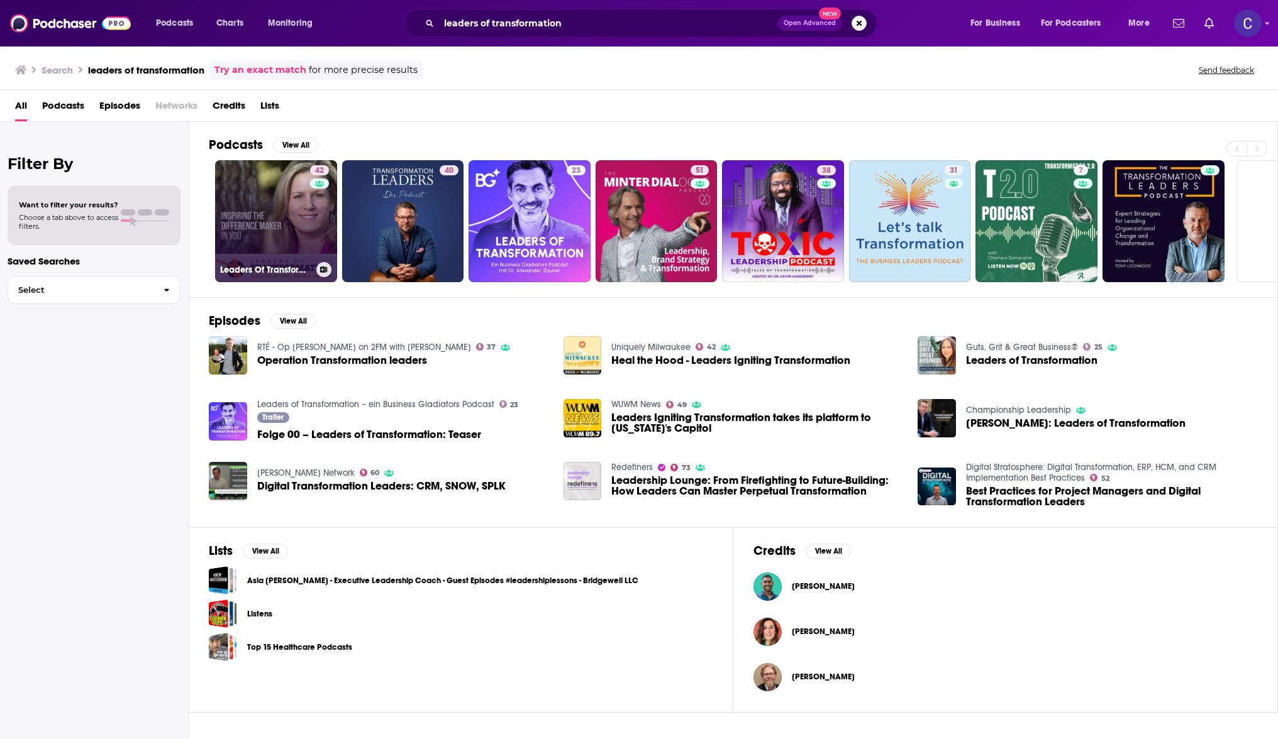
click at [316, 196] on div "42" at bounding box center [321, 213] width 22 height 97
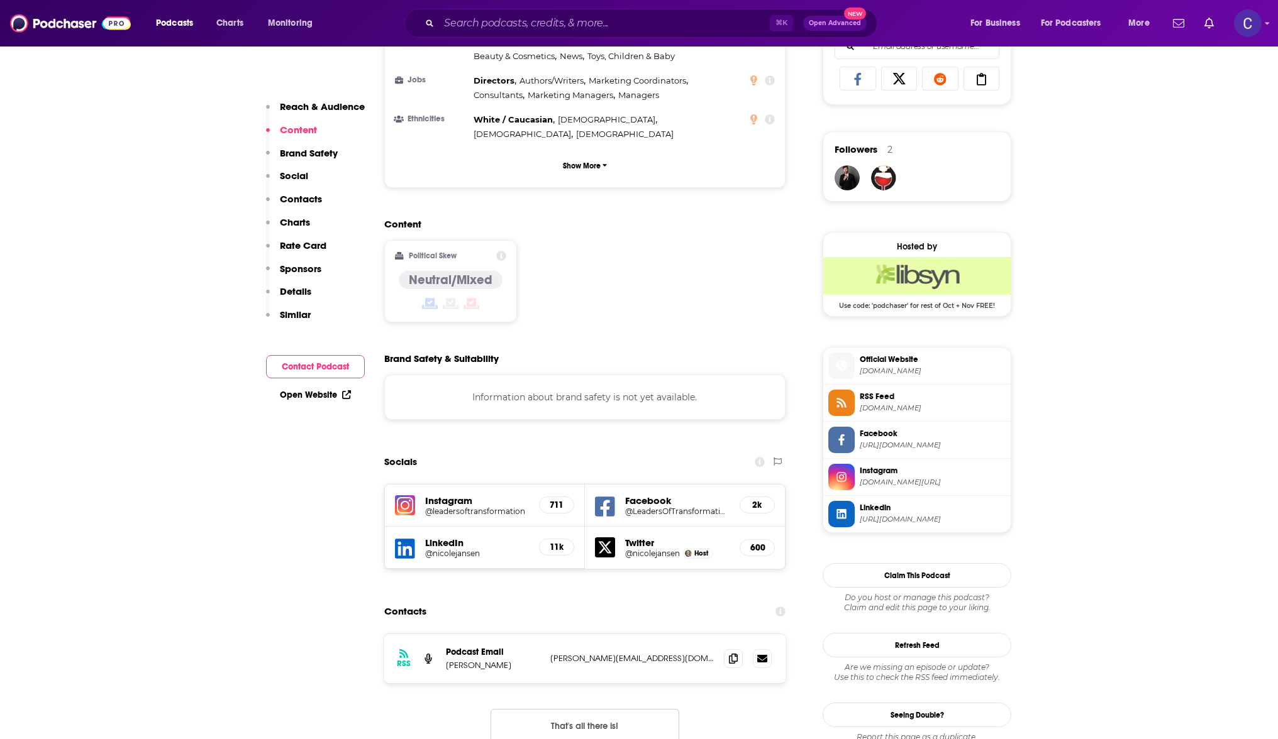
scroll to position [958, 0]
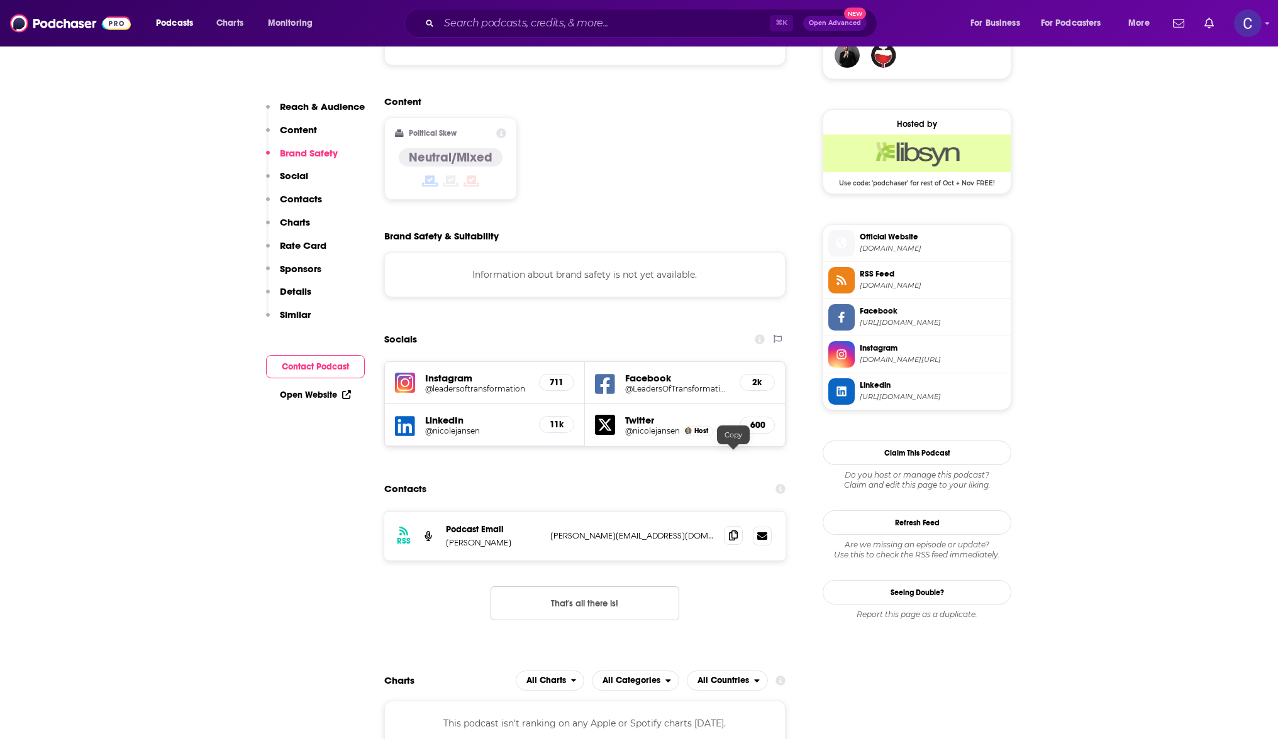
click at [738, 526] on span at bounding box center [733, 535] width 19 height 19
click at [563, 27] on input "Search podcasts, credits, & more..." at bounding box center [604, 23] width 331 height 20
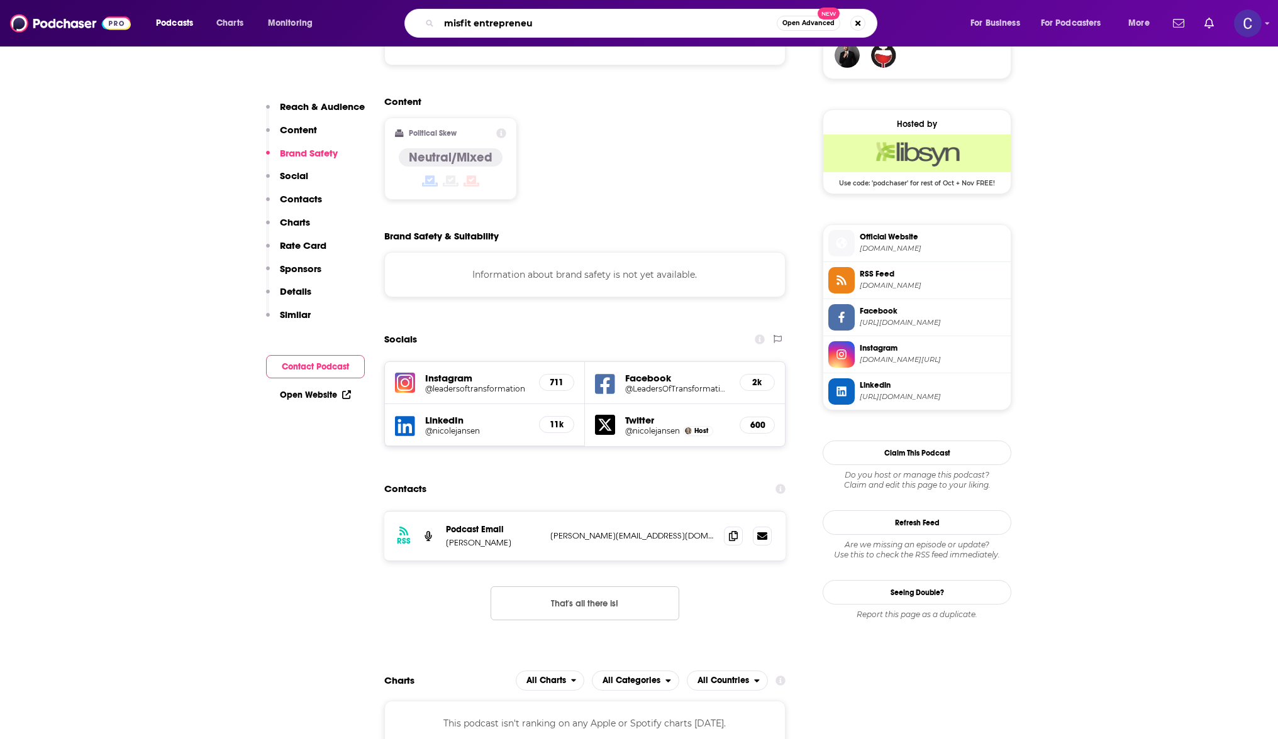
type input "misfit entrepreneur"
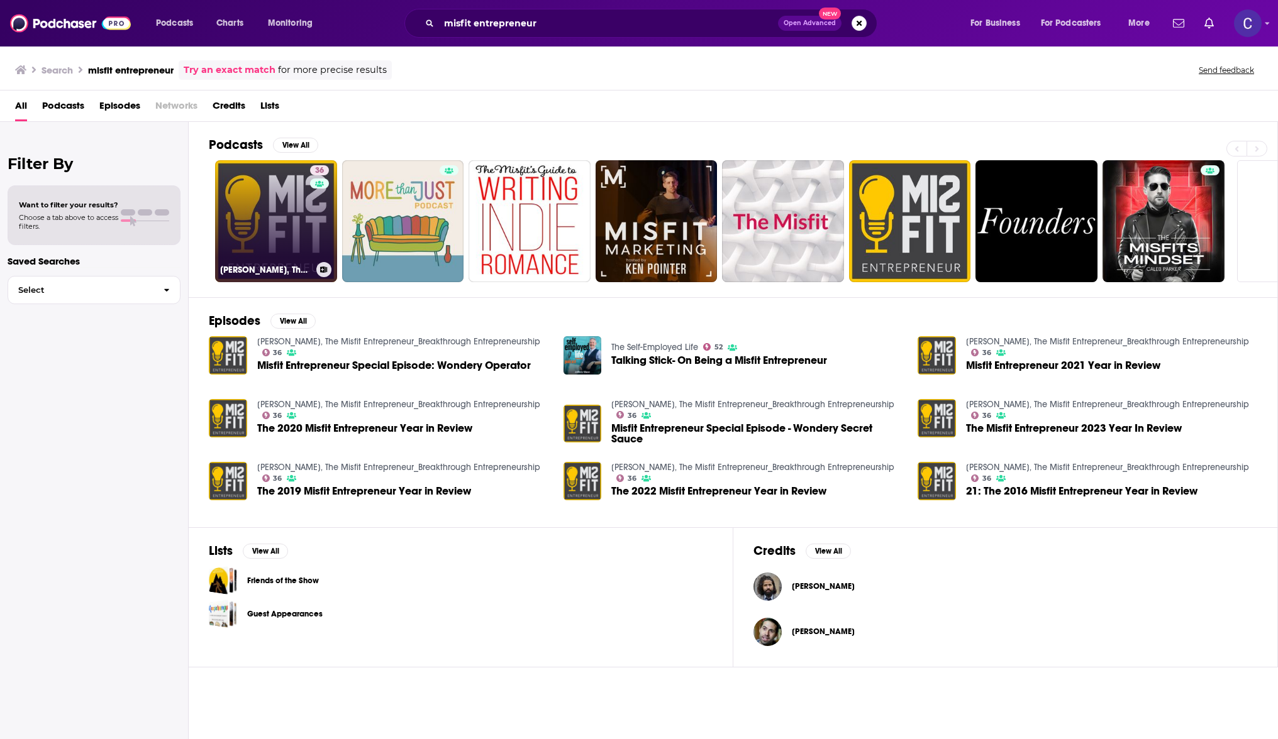
click at [281, 189] on link "36 [PERSON_NAME], The Misfit Entrepreneur_Breakthrough Entrepreneurship" at bounding box center [276, 221] width 122 height 122
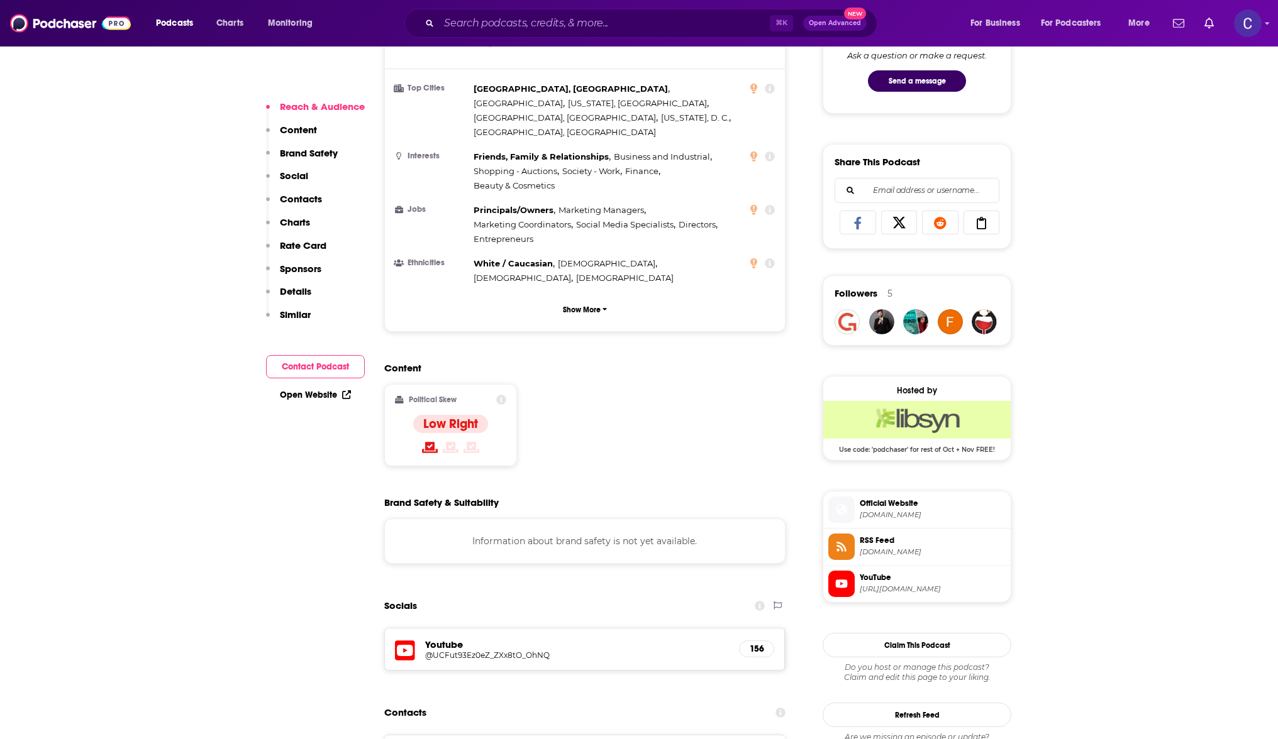
scroll to position [700, 0]
